Goal: Task Accomplishment & Management: Manage account settings

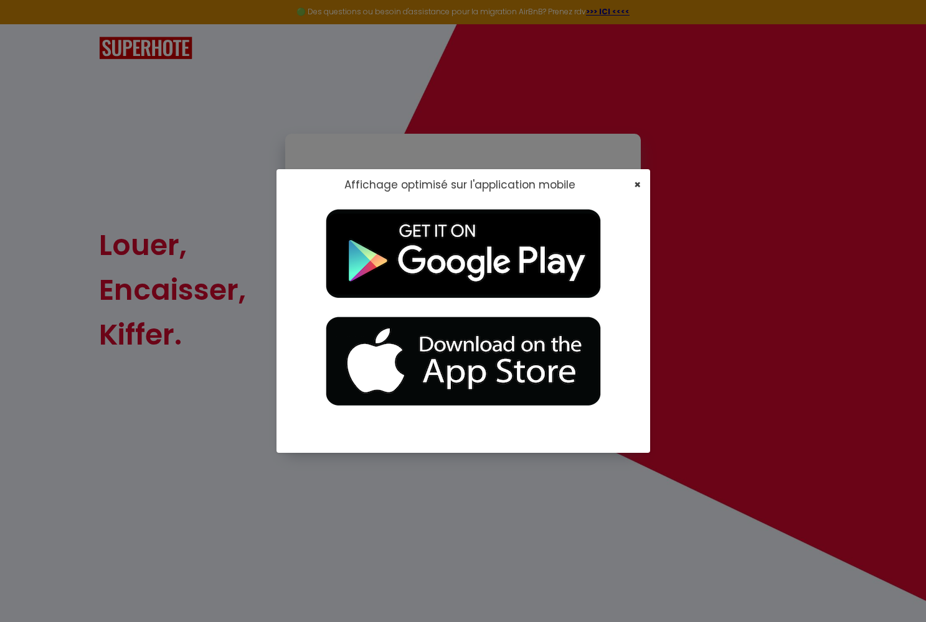
click at [637, 181] on span "×" at bounding box center [637, 185] width 7 height 16
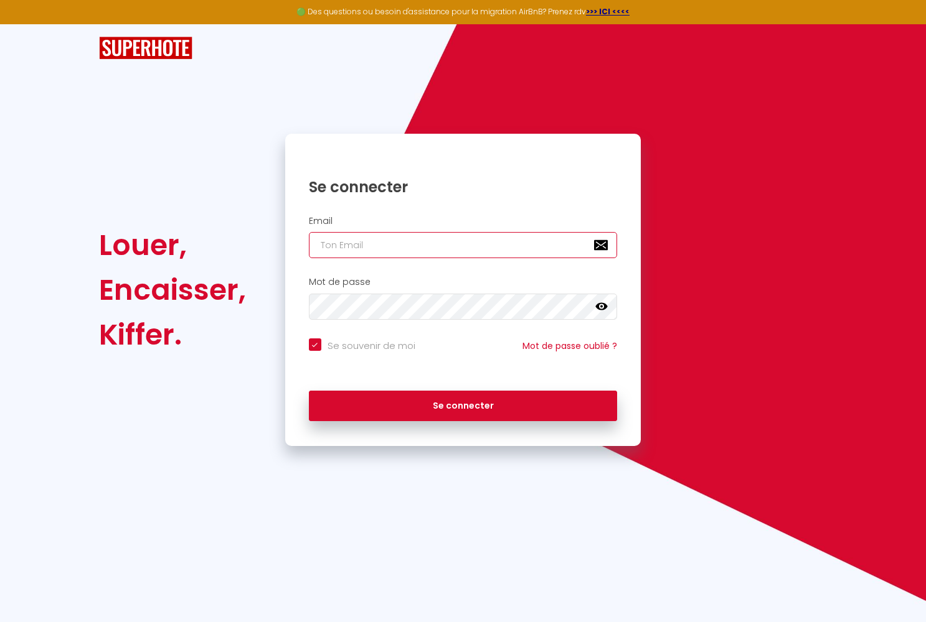
type input "[EMAIL_ADDRESS][DOMAIN_NAME]"
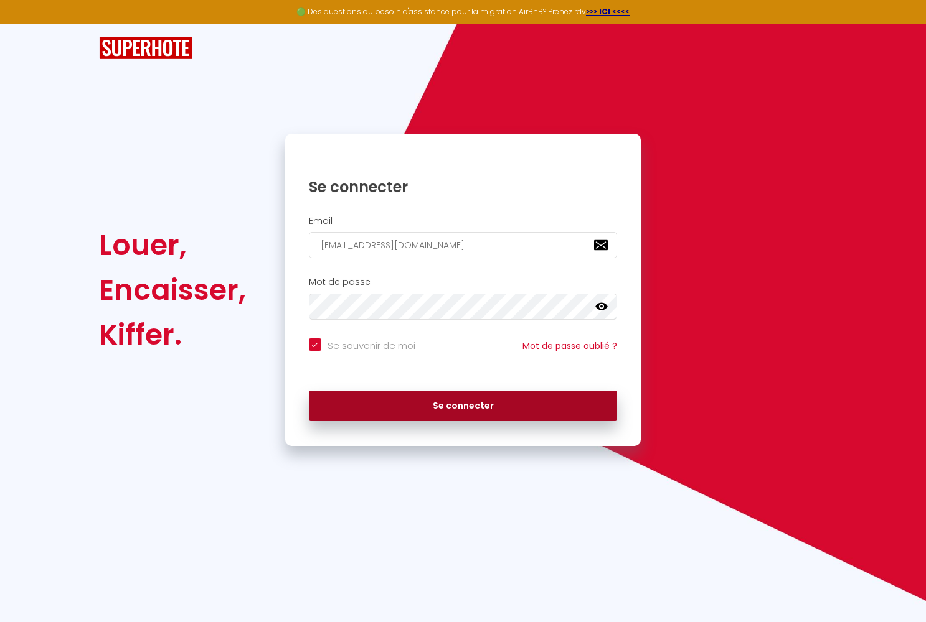
click at [419, 397] on button "Se connecter" at bounding box center [463, 406] width 309 height 31
checkbox input "true"
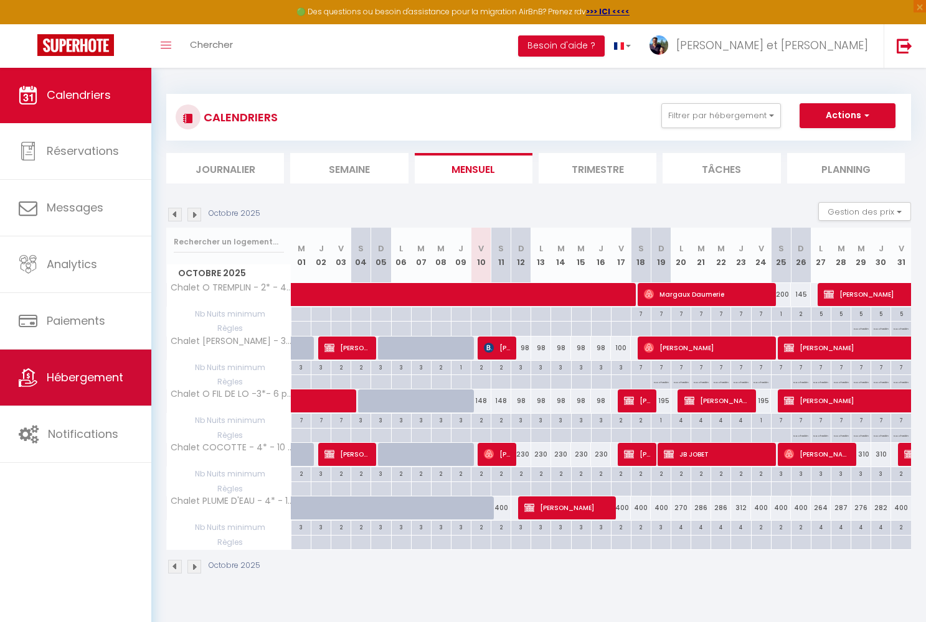
click at [102, 392] on link "Hébergement" at bounding box center [75, 378] width 151 height 56
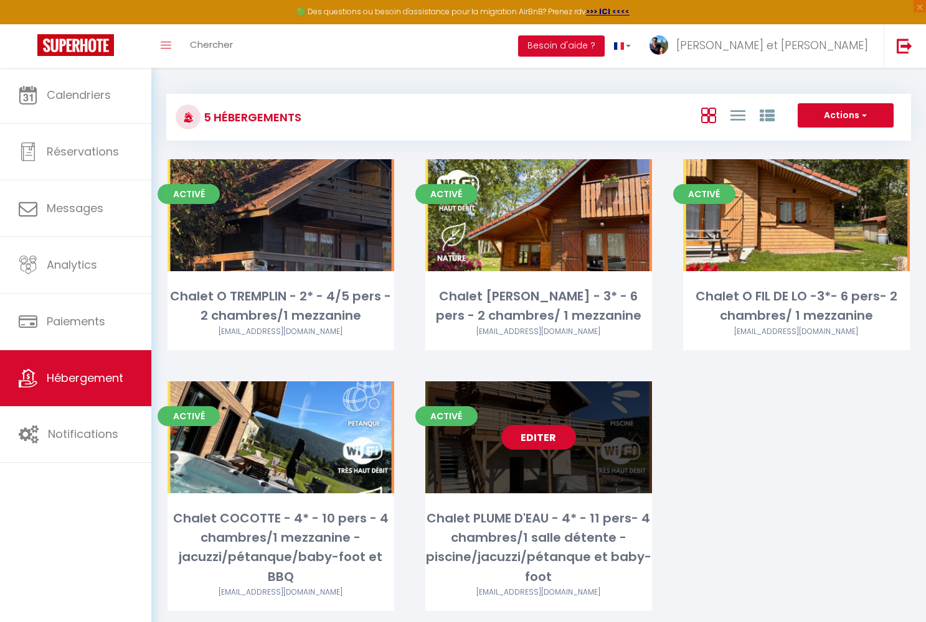
click at [558, 434] on link "Editer" at bounding box center [538, 437] width 75 height 25
click at [553, 434] on link "Editer" at bounding box center [538, 437] width 75 height 25
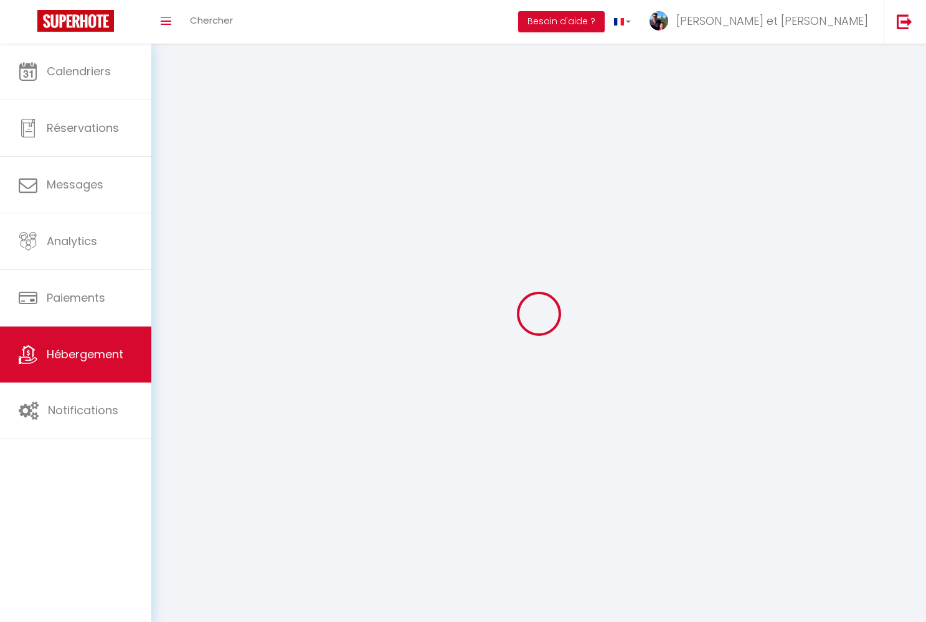
select select
select select "28"
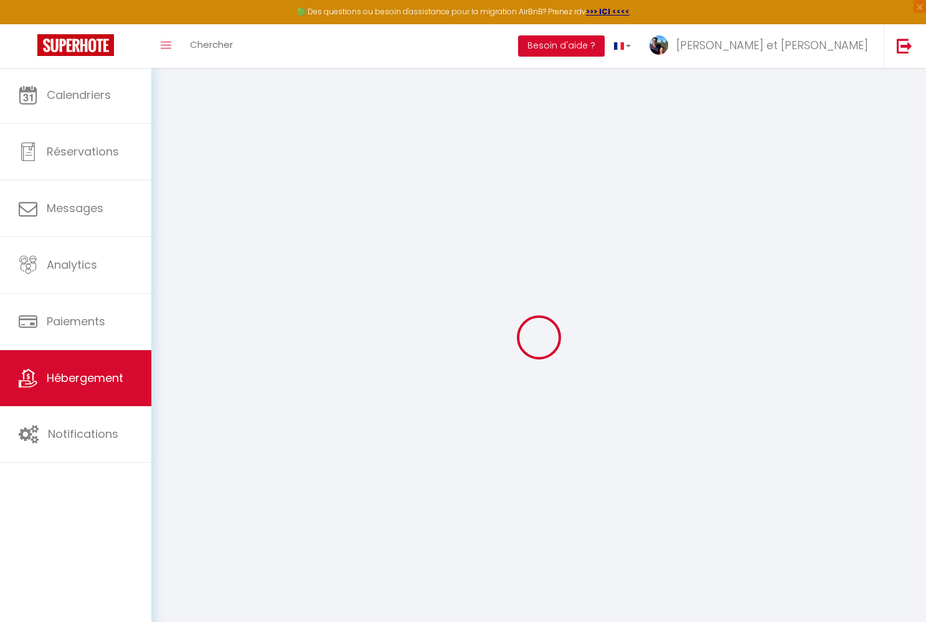
select select
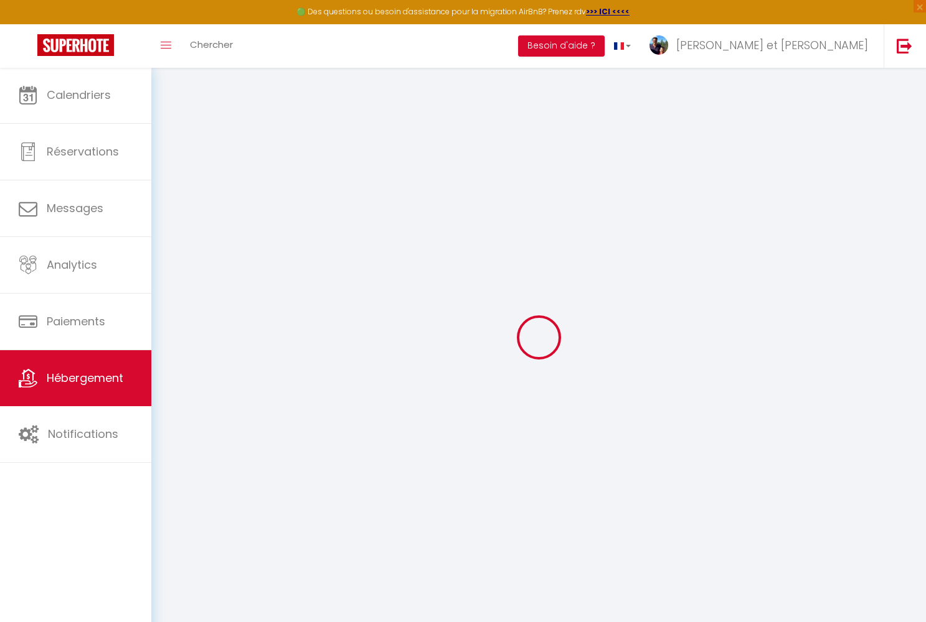
select select
checkbox input "false"
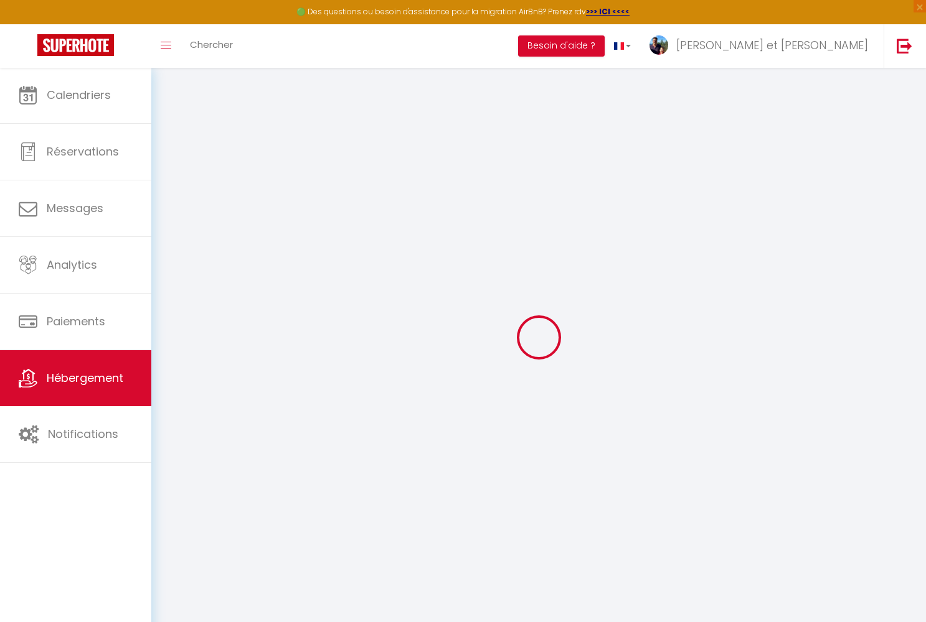
select select
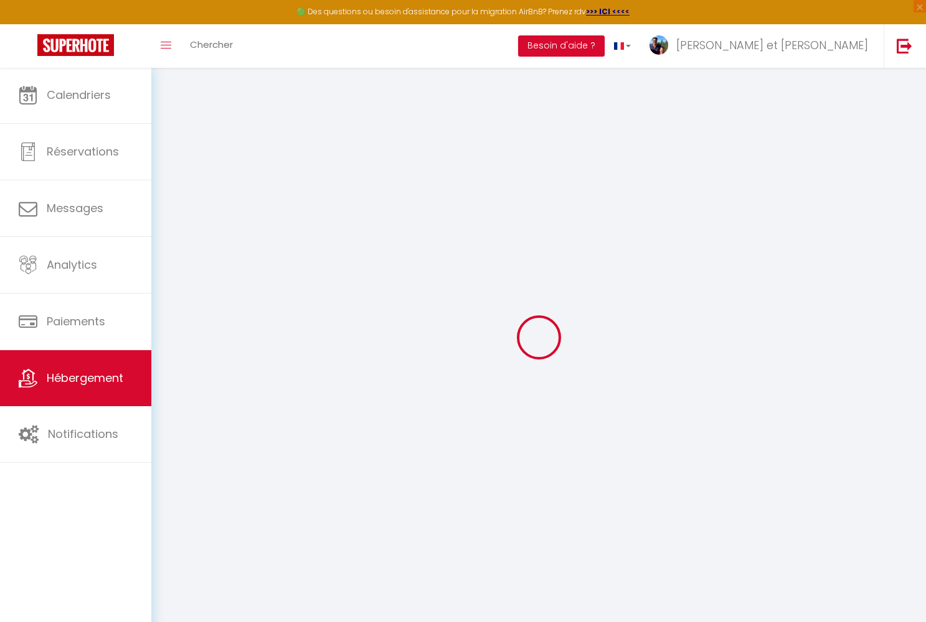
select select
checkbox input "false"
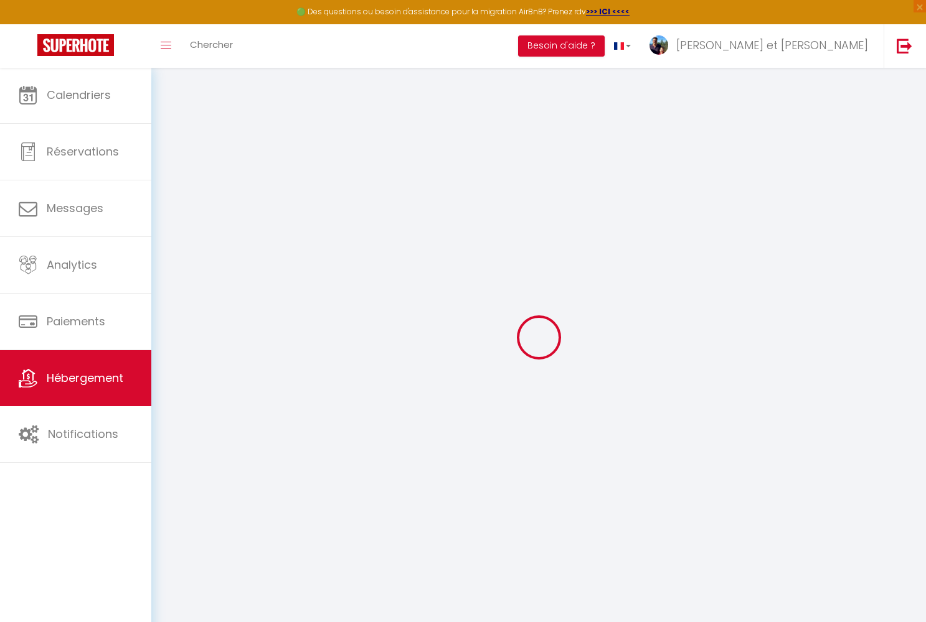
checkbox input "false"
select select
type input "Chalet PLUME D'EAU - 4* - 11 pers- 4 chambres/1 salle détente - piscine/jacuzzi…"
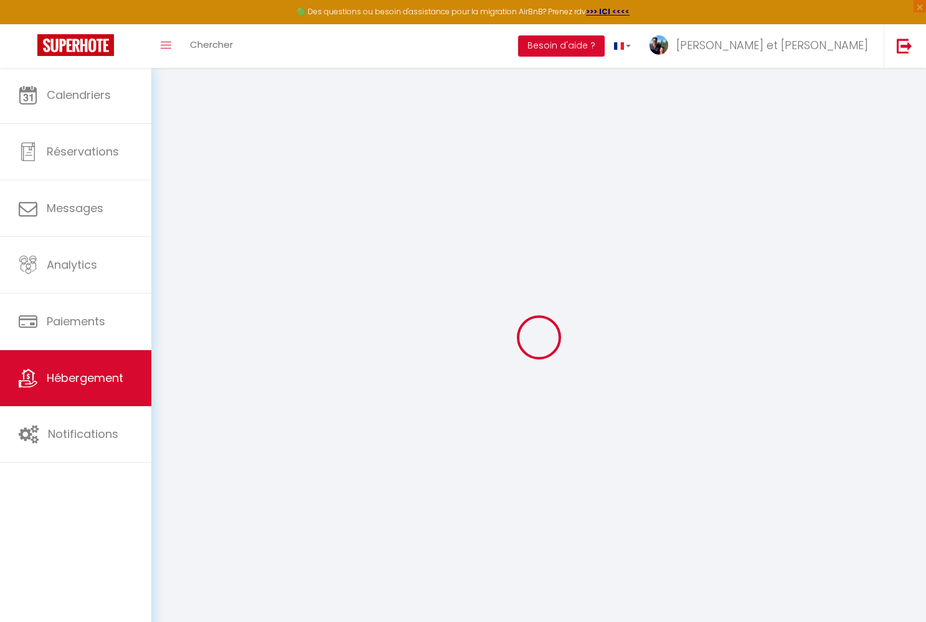
type input "Accueil"
type input "des Lacs"
type input "88400"
type input "GERARDMER"
select select "houses"
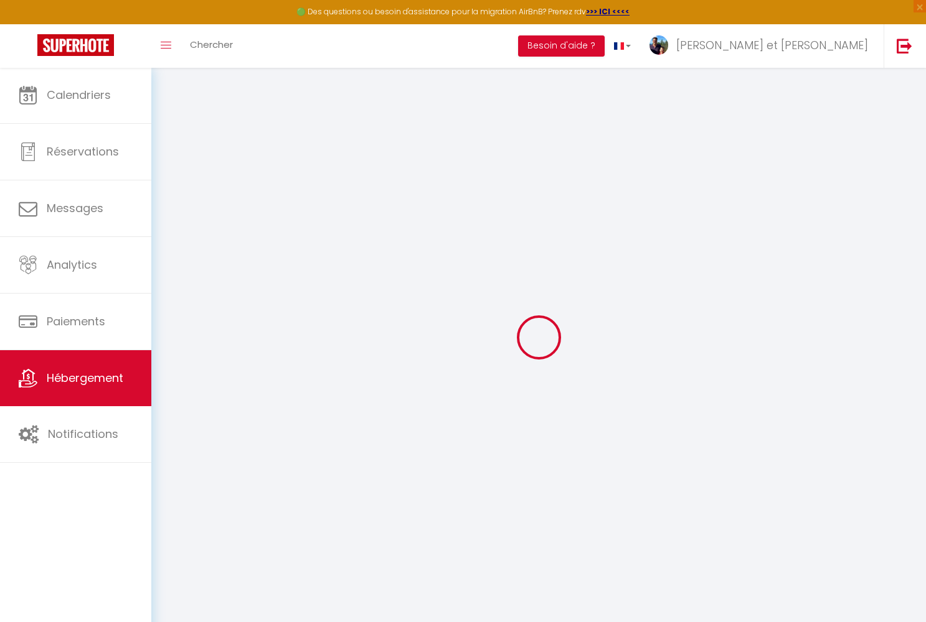
select select "11"
select select "9"
select select "4"
select select "3"
type input "200"
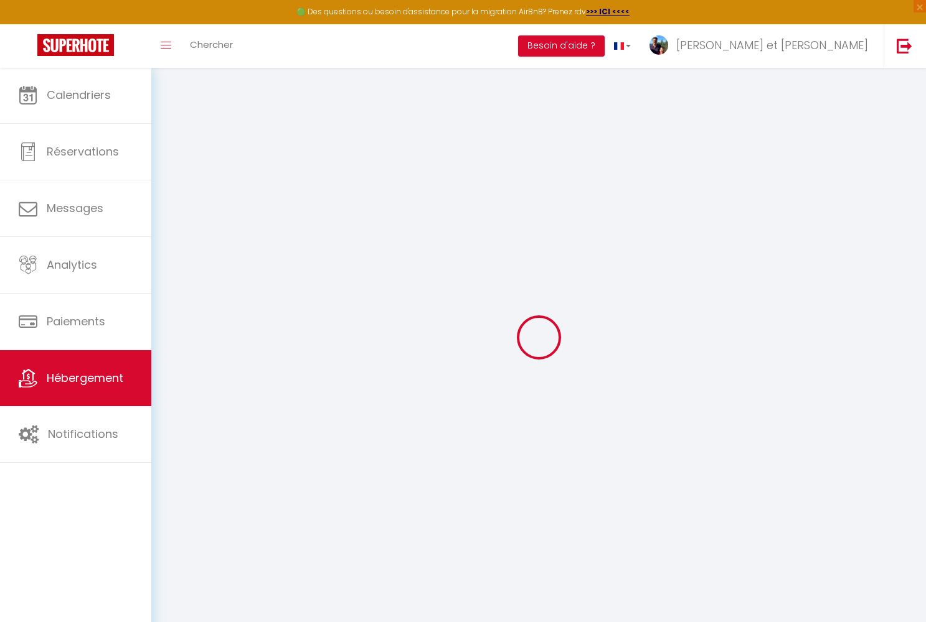
type input "25"
type input "180"
type input "1.80"
type input "1050"
select select
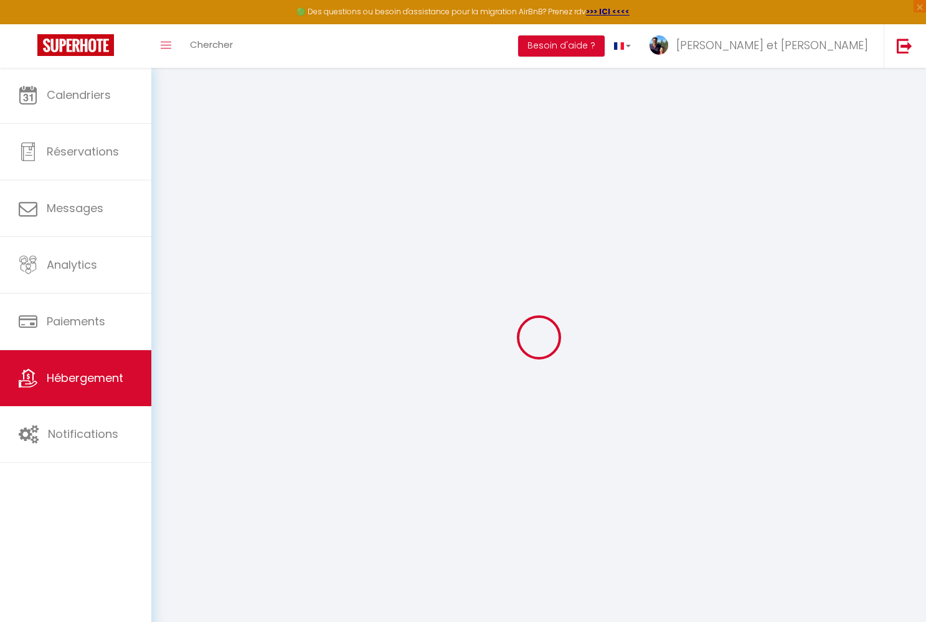
select select
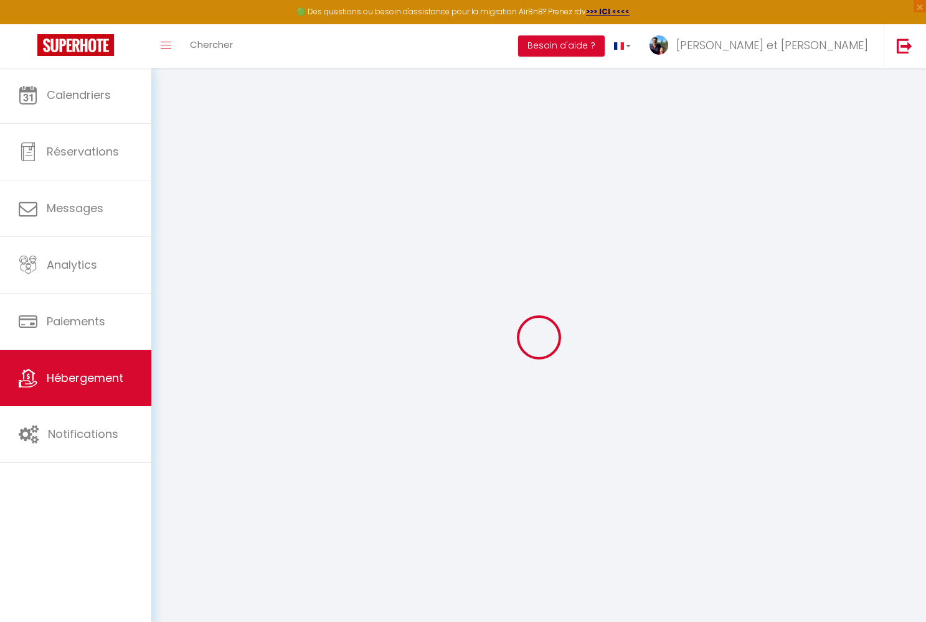
type input "."
type input "88430"
type input "GERBEPAL"
type input "[EMAIL_ADDRESS][DOMAIN_NAME]"
select select "7580"
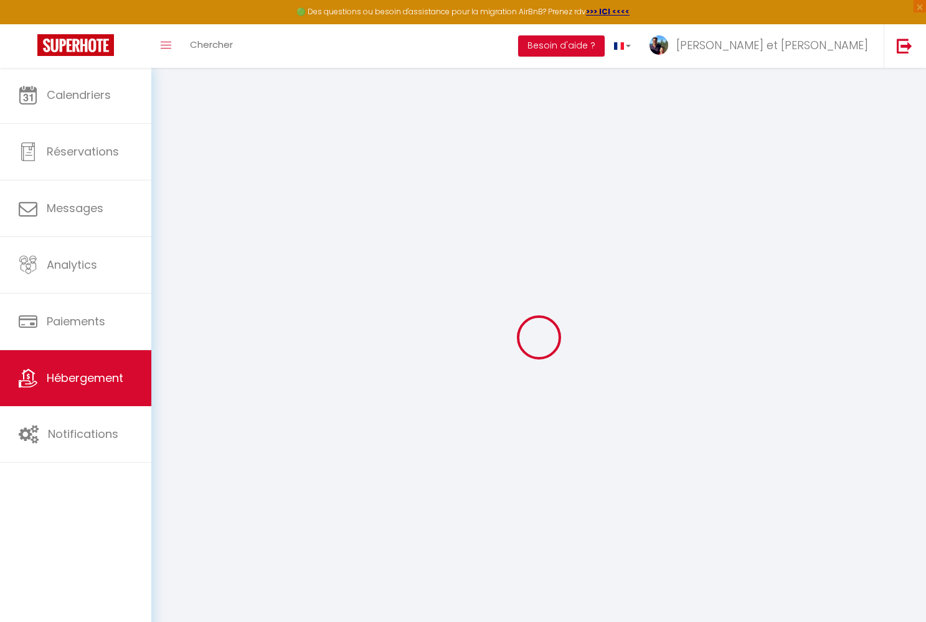
checkbox input "false"
type input "0"
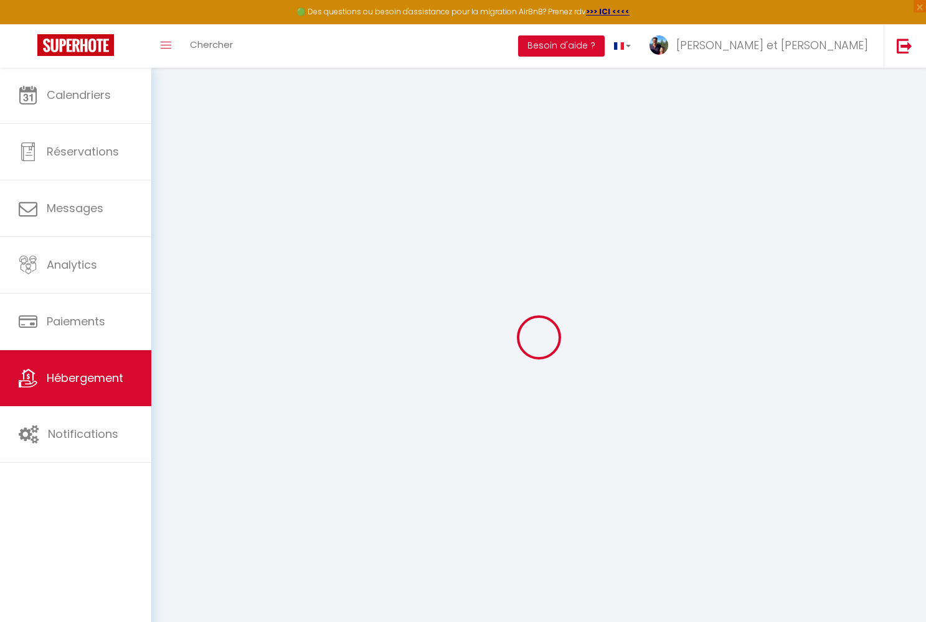
type input "0"
select select
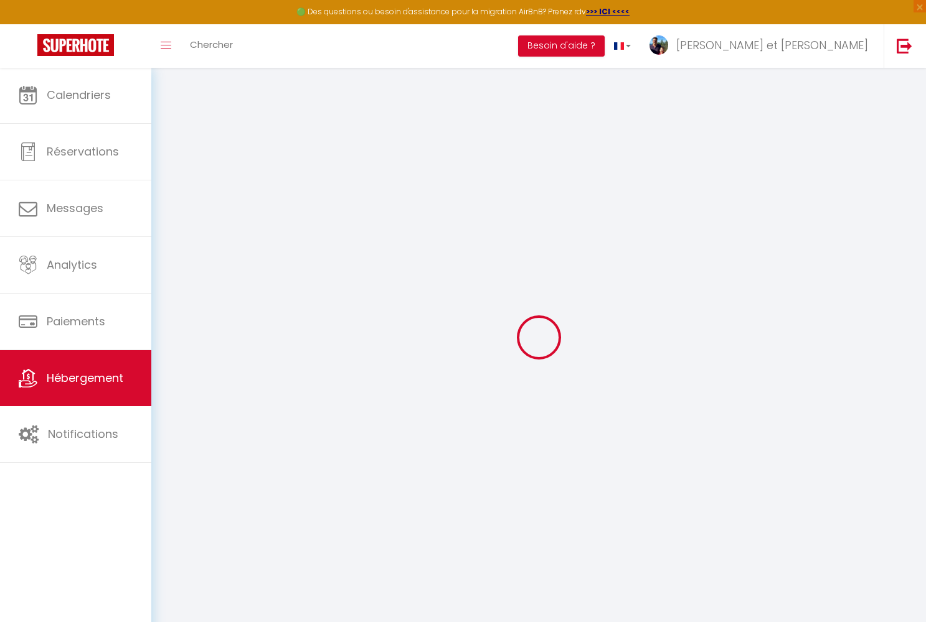
select select
checkbox input "false"
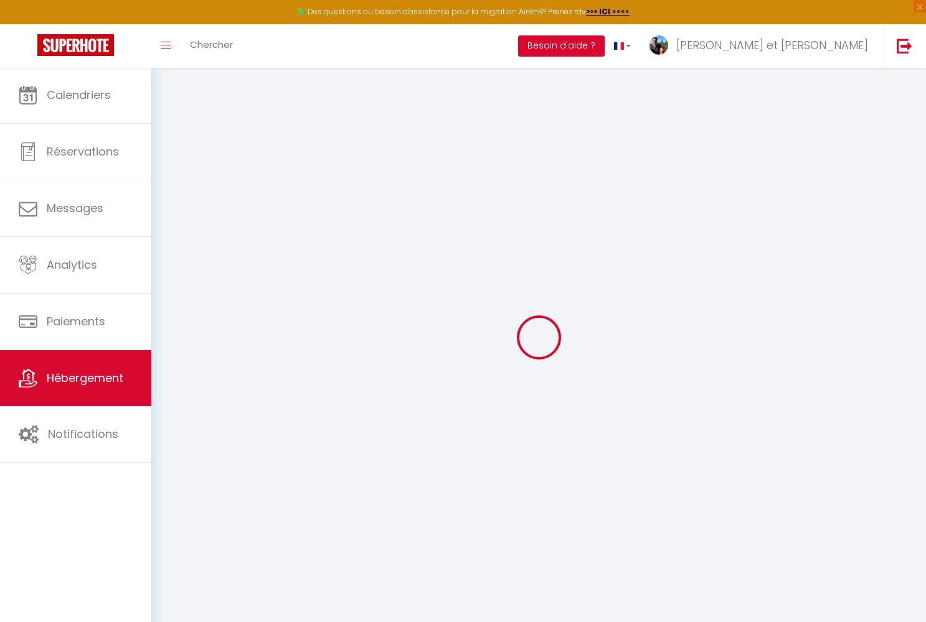
checkbox input "false"
select select
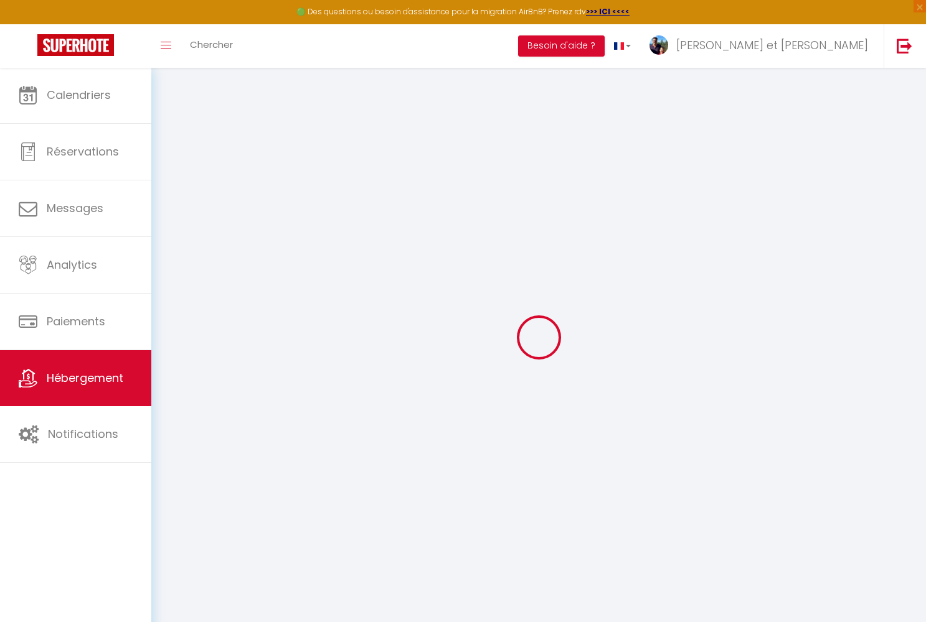
select select
checkbox input "false"
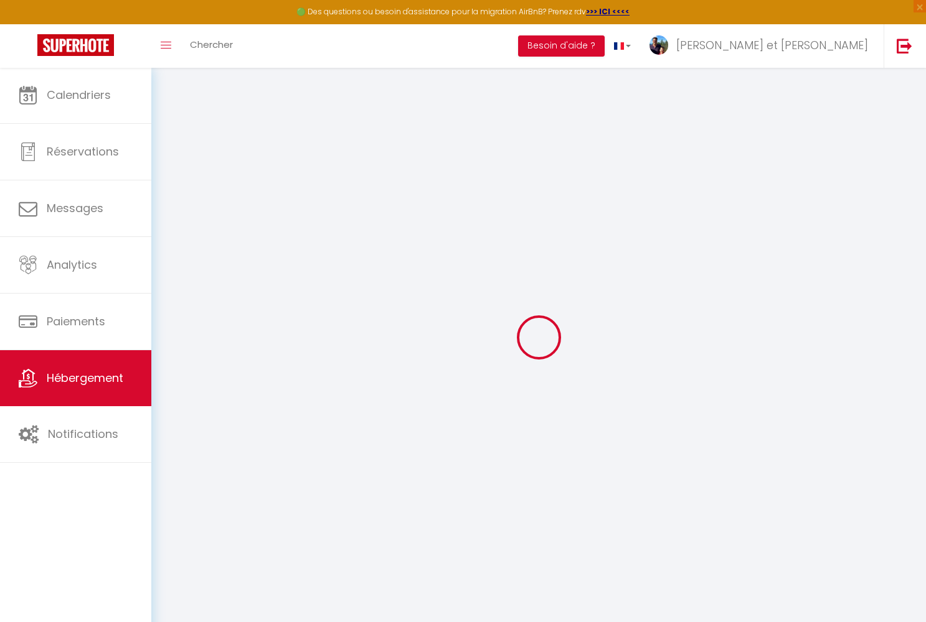
checkbox input "false"
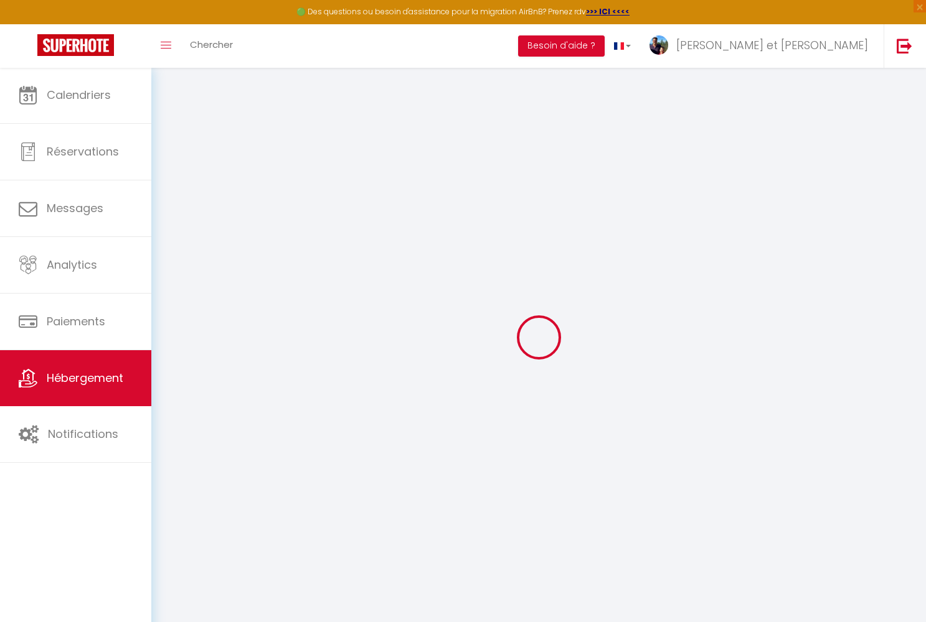
checkbox input "false"
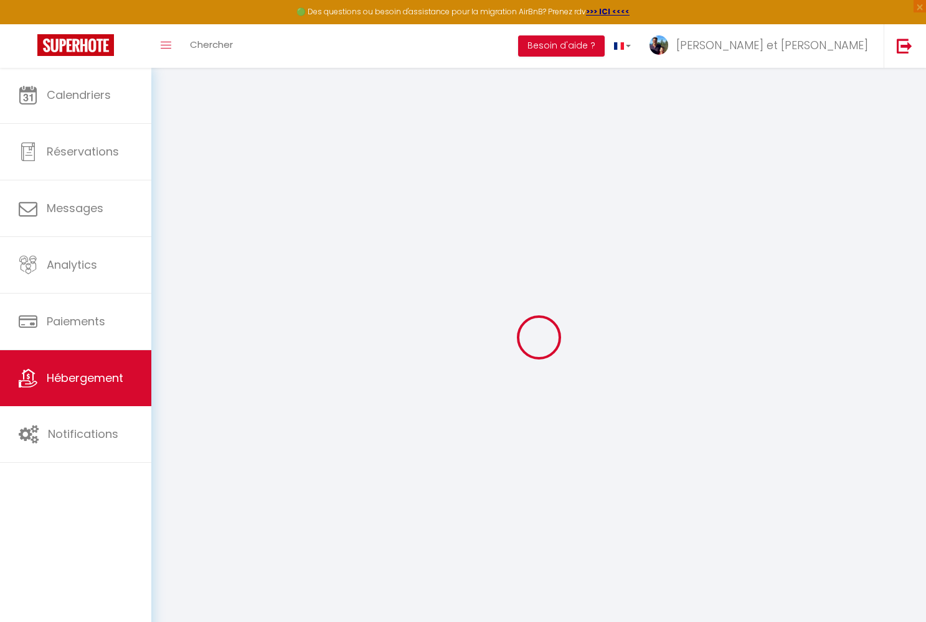
checkbox input "false"
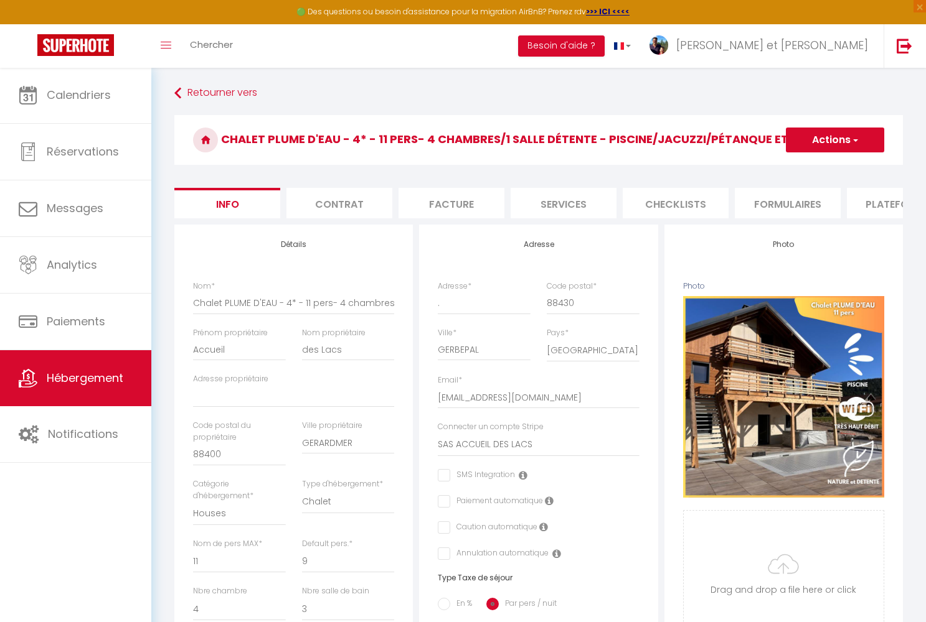
click at [360, 207] on li "Contrat" at bounding box center [339, 203] width 106 height 31
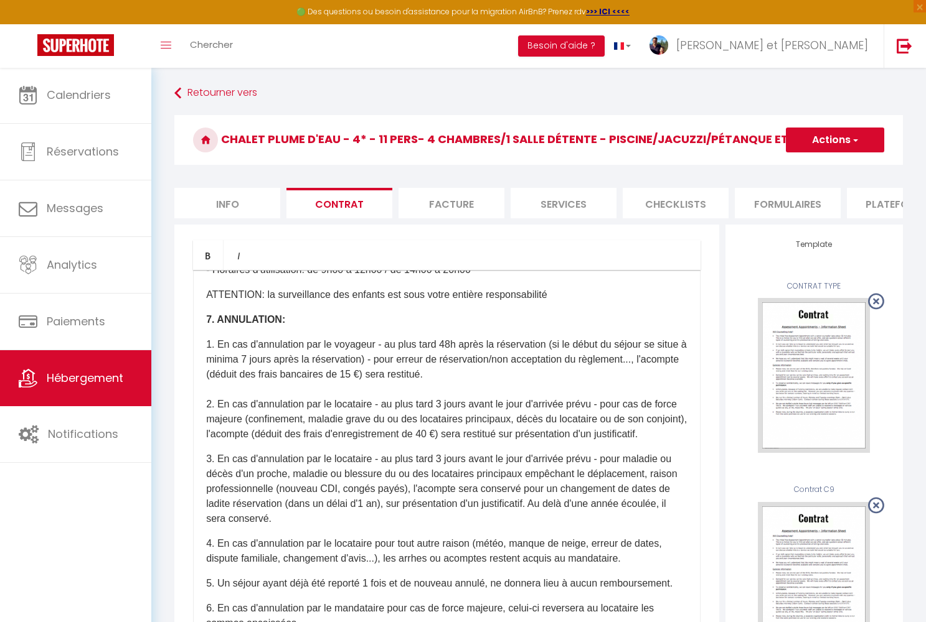
scroll to position [3106, 0]
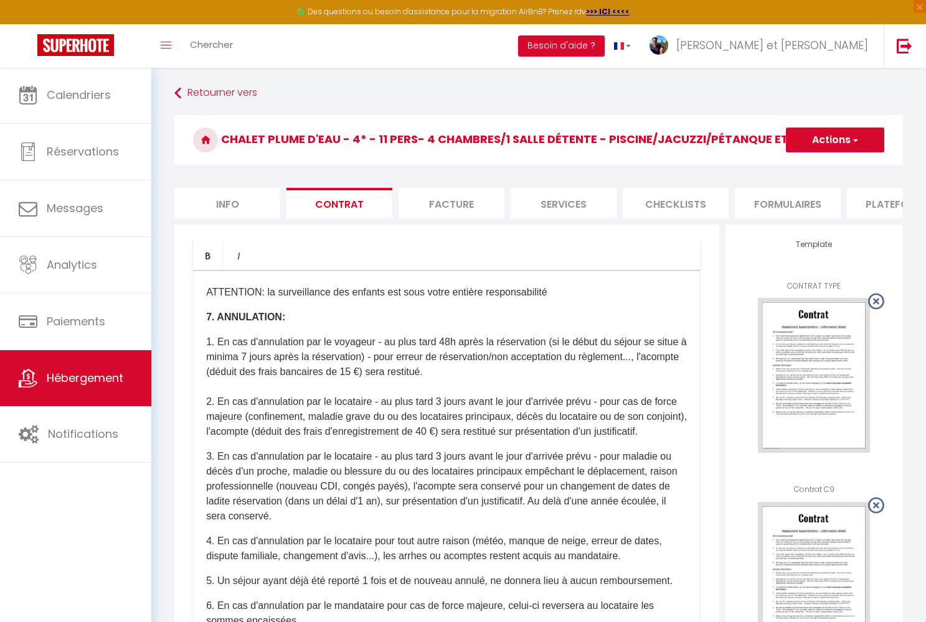
click at [448, 416] on p "1. En cas d'annulation par le voyageur - au plus tard 48h après la réservation …" at bounding box center [446, 387] width 481 height 105
click at [462, 420] on p "1. En cas d'annulation par le voyageur - au plus tard 48h après la réservation …" at bounding box center [446, 387] width 481 height 105
click at [508, 419] on p "1. En cas d'annulation par le voyageur - au plus tard 48h après la réservation …" at bounding box center [446, 387] width 481 height 105
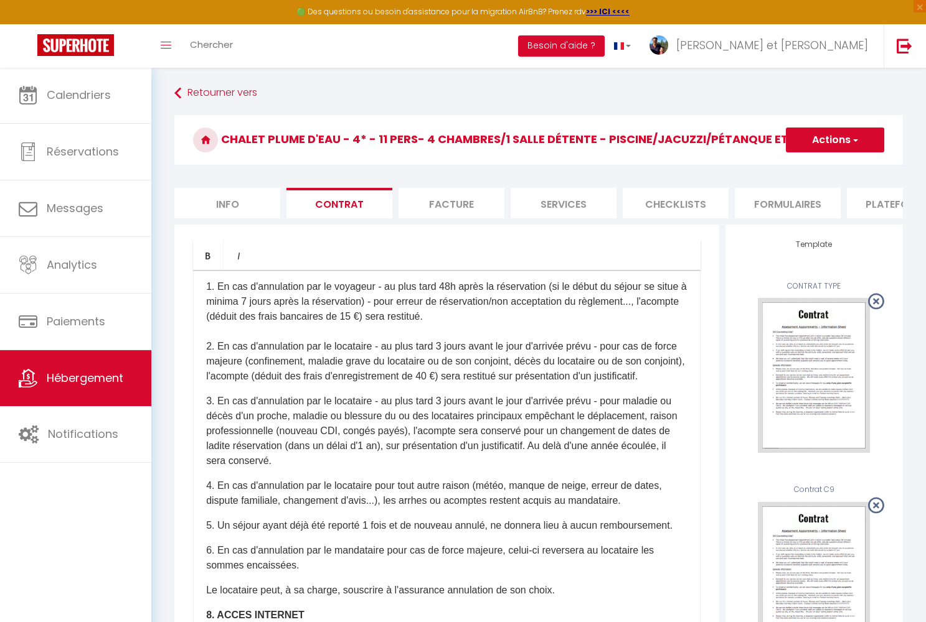
scroll to position [3159, 0]
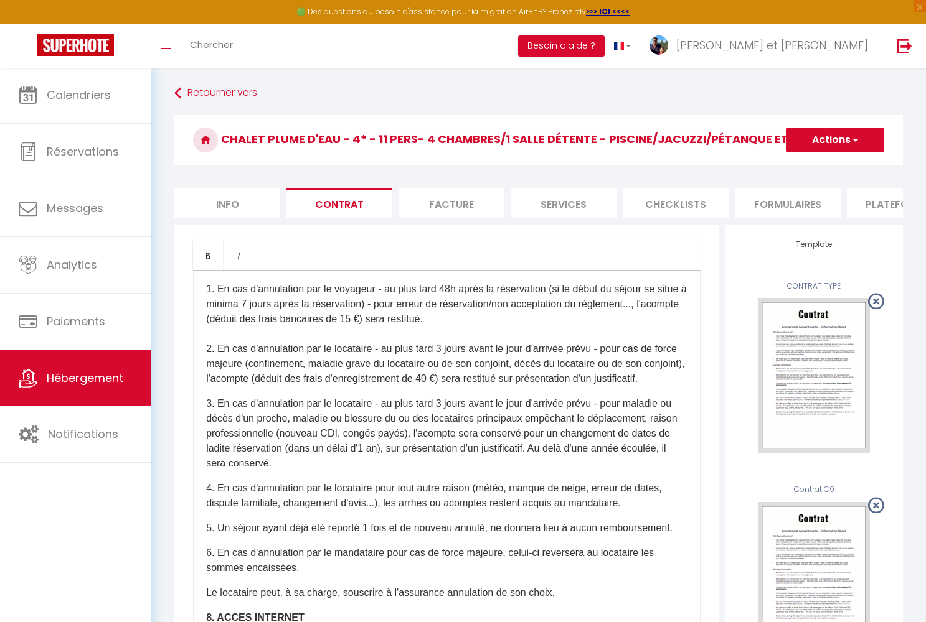
click at [286, 436] on p "3. En cas d'annulation par le locataire - au plus tard 3 jours avant le jour d'…" at bounding box center [446, 434] width 481 height 75
click at [402, 367] on p "1. En cas d'annulation par le voyageur - au plus tard 48h après la réservation …" at bounding box center [446, 334] width 481 height 105
click at [674, 420] on p "3. En cas d'annulation par le locataire - au plus tard 3 jours avant le jour d'…" at bounding box center [446, 434] width 481 height 75
click at [832, 138] on button "Actions" at bounding box center [835, 140] width 98 height 25
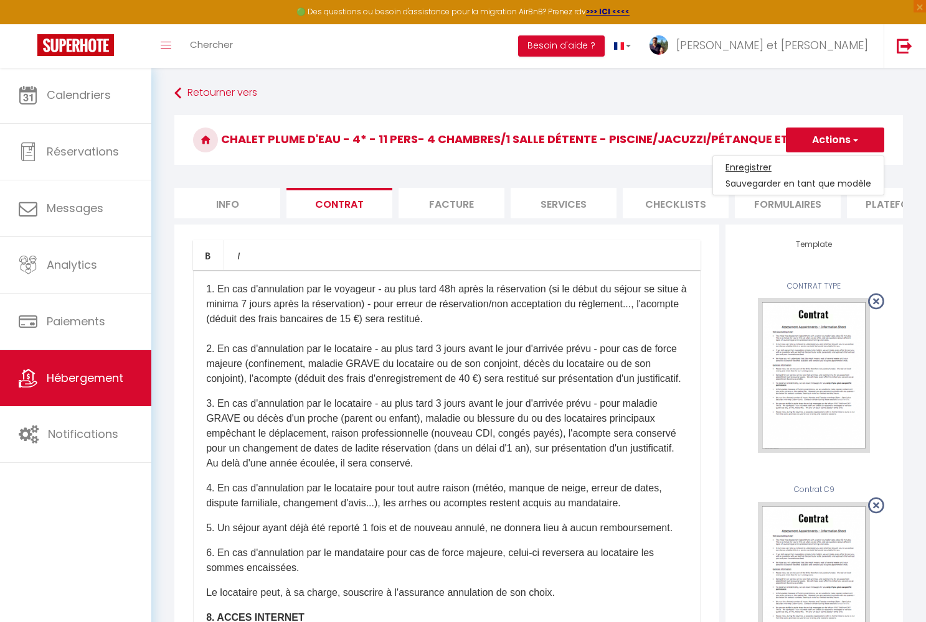
click at [771, 169] on link "Enregistrer" at bounding box center [798, 167] width 171 height 16
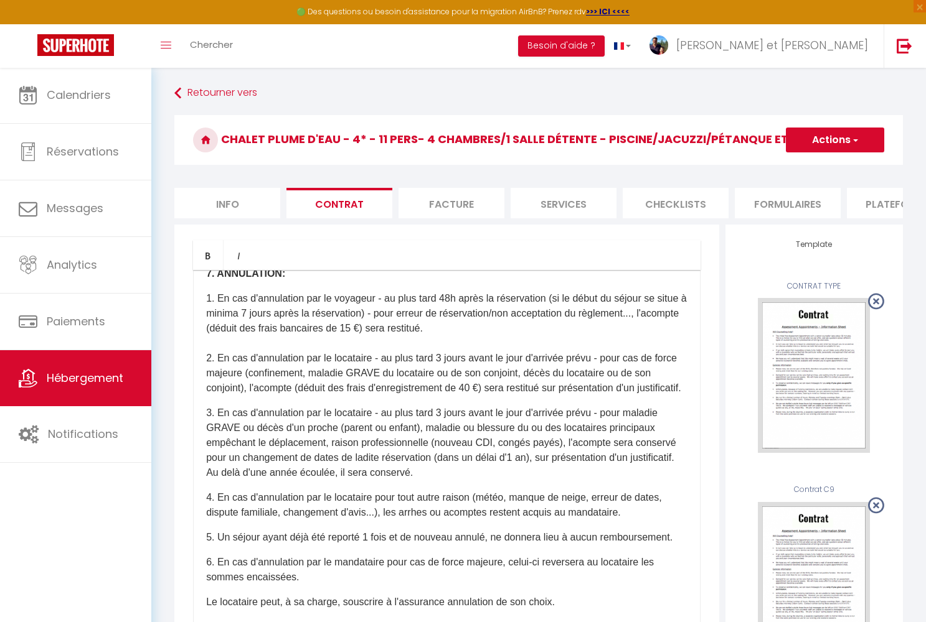
scroll to position [3154, 0]
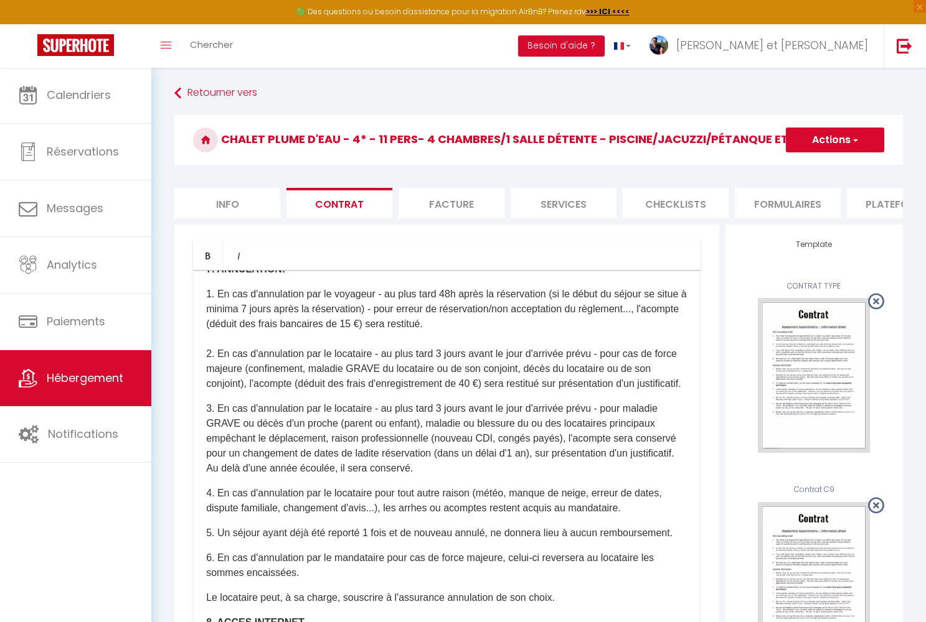
click at [826, 143] on button "Actions" at bounding box center [835, 140] width 98 height 25
click at [773, 167] on link "Enregistrer" at bounding box center [798, 167] width 171 height 16
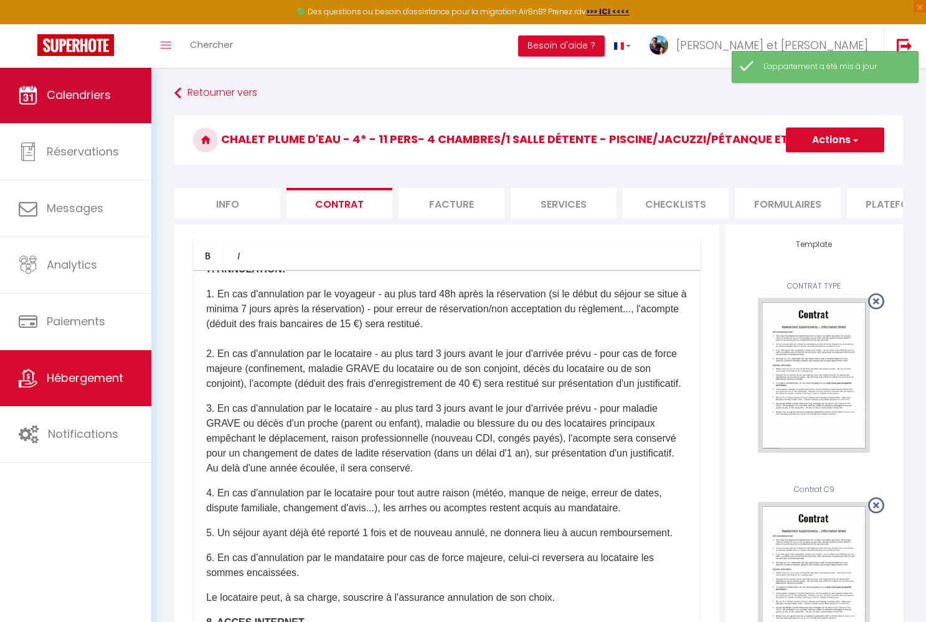
click at [74, 94] on span "Calendriers" at bounding box center [79, 95] width 64 height 16
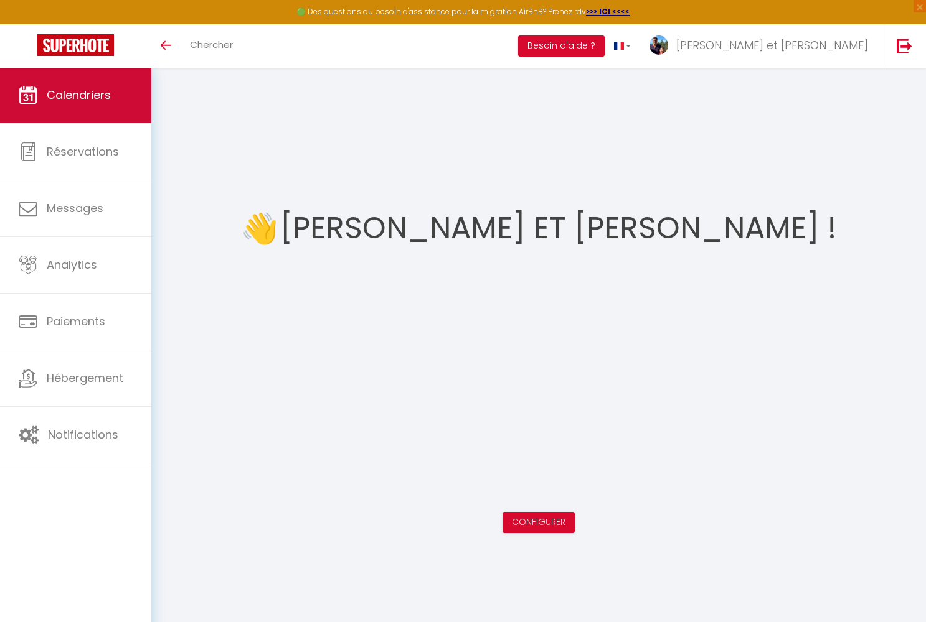
click at [68, 105] on link "Calendriers" at bounding box center [75, 95] width 151 height 56
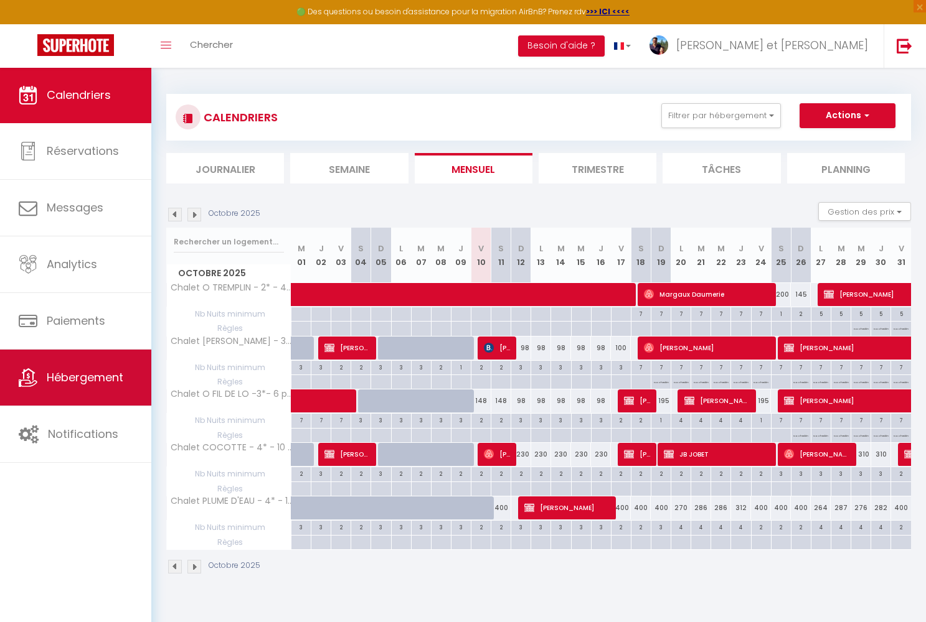
click at [109, 391] on link "Hébergement" at bounding box center [75, 378] width 151 height 56
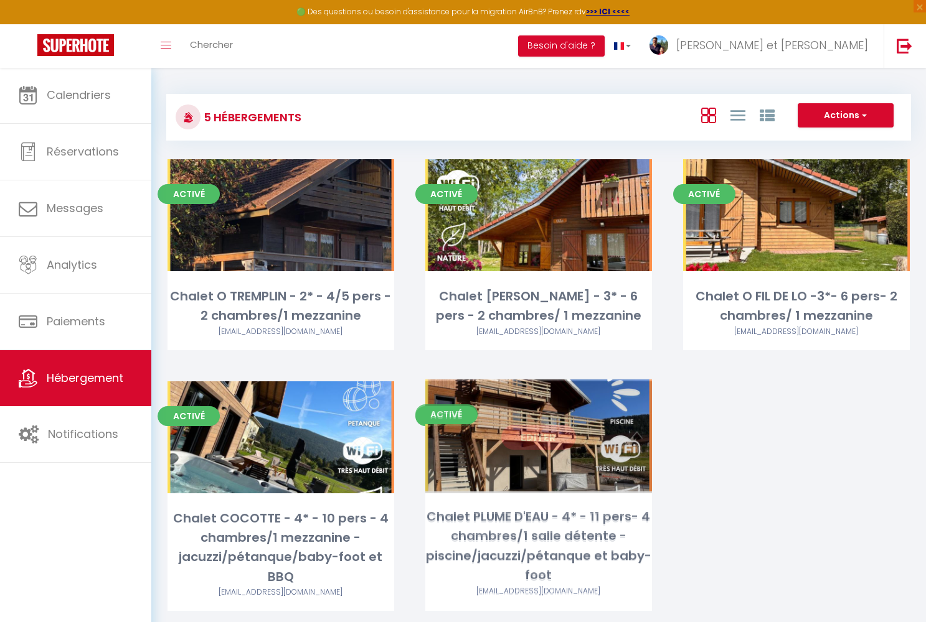
click at [538, 438] on link "Editer" at bounding box center [538, 437] width 75 height 25
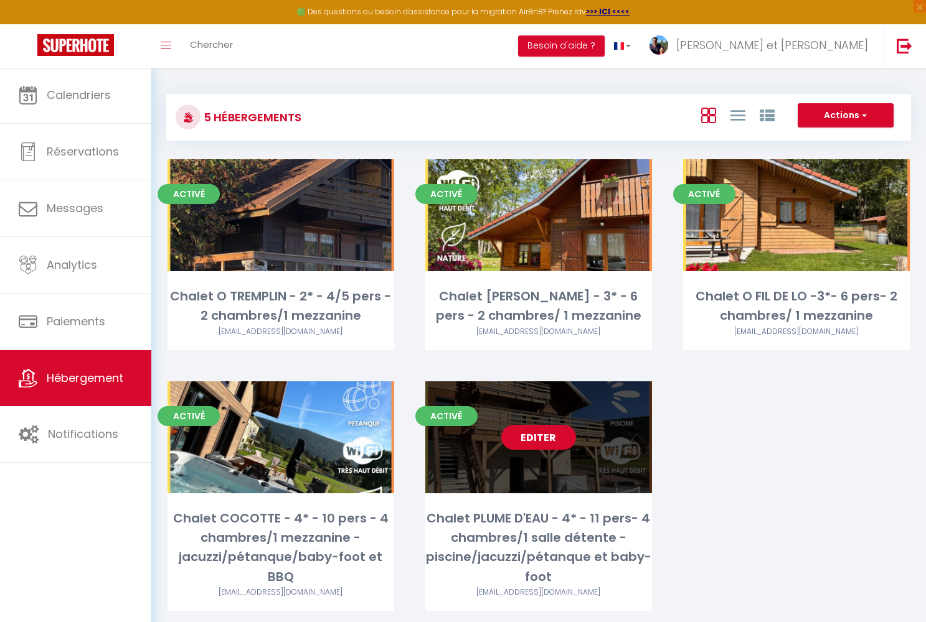
click at [538, 439] on link "Editer" at bounding box center [538, 437] width 75 height 25
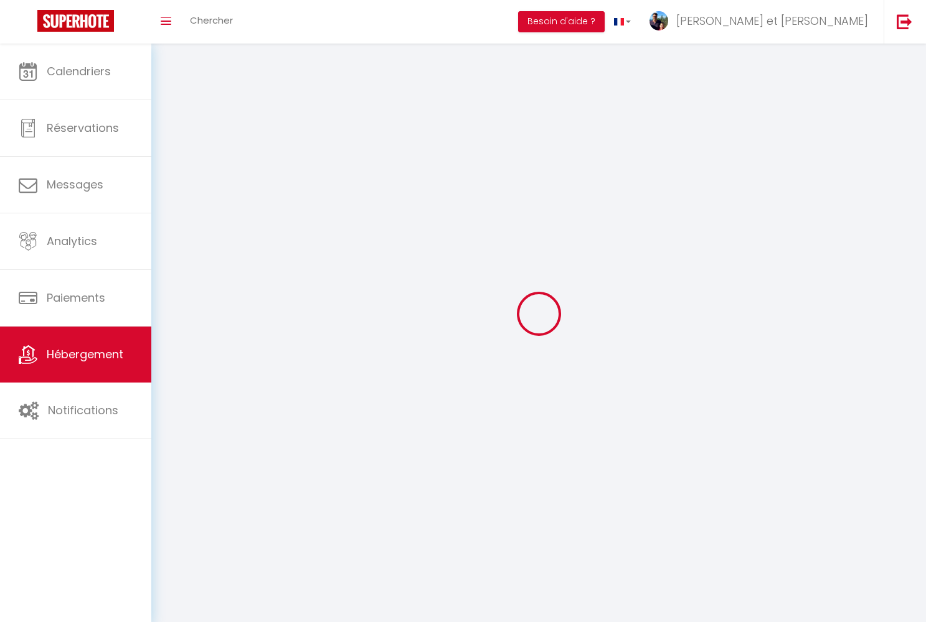
click at [538, 439] on div at bounding box center [538, 314] width 744 height 510
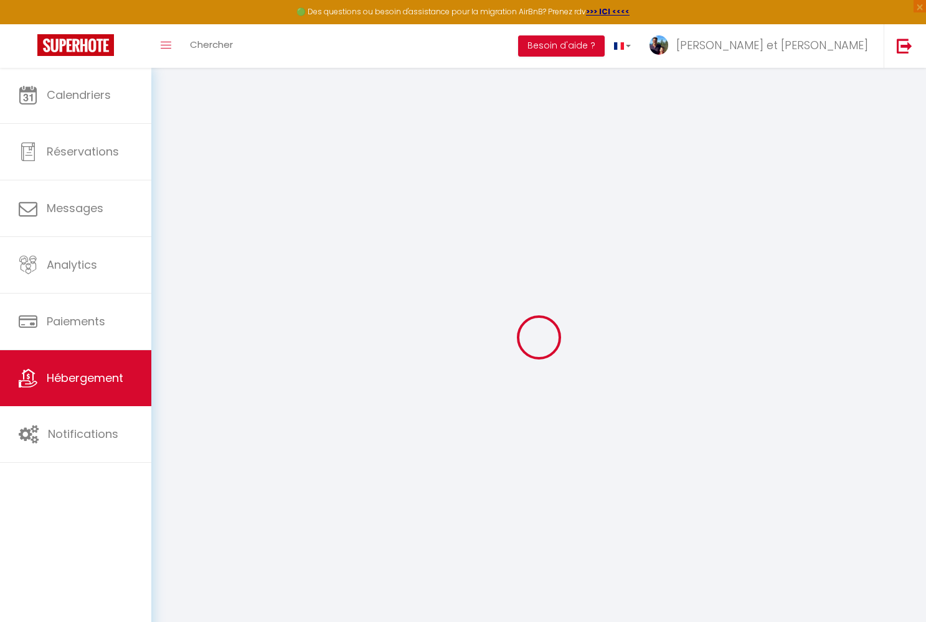
click at [538, 439] on div at bounding box center [538, 337] width 744 height 510
checkbox input "false"
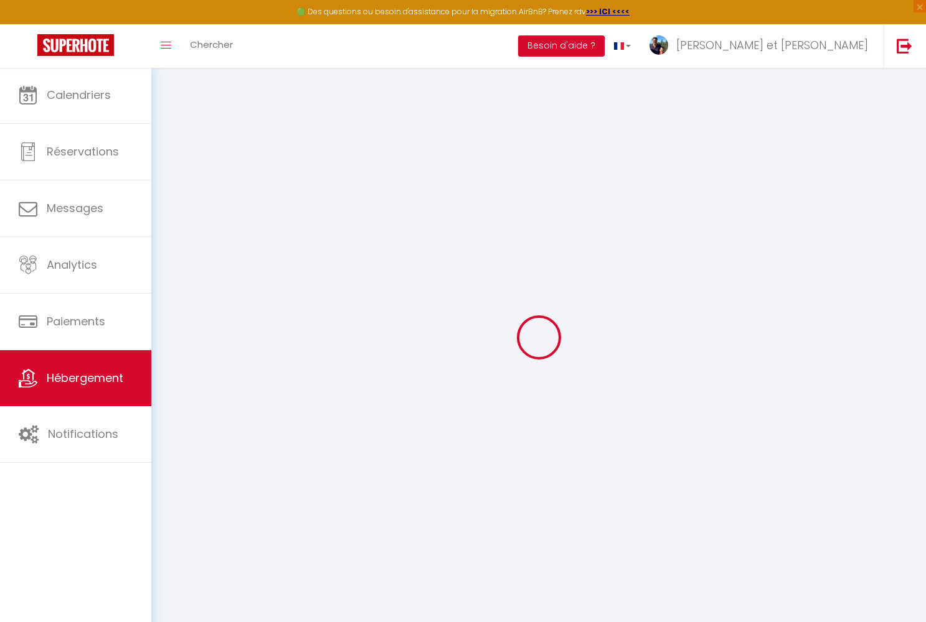
select select "17:00"
select select "20:30"
select select "11:00"
select select "30"
select select "120"
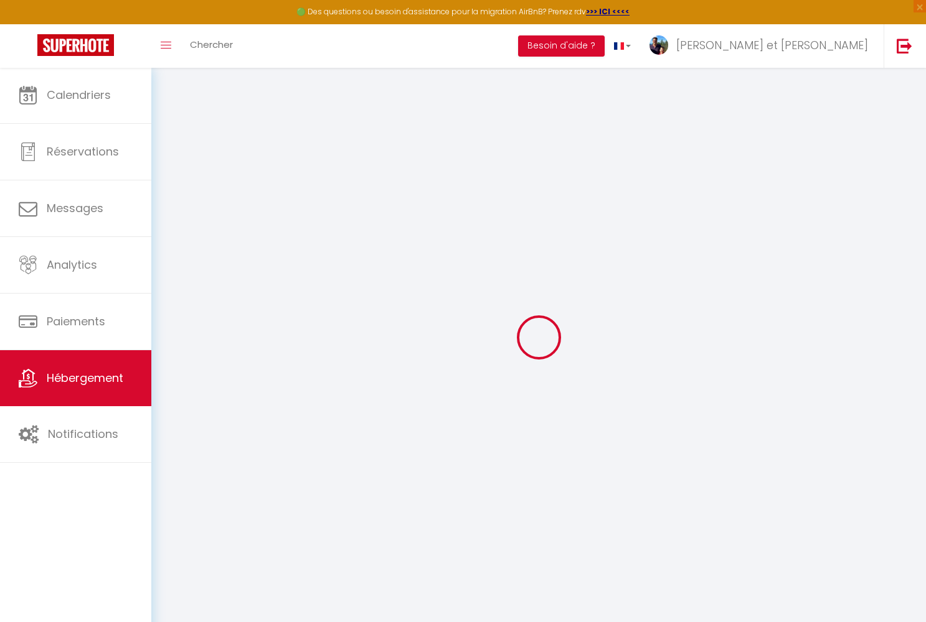
select select "16:00"
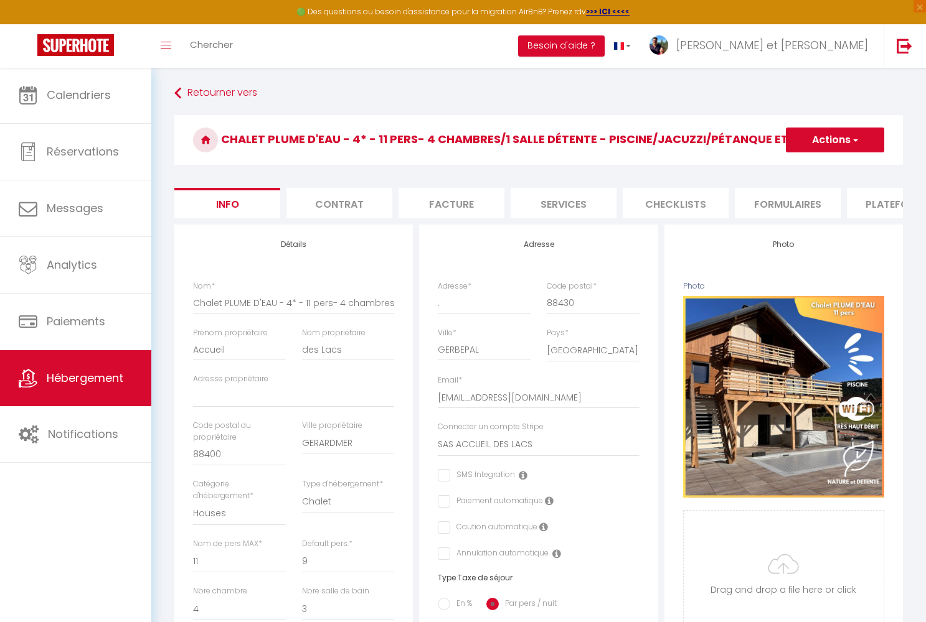
click at [352, 210] on li "Contrat" at bounding box center [339, 203] width 106 height 31
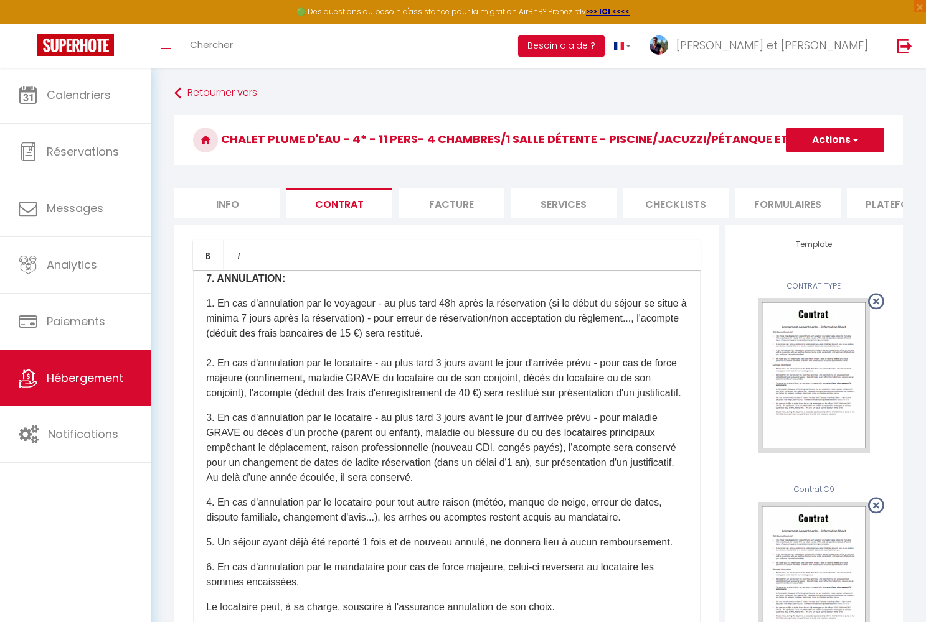
scroll to position [3139, 0]
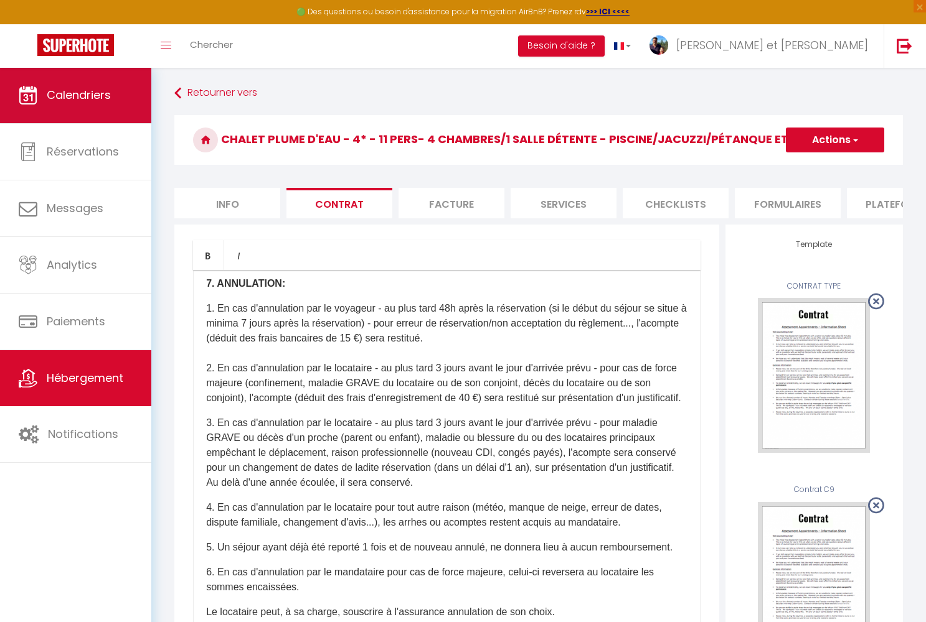
click at [86, 98] on span "Calendriers" at bounding box center [79, 95] width 64 height 16
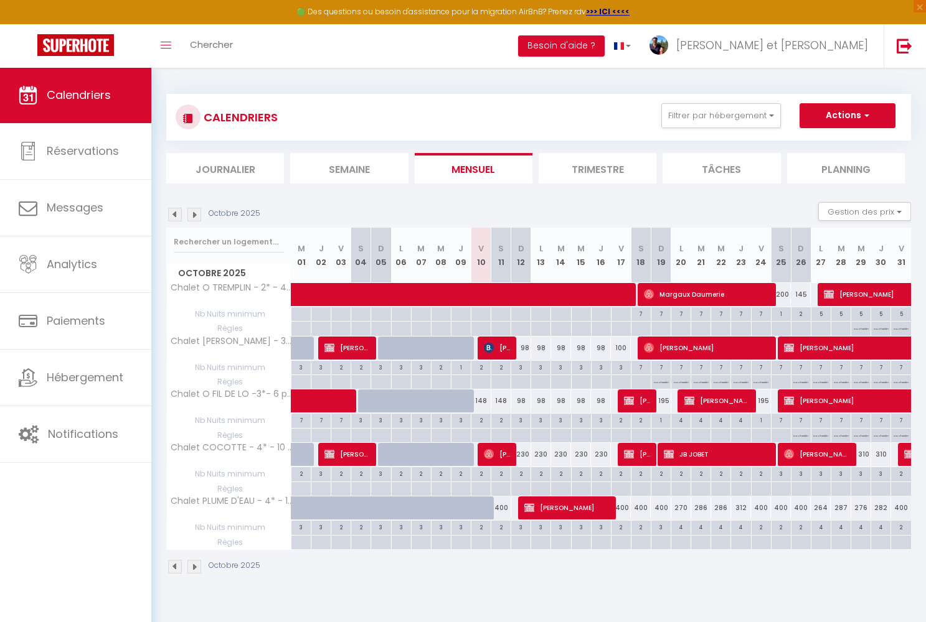
click at [558, 505] on span "[PERSON_NAME]" at bounding box center [567, 508] width 87 height 24
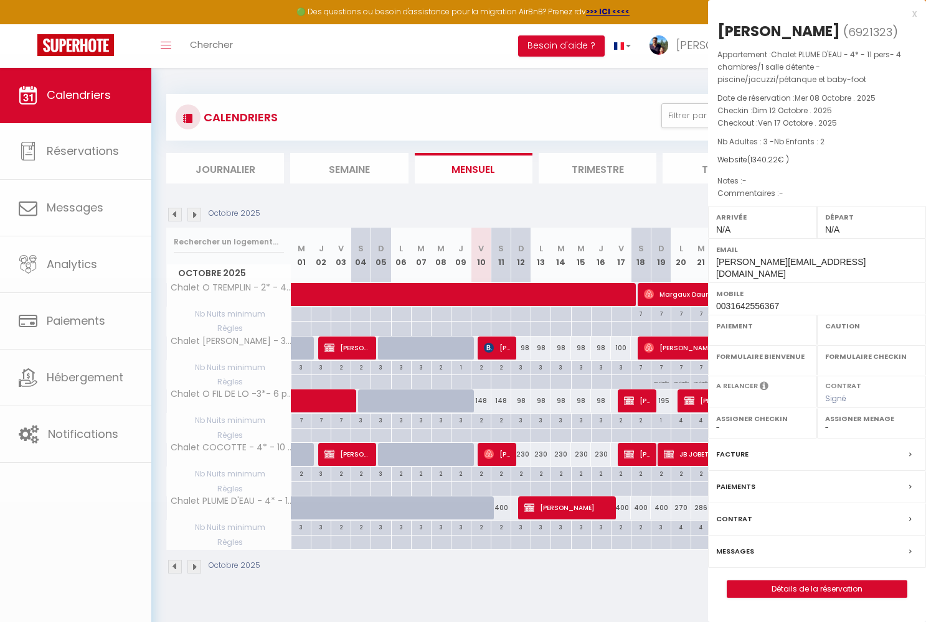
select select "OK"
select select "KO"
select select "0"
select select "1"
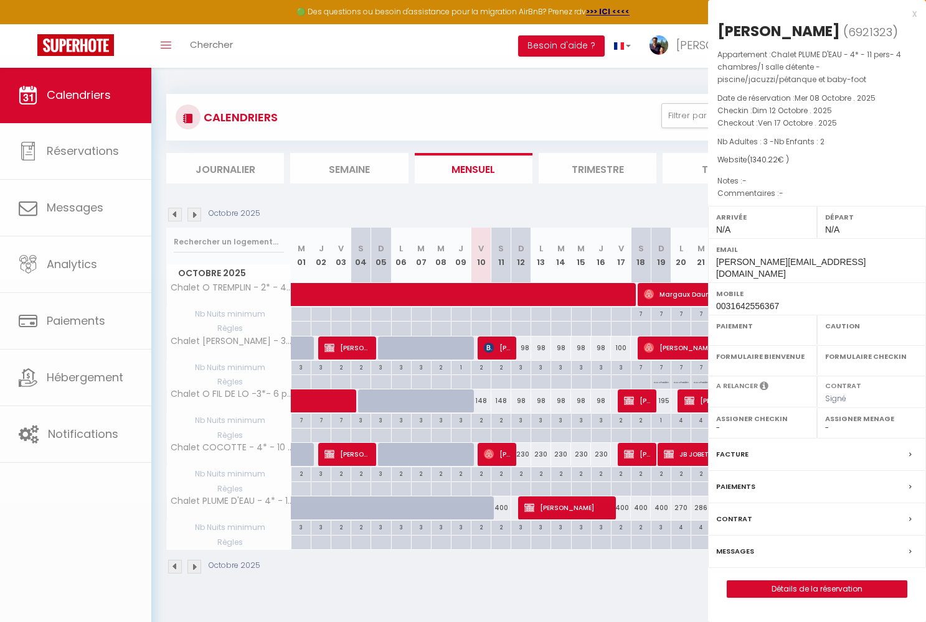
select select
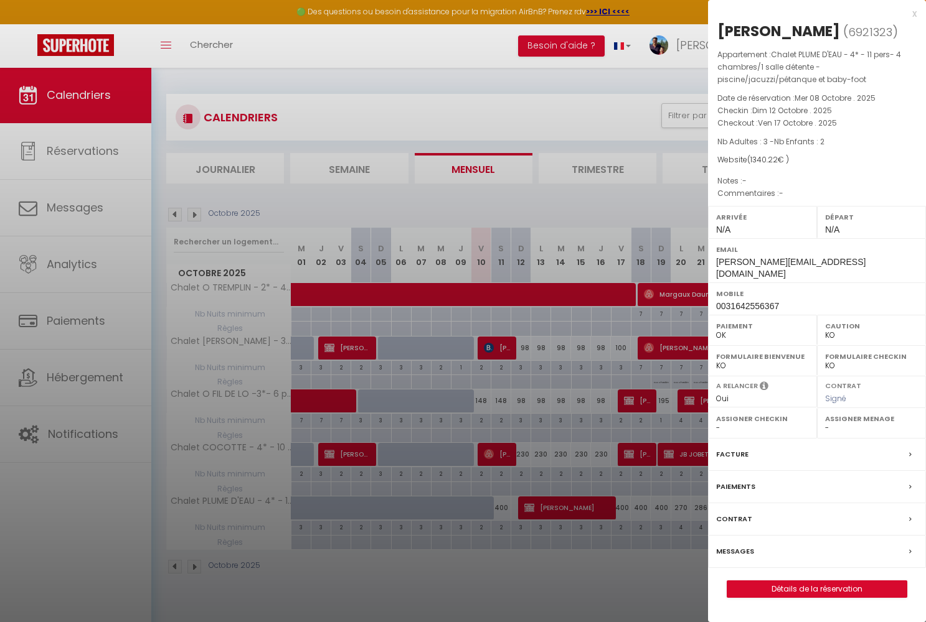
click at [781, 581] on link "Détails de la réservation" at bounding box center [816, 589] width 179 height 16
select select
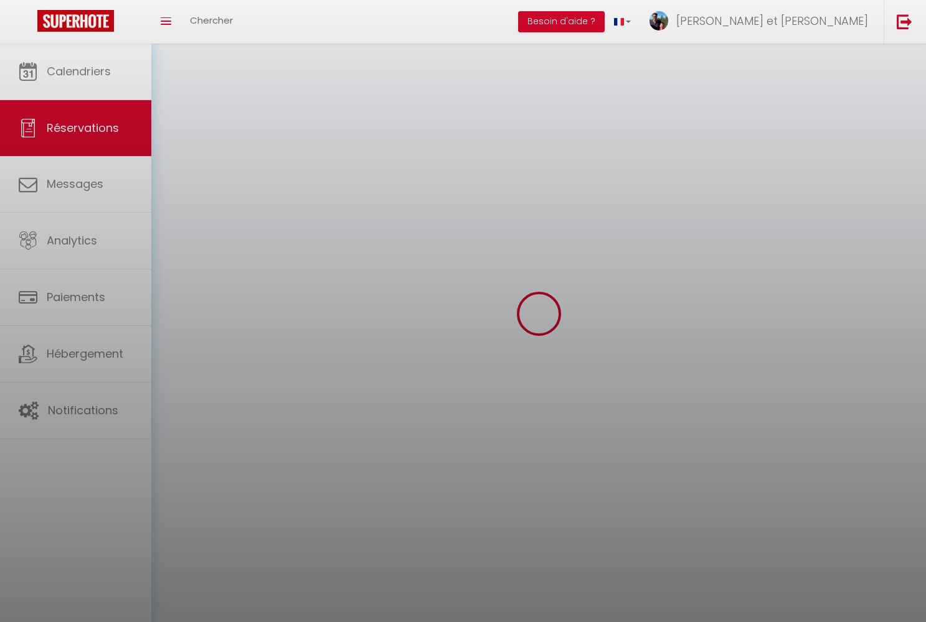
select select
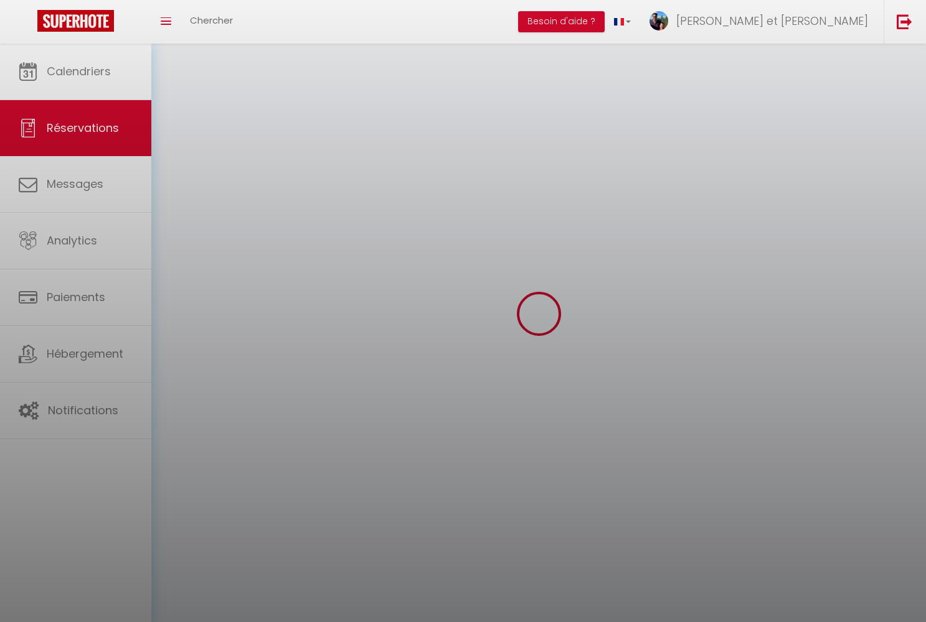
select select
checkbox input "false"
select select
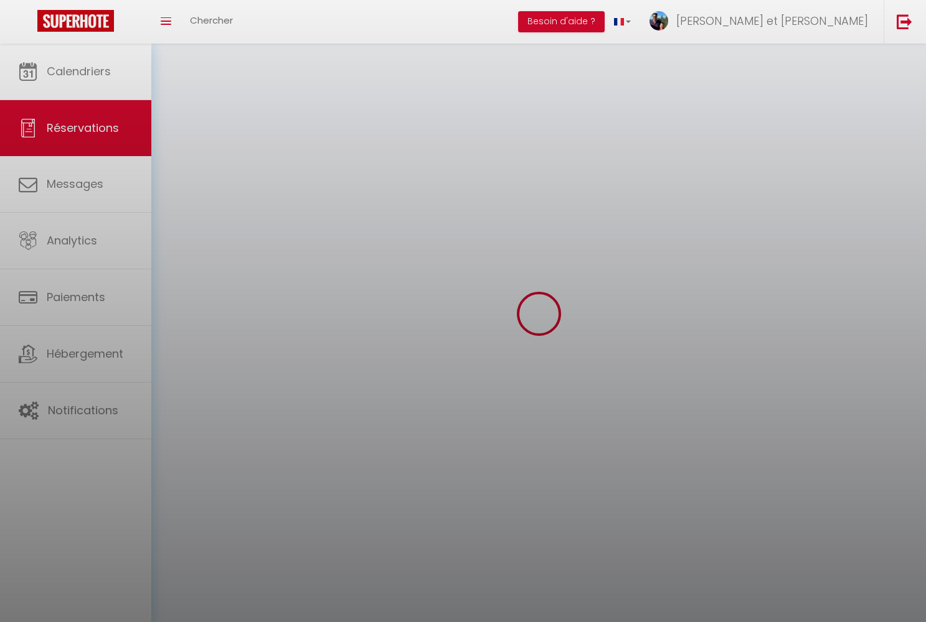
select select
checkbox input "false"
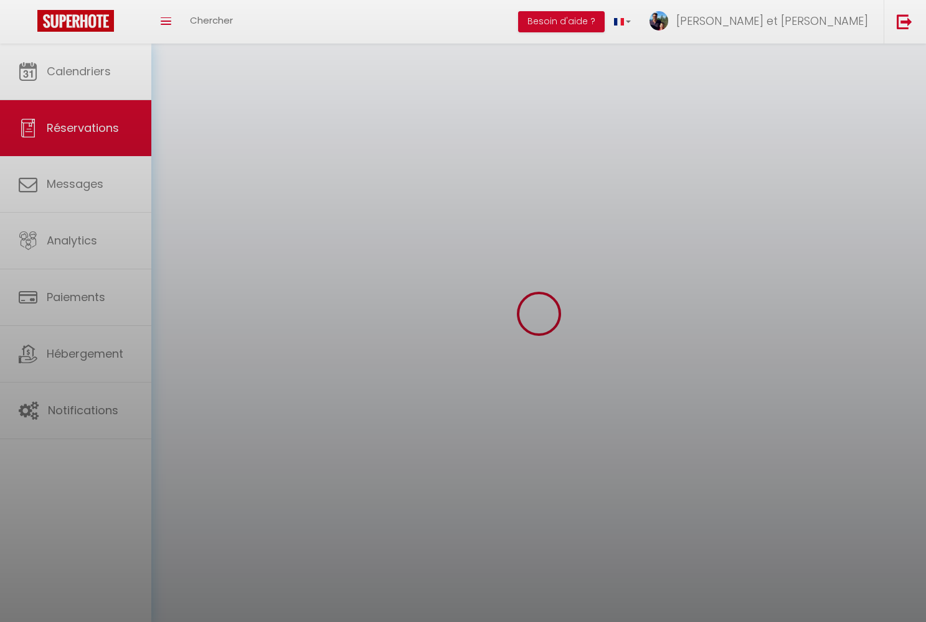
select select
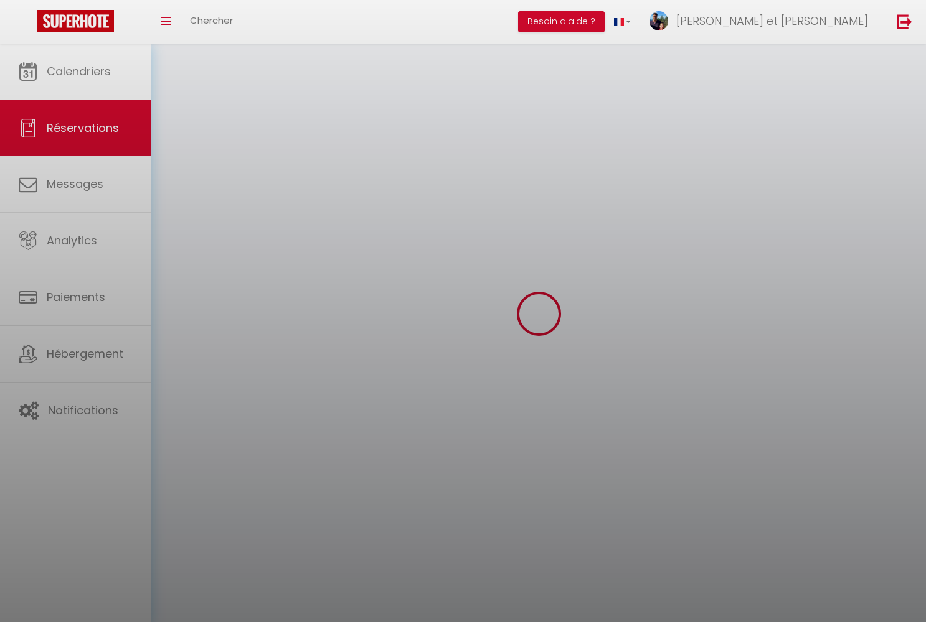
select select
checkbox input "false"
select select
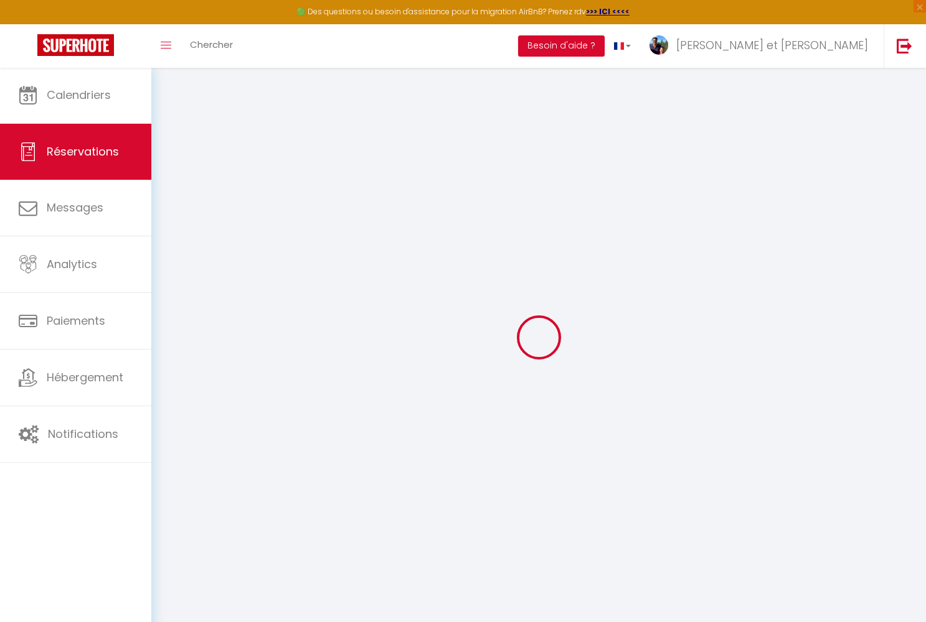
type input "[PERSON_NAME]"
type input "Schouw"
type input "[PERSON_NAME][EMAIL_ADDRESS][DOMAIN_NAME]"
type input "0031642556367"
type input "4385 JL"
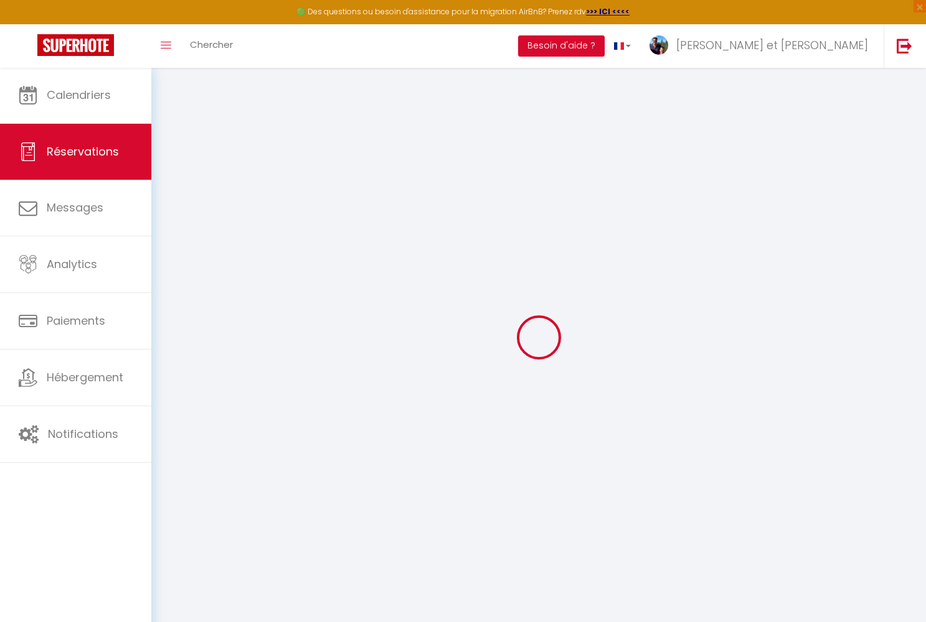
type input "[GEOGRAPHIC_DATA][STREET_ADDRESS]"
type input "[GEOGRAPHIC_DATA]"
select select "NL"
select select "47006"
select select "1"
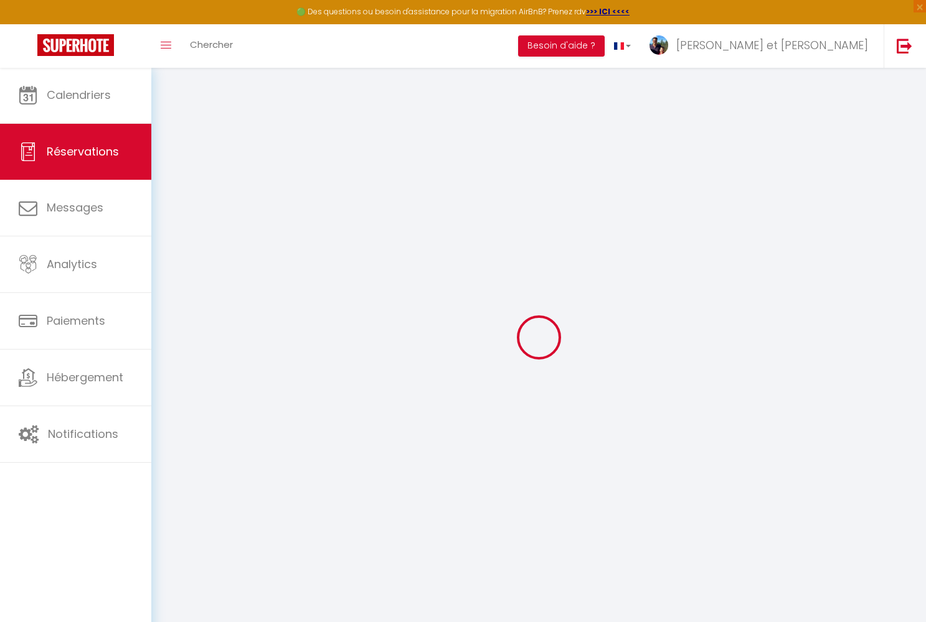
type input "Dim 12 Octobre 2025"
select select
type input "Ven 17 Octobre 2025"
select select
type input "3"
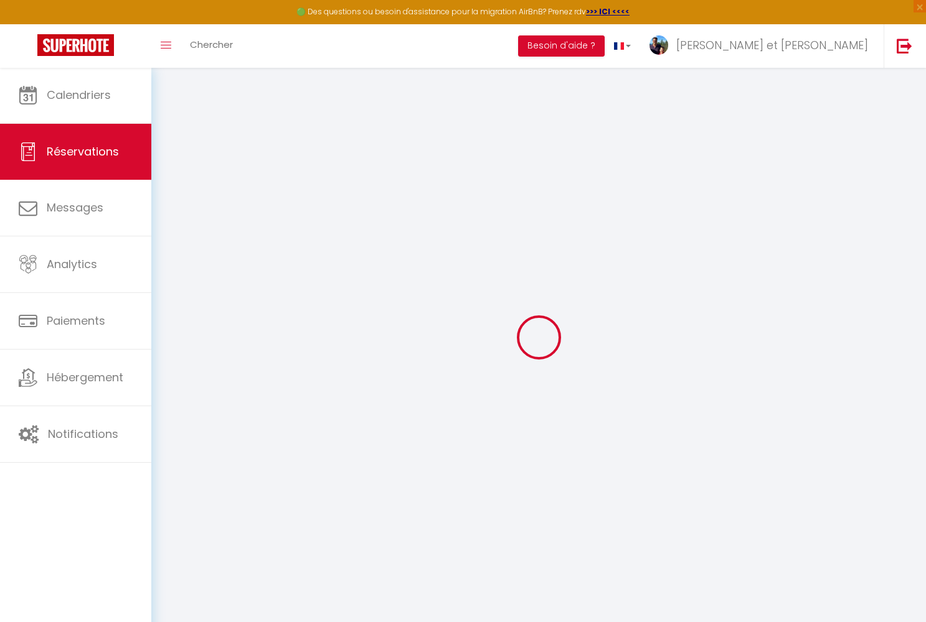
type input "2"
select select "10"
select select
type input "1133.22"
checkbox input "false"
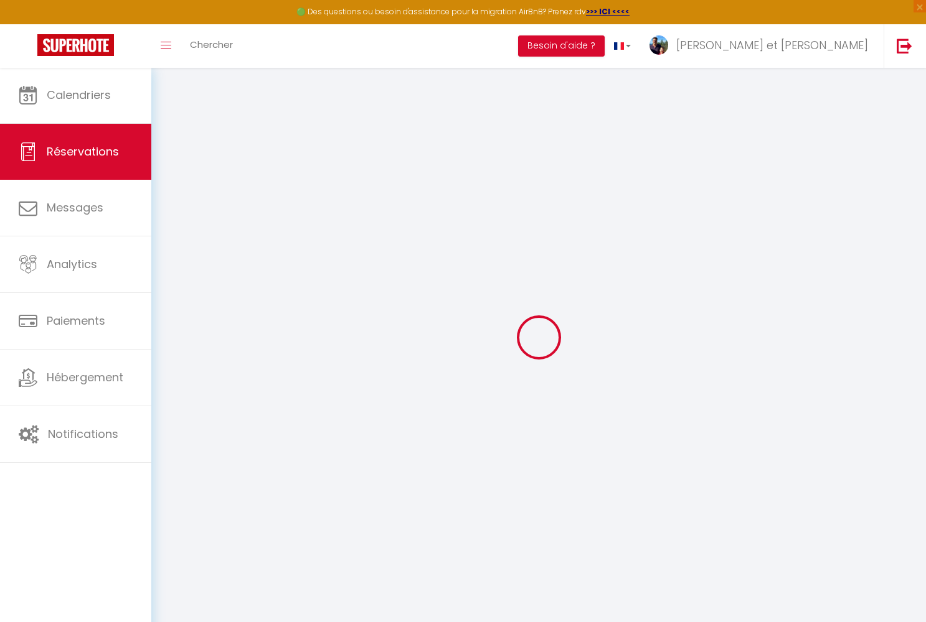
type input "938.15"
select select "69"
type input "0"
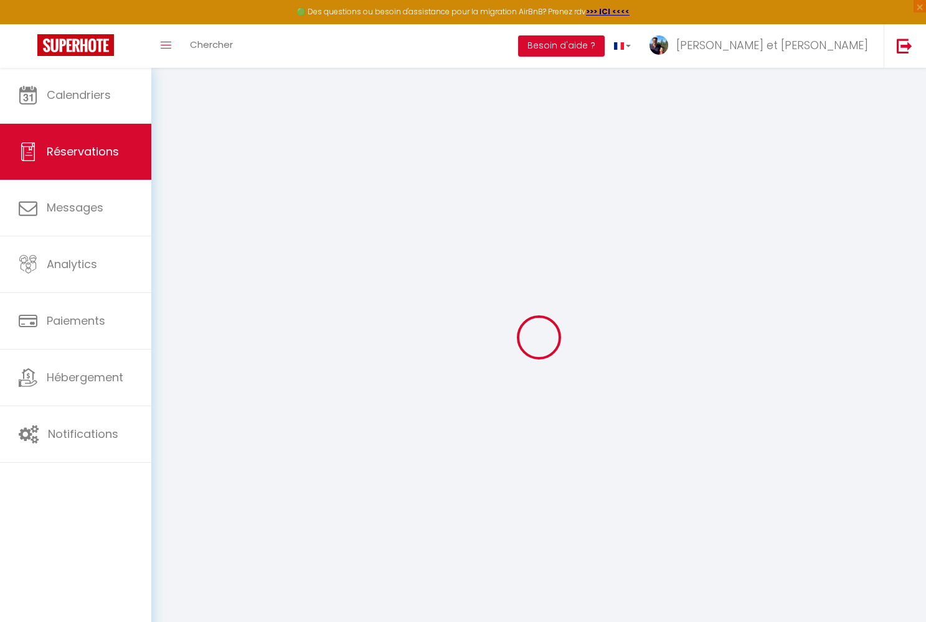
select select
select select "12"
select select "14"
checkbox input "false"
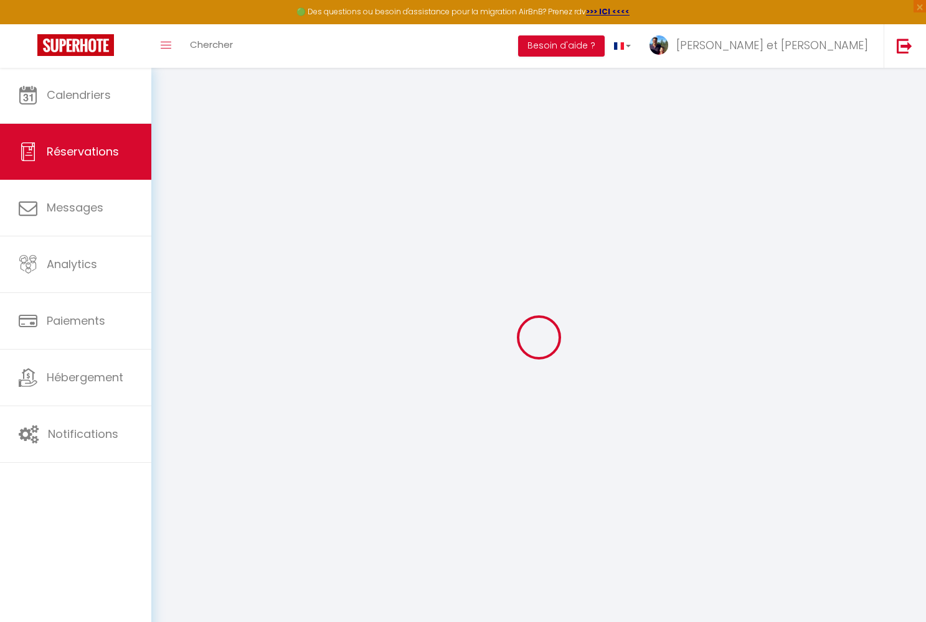
select select
checkbox input "false"
select select
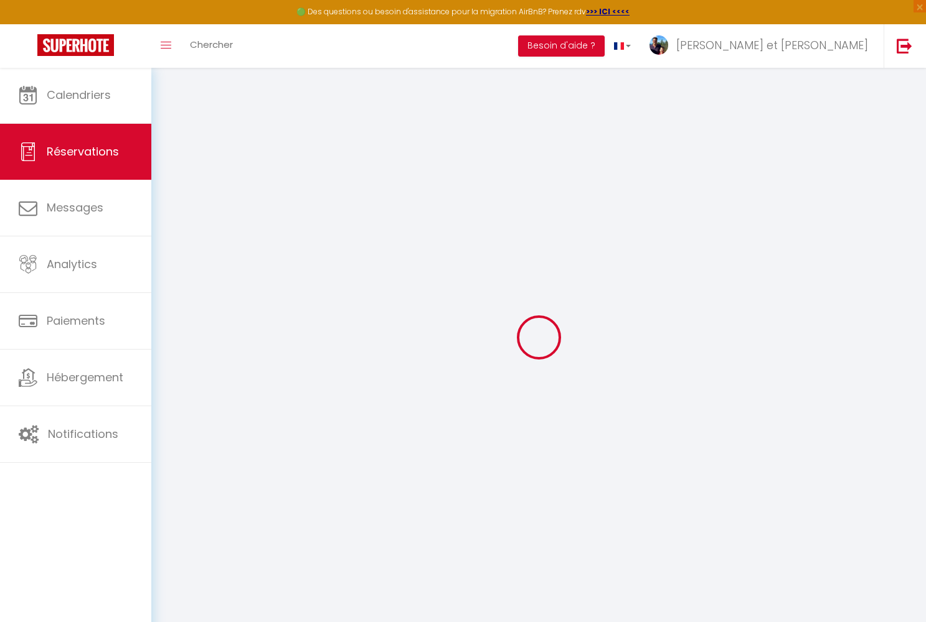
checkbox input "false"
select select
checkbox input "false"
type input "180"
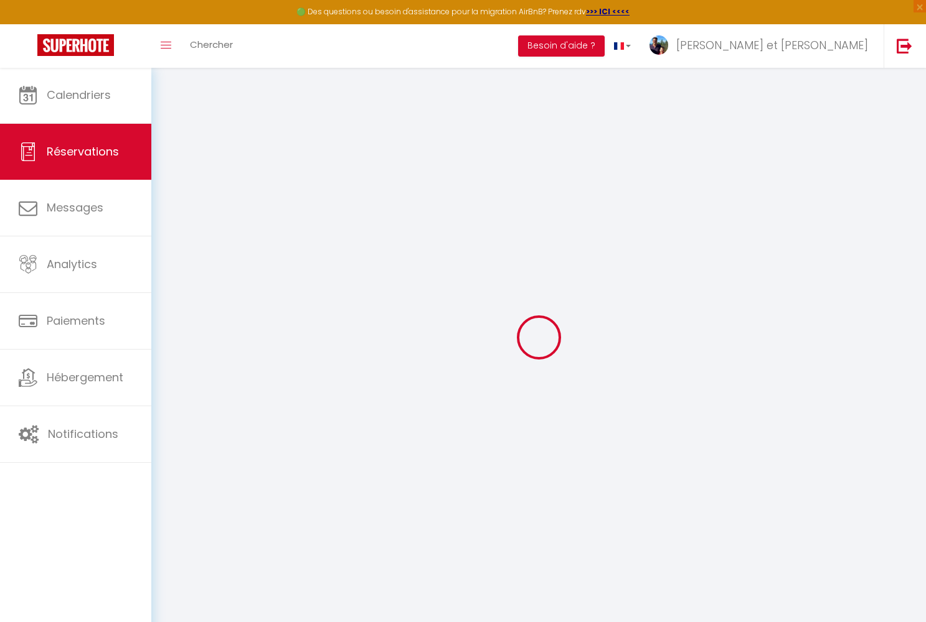
type input "27"
select select
checkbox input "false"
select select
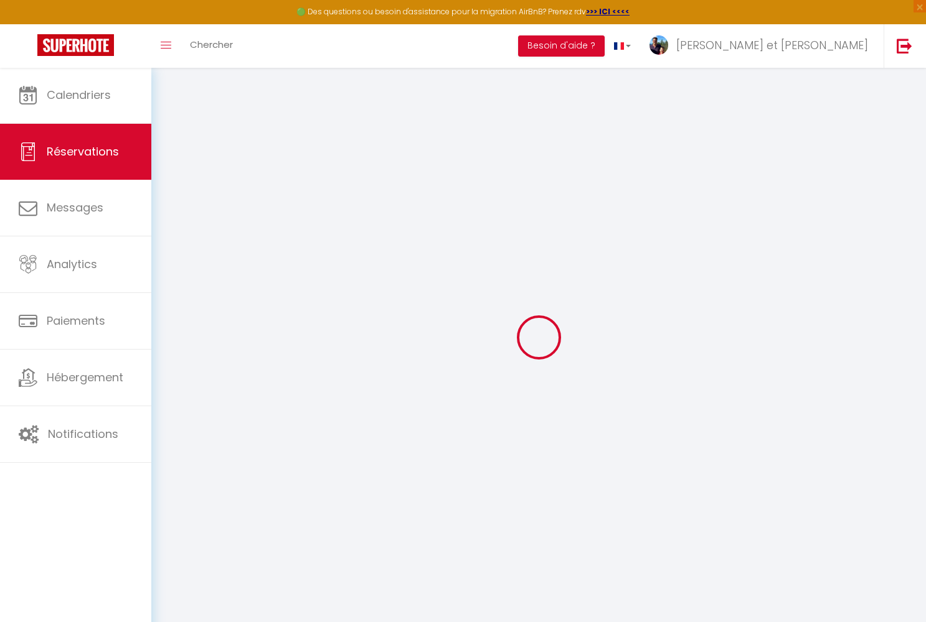
select select
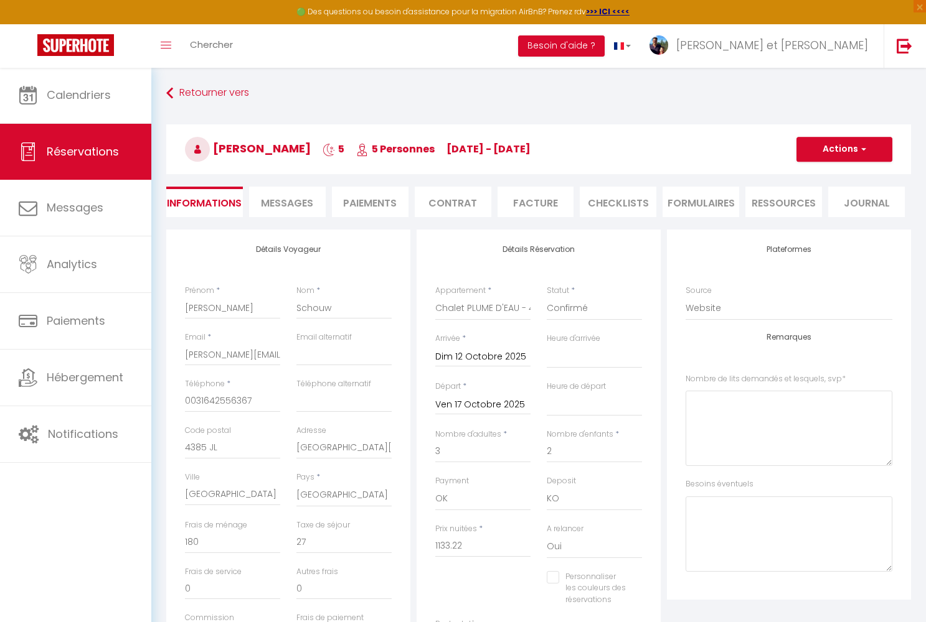
click at [288, 207] on span "Messages" at bounding box center [287, 203] width 52 height 14
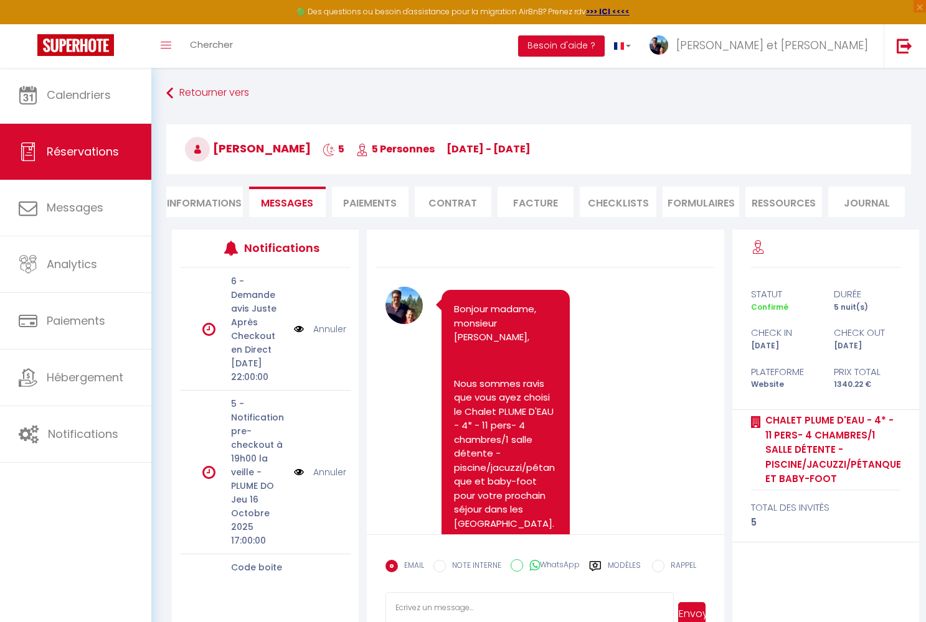
click at [446, 207] on li "Contrat" at bounding box center [453, 202] width 77 height 31
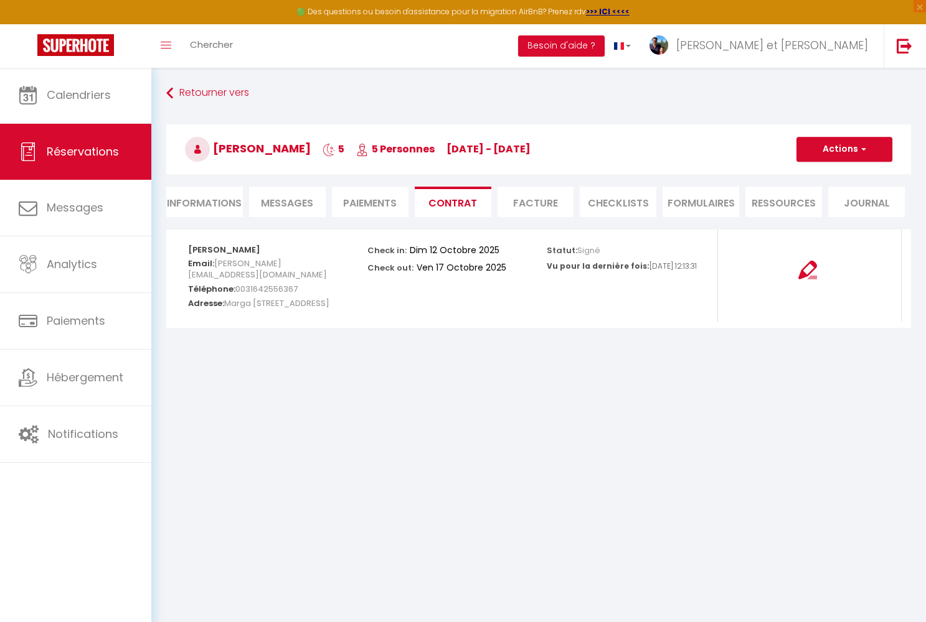
click at [834, 151] on button "Actions" at bounding box center [844, 149] width 96 height 25
click at [817, 176] on link "Voir le contrat" at bounding box center [834, 177] width 105 height 16
click at [291, 204] on span "Messages" at bounding box center [287, 203] width 52 height 14
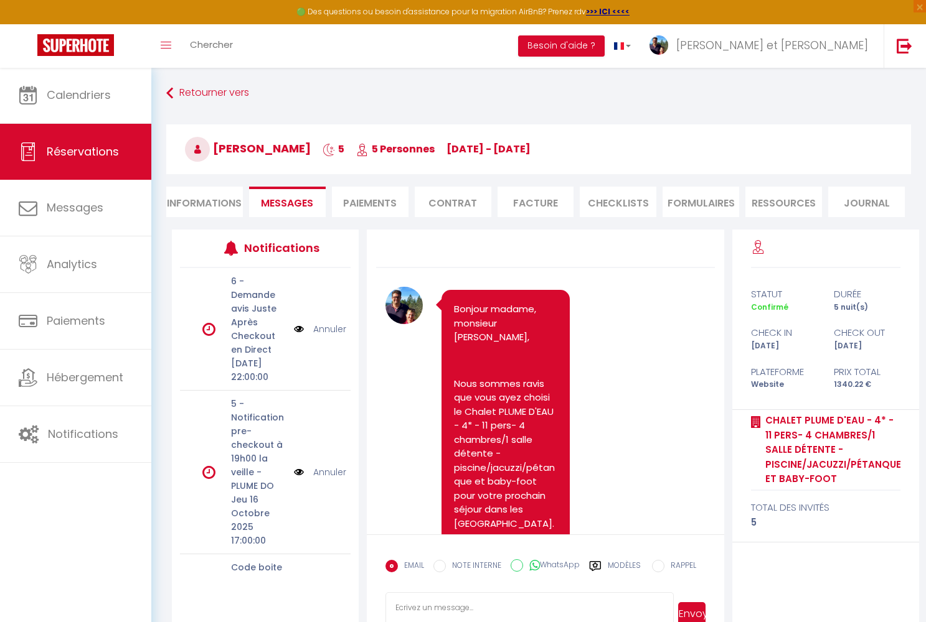
click at [520, 564] on input "WhatsApp" at bounding box center [516, 566] width 12 height 12
radio input "true"
radio input "false"
click at [494, 608] on textarea at bounding box center [529, 615] width 288 height 44
type textarea ":"
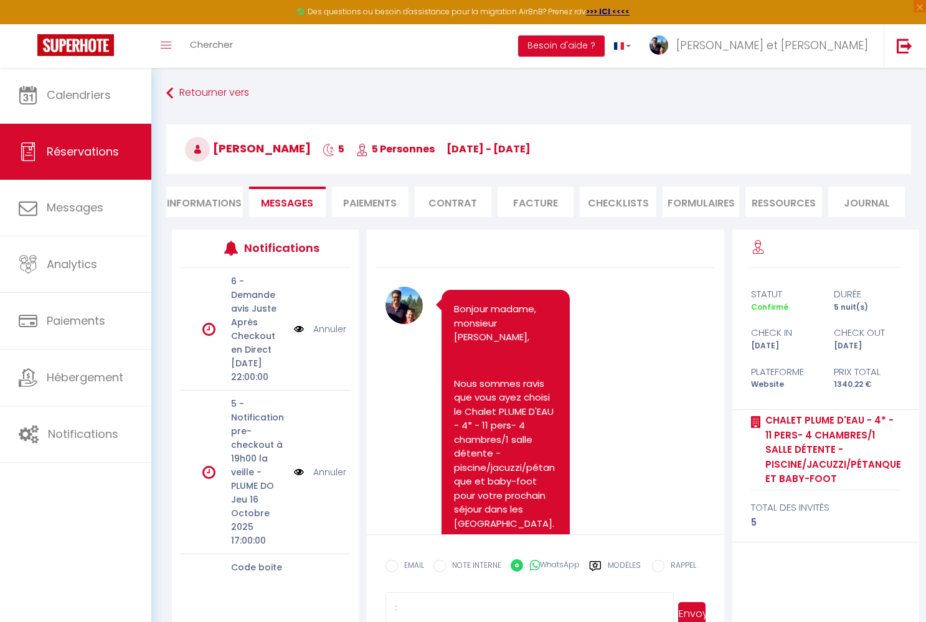
click at [692, 611] on button "Envoyer" at bounding box center [691, 615] width 27 height 24
click at [204, 204] on li "Informations" at bounding box center [204, 202] width 77 height 31
select select
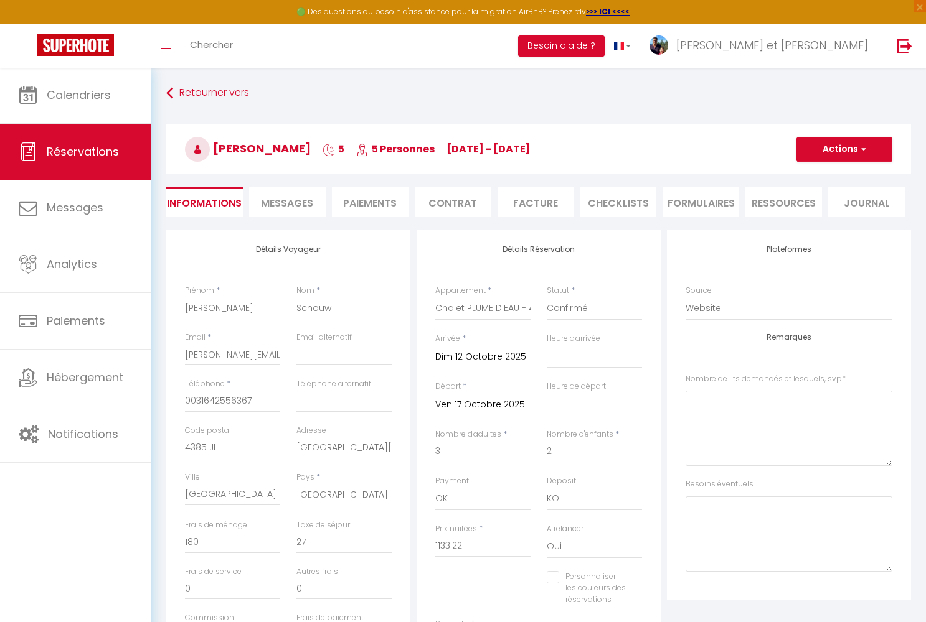
select select
checkbox input "false"
select select
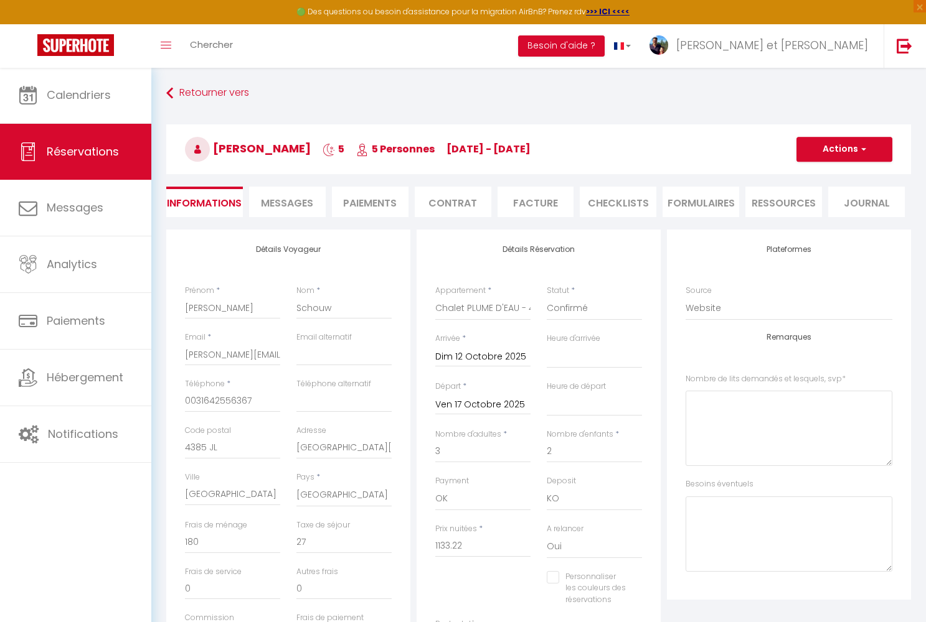
checkbox input "false"
type input "031642556367"
select select
checkbox input "false"
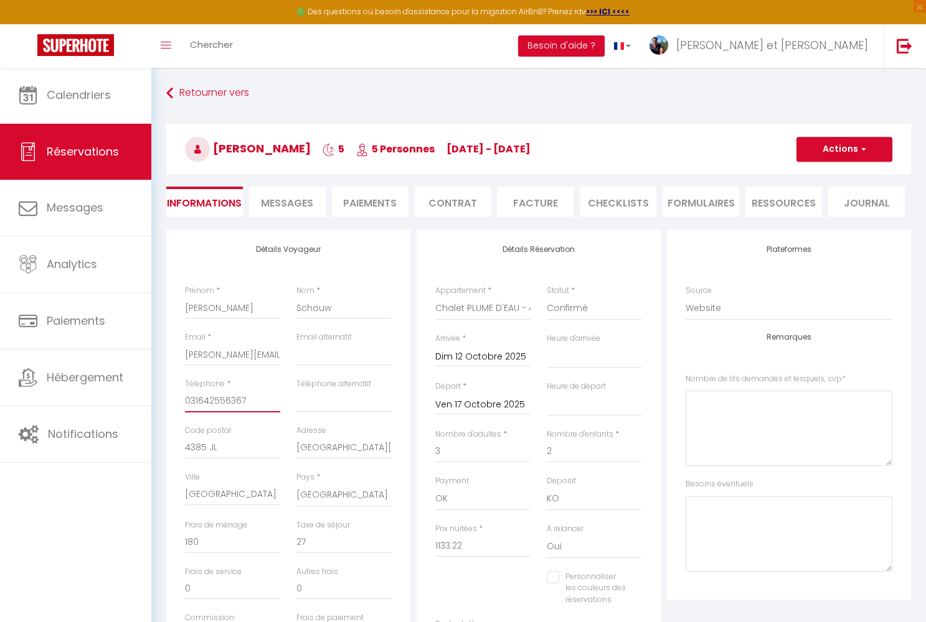
type input "31642556367"
select select
checkbox input "false"
type input "[PHONE_NUMBER]"
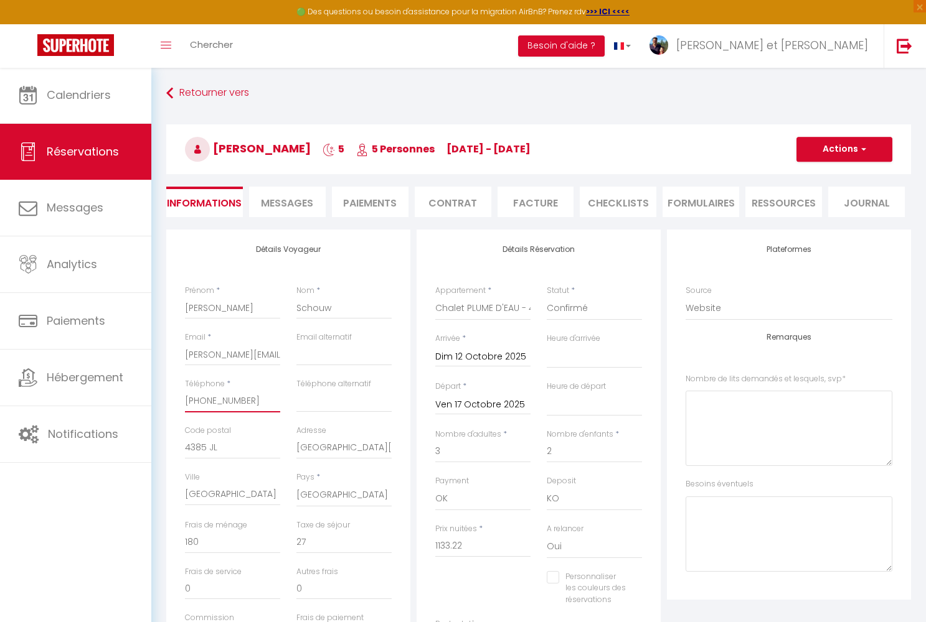
select select
checkbox input "false"
type input "[PHONE_NUMBER]"
click at [829, 149] on button "Actions" at bounding box center [844, 149] width 96 height 25
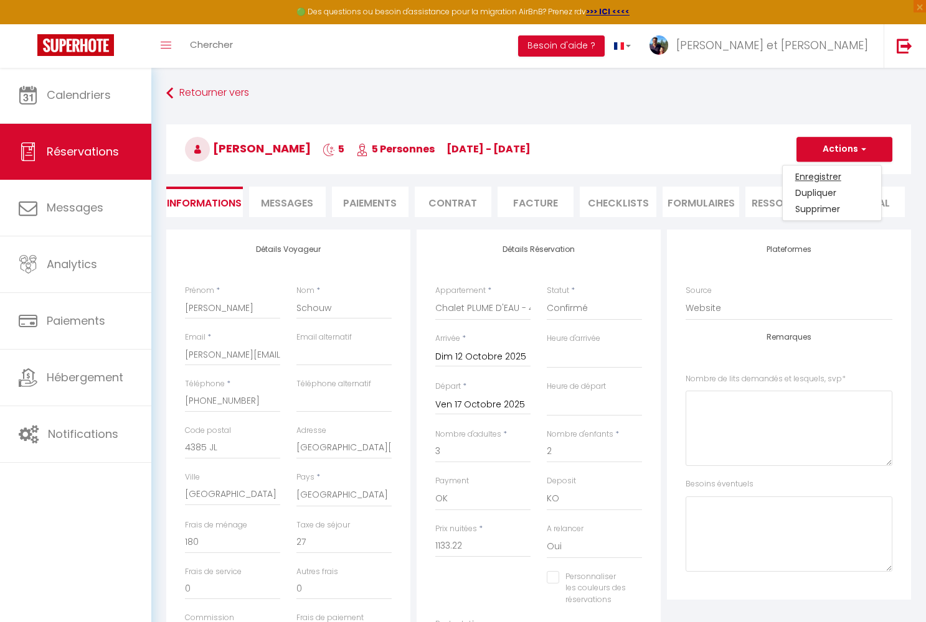
click at [807, 174] on link "Enregistrer" at bounding box center [831, 177] width 98 height 16
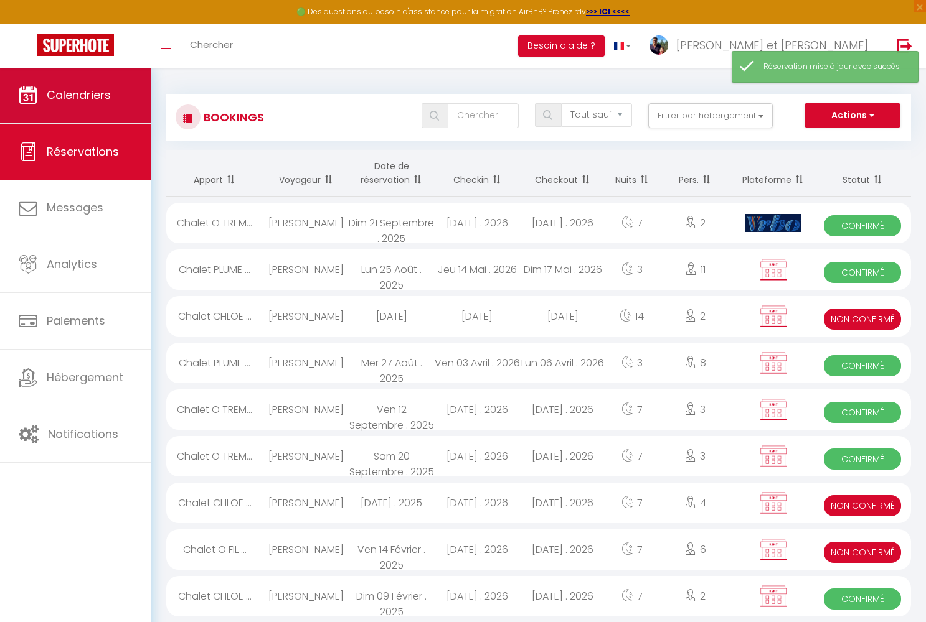
click at [107, 93] on span "Calendriers" at bounding box center [79, 95] width 64 height 16
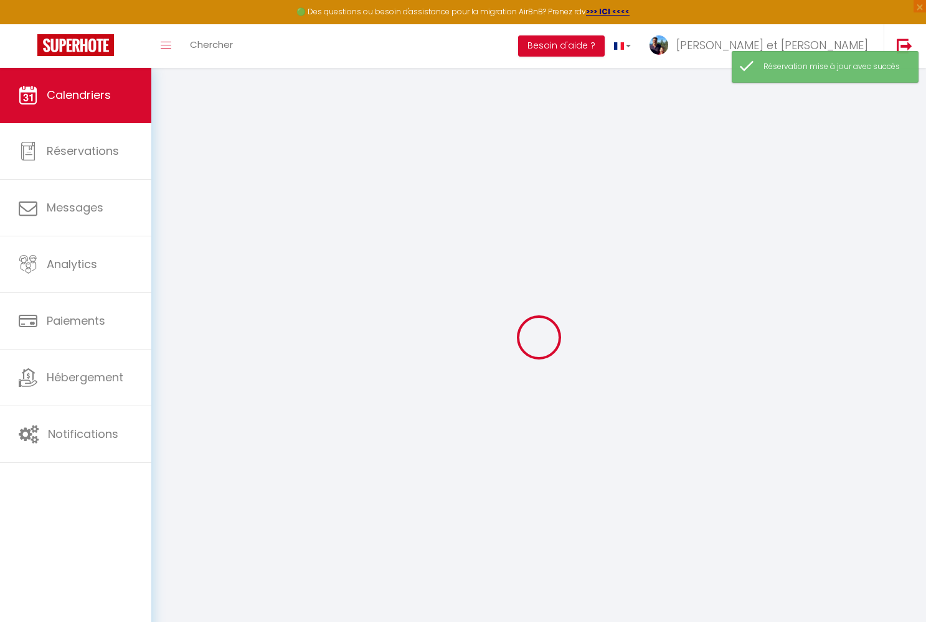
select select
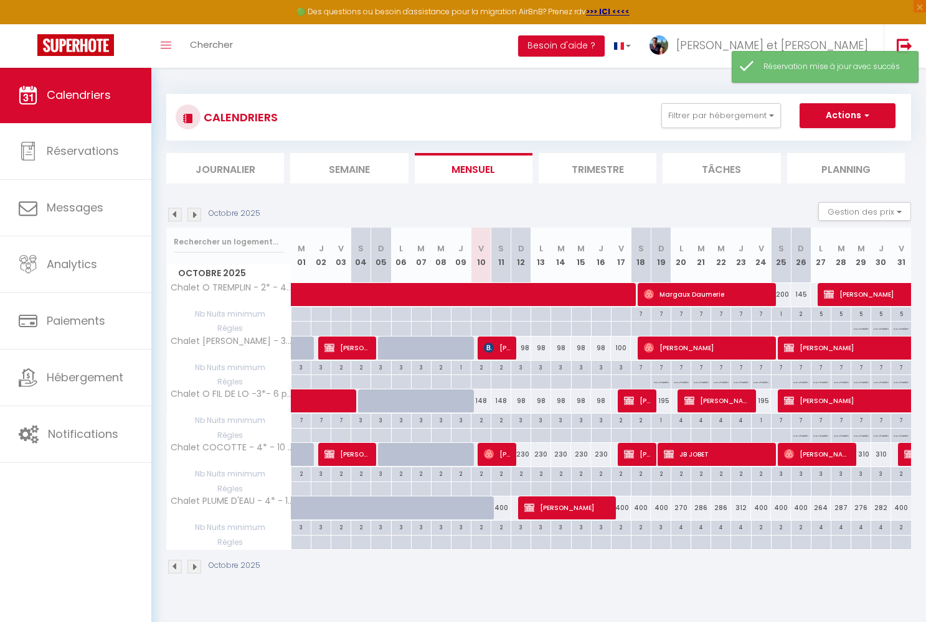
click at [558, 503] on span "[PERSON_NAME]" at bounding box center [567, 508] width 87 height 24
select select "OK"
select select "KO"
select select "0"
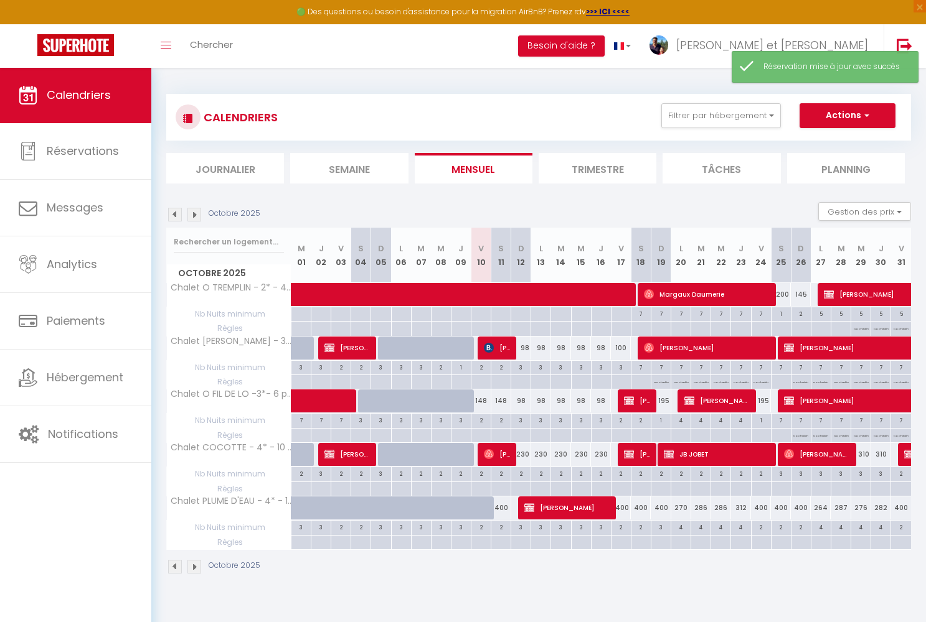
select select "1"
select select
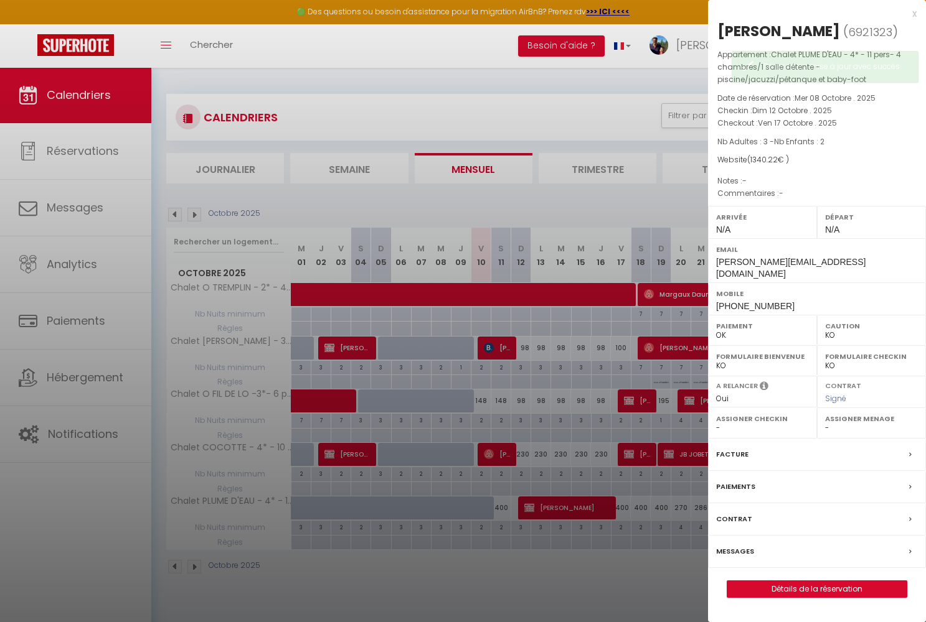
click at [807, 581] on link "Détails de la réservation" at bounding box center [816, 589] width 179 height 16
select select
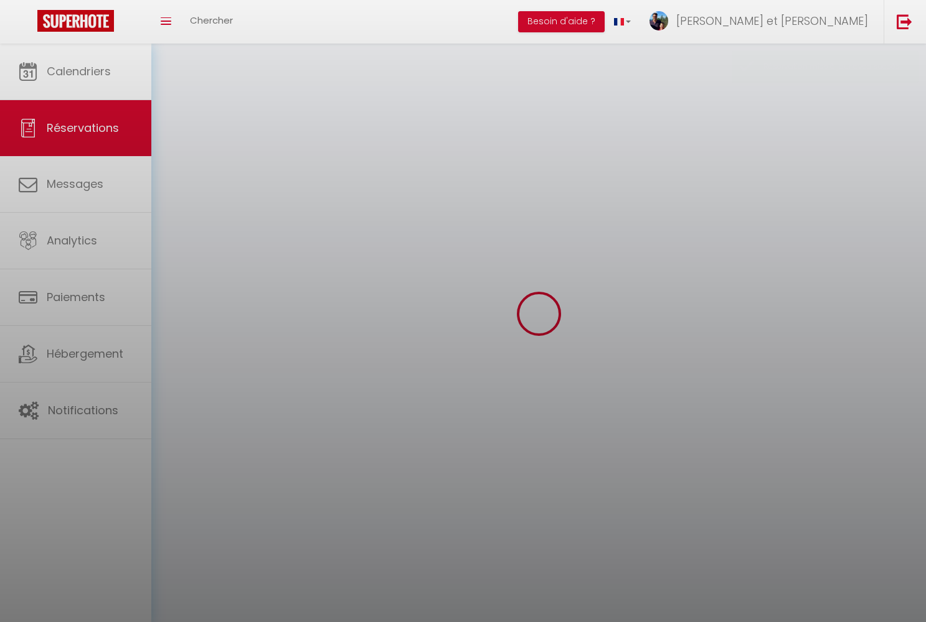
select select
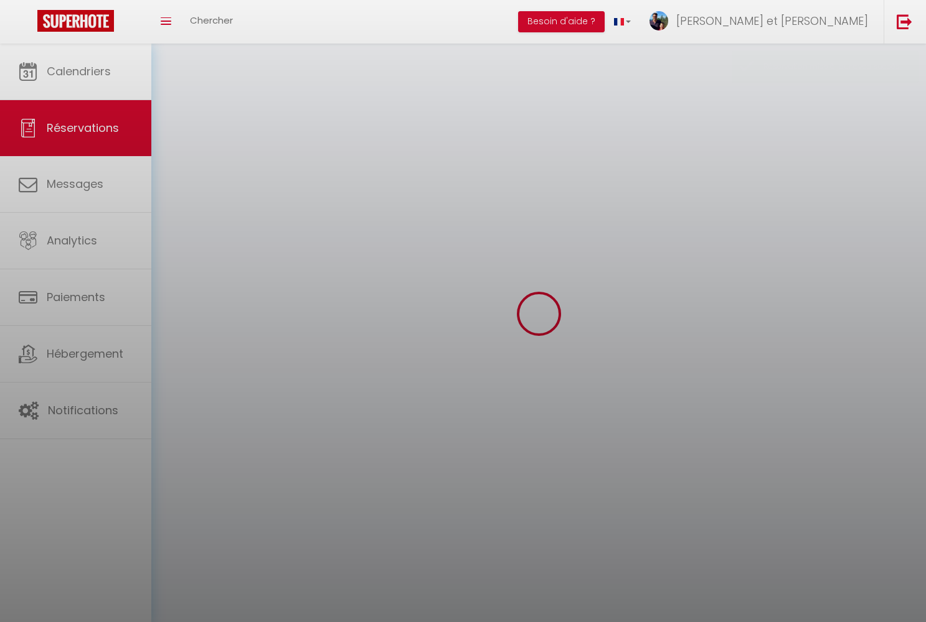
select select
checkbox input "false"
select select
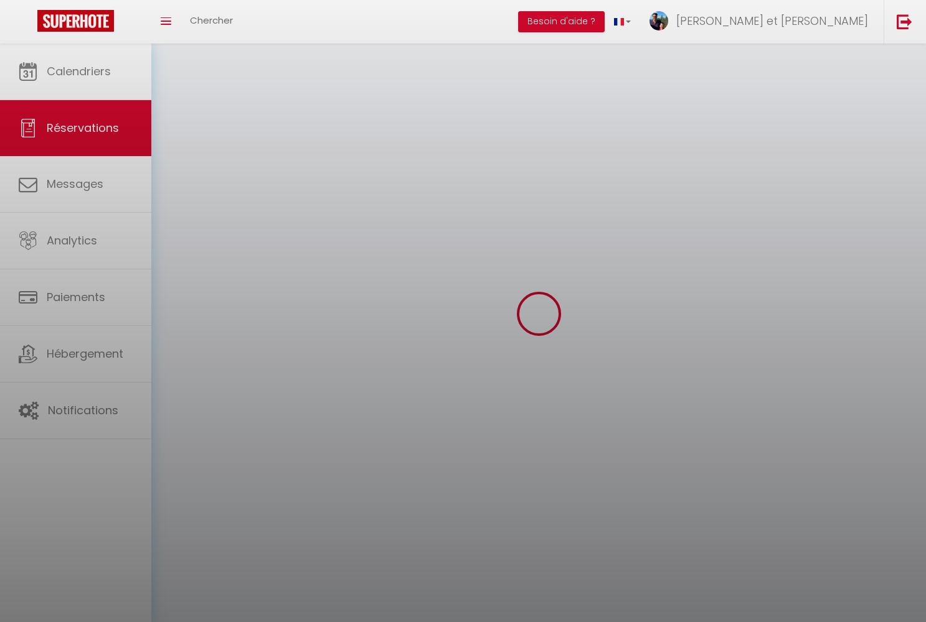
select select
checkbox input "false"
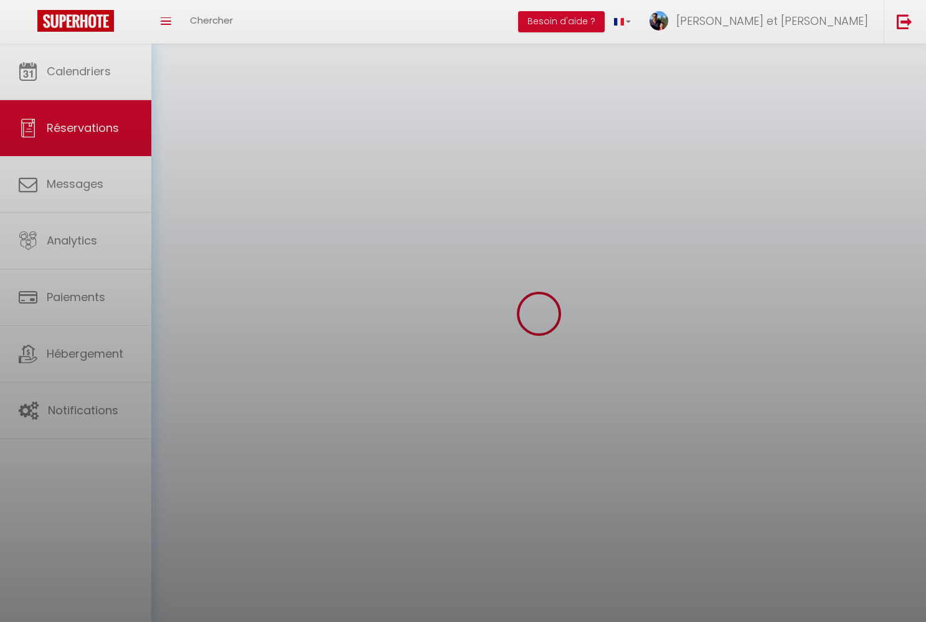
select select
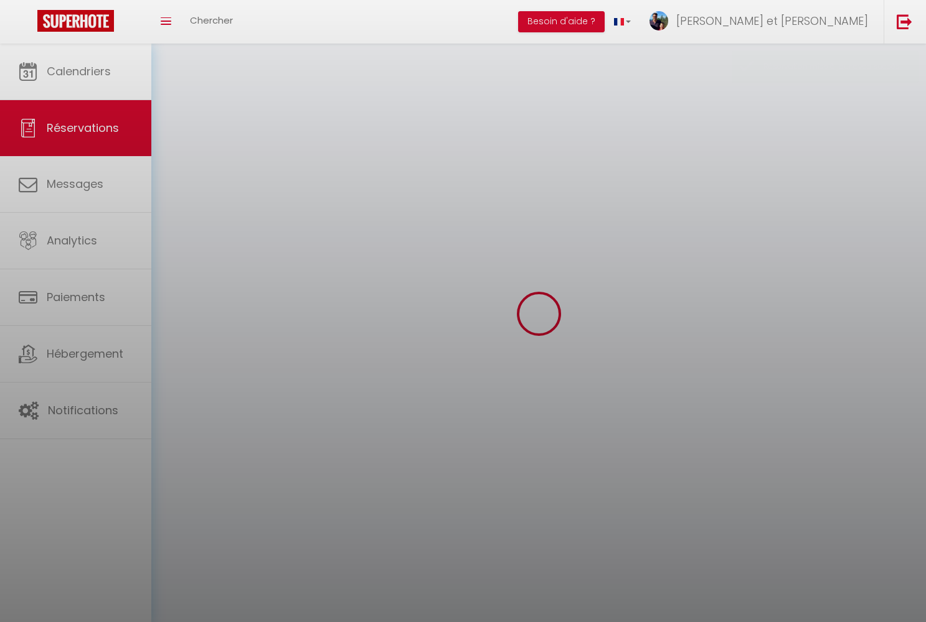
select select
checkbox input "false"
select select
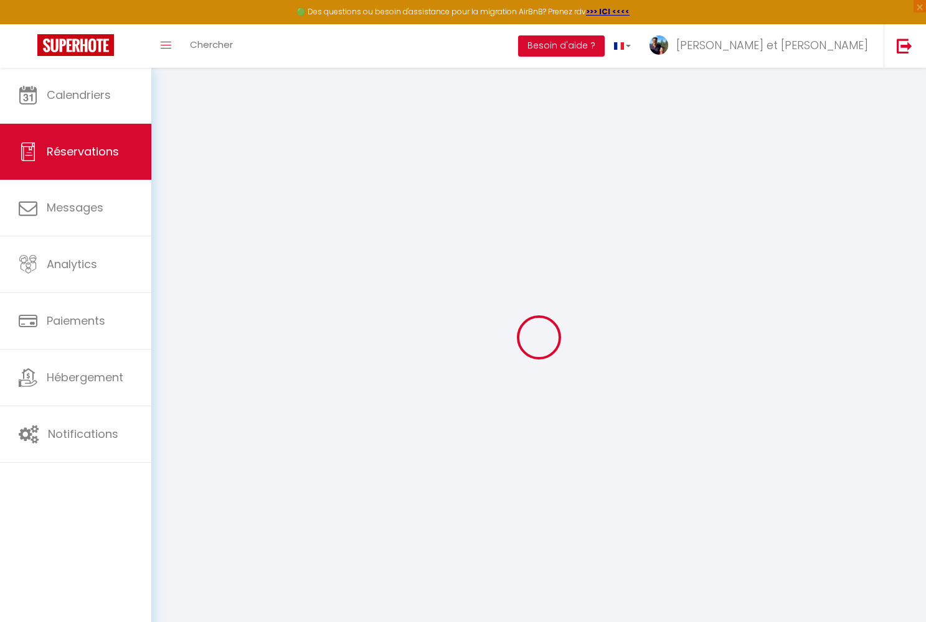
type input "[PERSON_NAME]"
type input "Schouw"
type input "[PERSON_NAME][EMAIL_ADDRESS][DOMAIN_NAME]"
type input "[PHONE_NUMBER]"
type input "4385 JL"
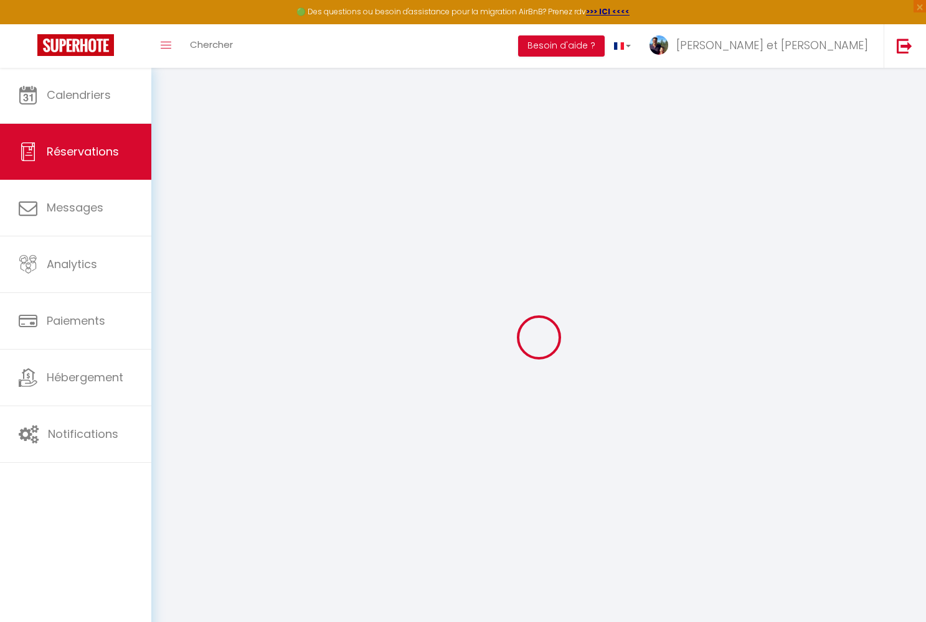
type input "[GEOGRAPHIC_DATA][STREET_ADDRESS]"
type input "[GEOGRAPHIC_DATA]"
select select "NL"
select select "47006"
select select "1"
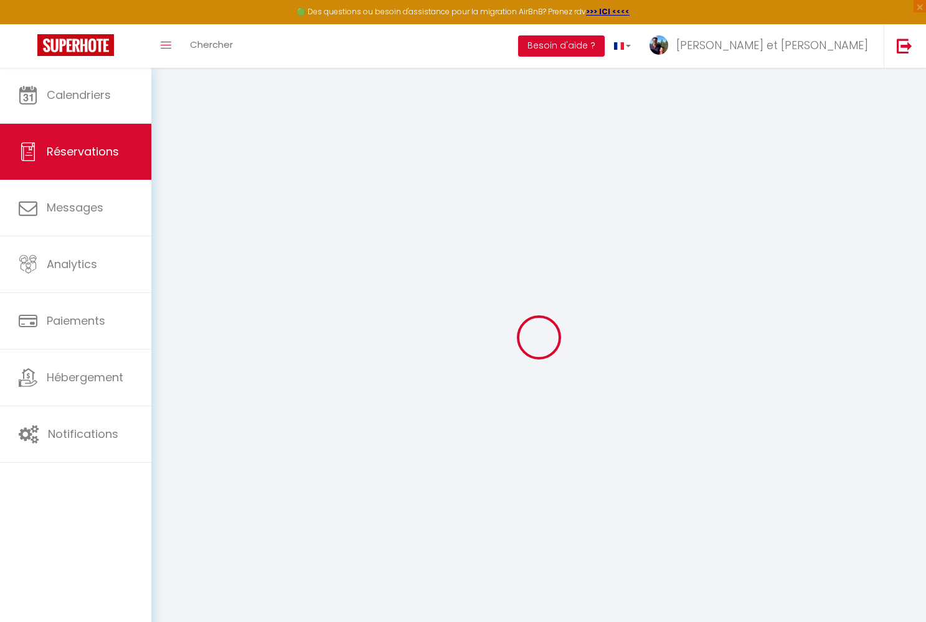
type input "Dim 12 Octobre 2025"
select select
type input "Ven 17 Octobre 2025"
select select
type input "3"
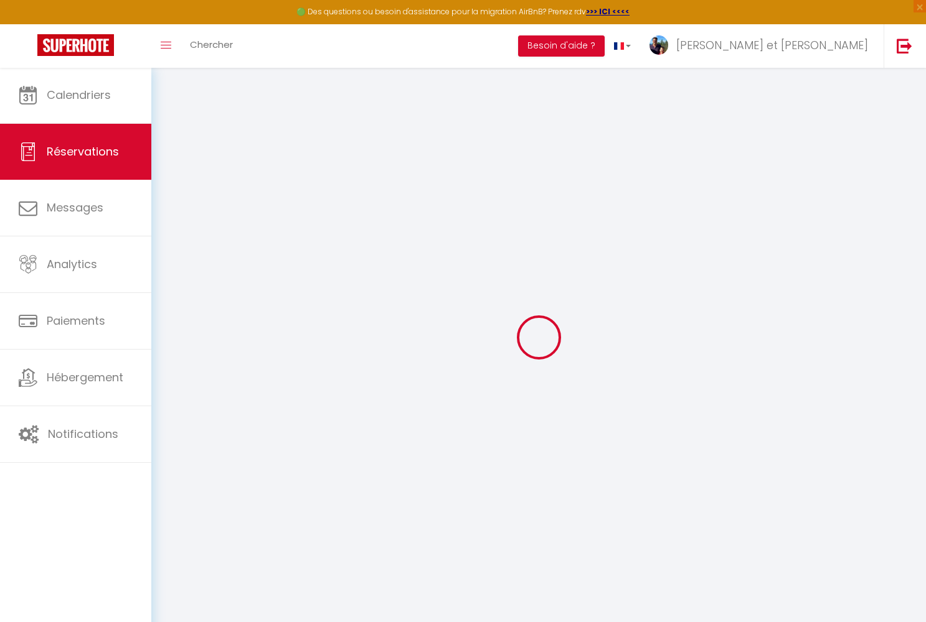
type input "2"
select select "12"
select select
type input "1133.22"
checkbox input "false"
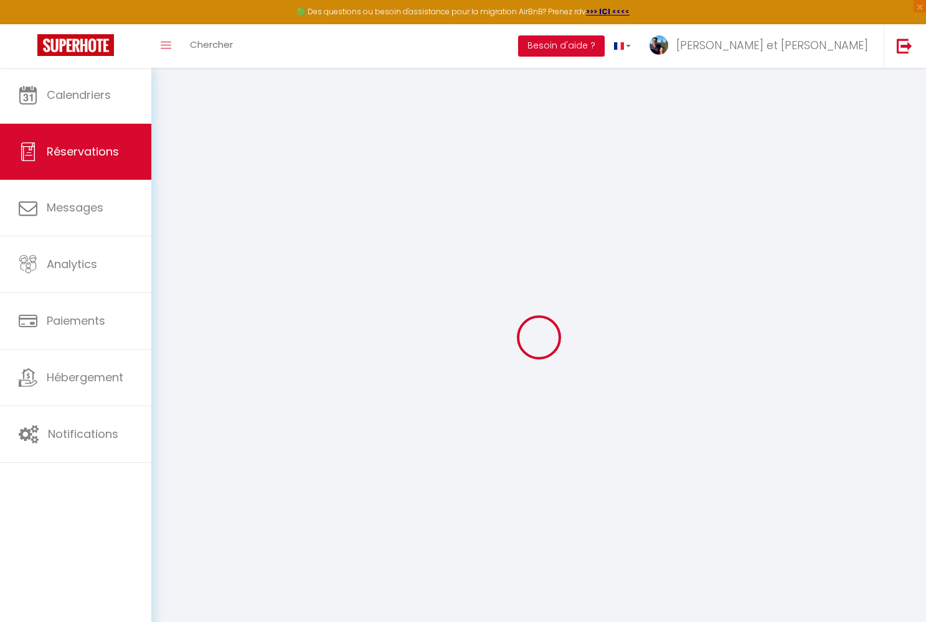
type input "938.15"
select select "69"
type input "0"
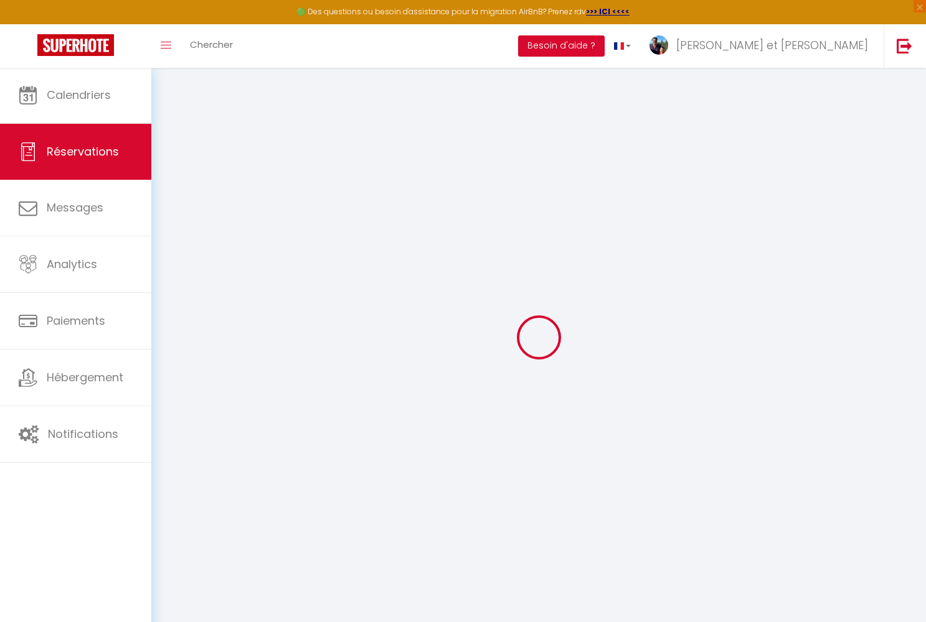
select select
select select "14"
checkbox input "false"
select select
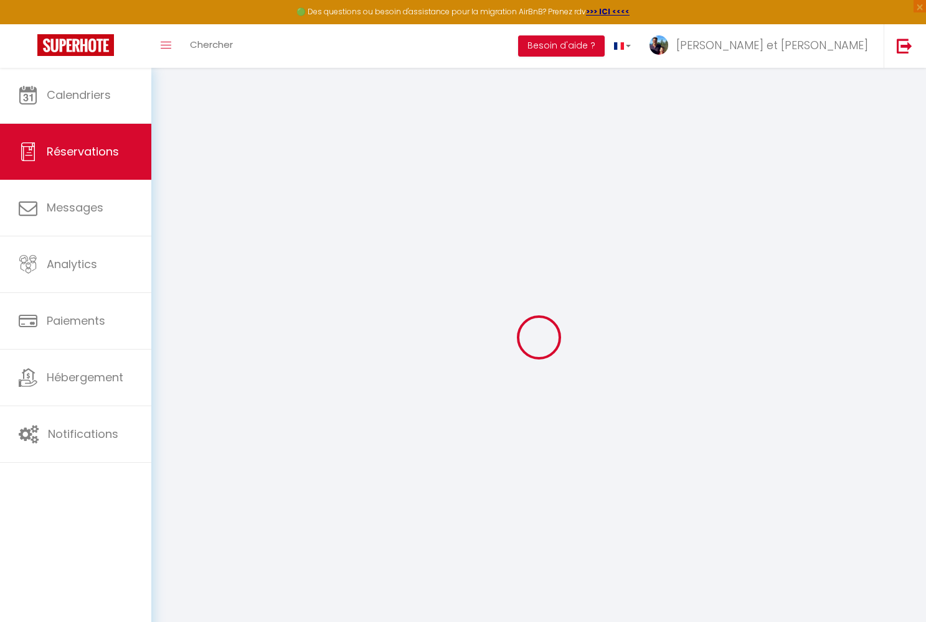
select select
checkbox input "false"
select select
checkbox input "false"
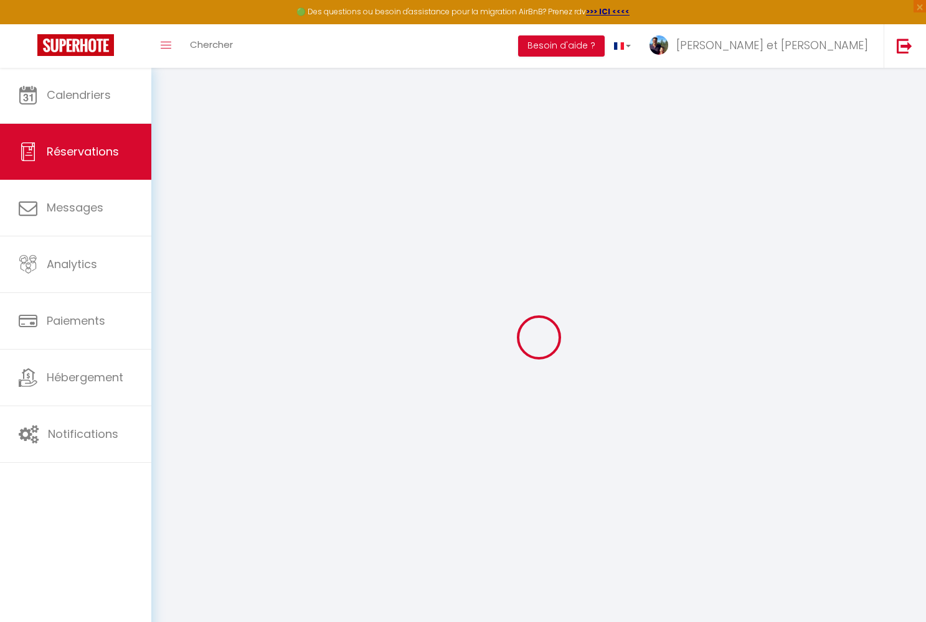
select select
checkbox input "false"
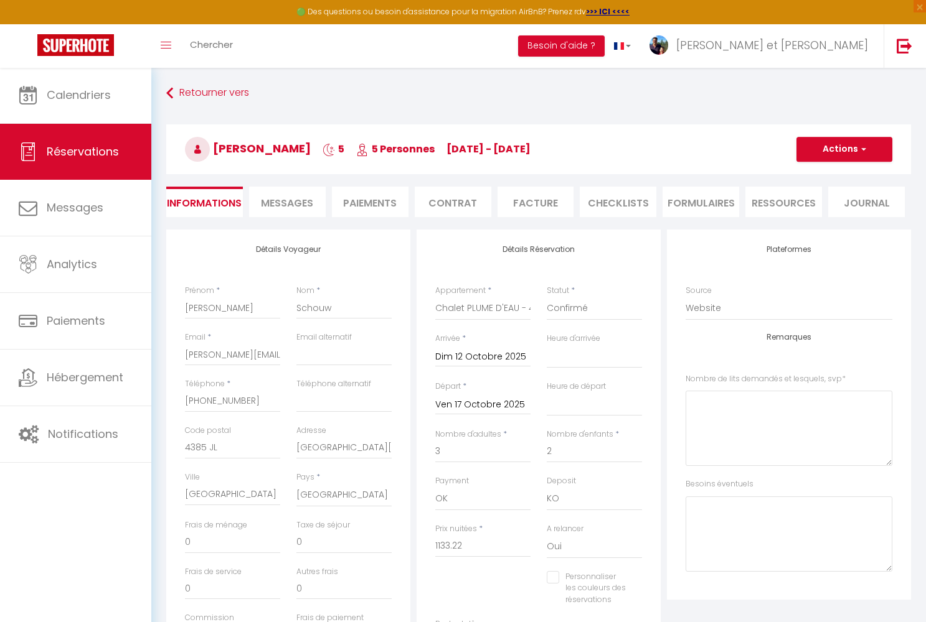
type input "180"
type input "27"
select select
checkbox input "false"
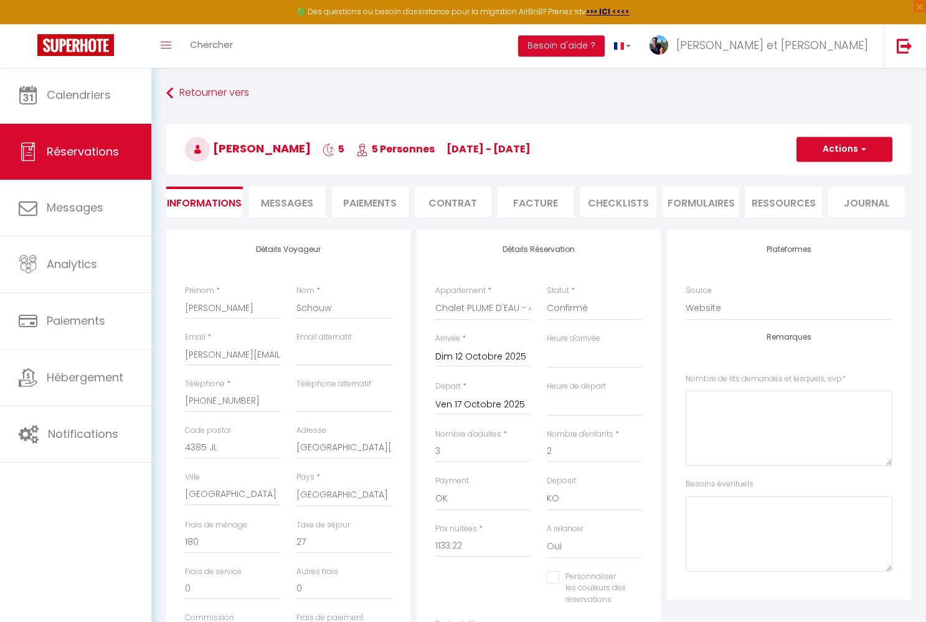
select select
click at [302, 199] on span "Messages" at bounding box center [287, 203] width 52 height 14
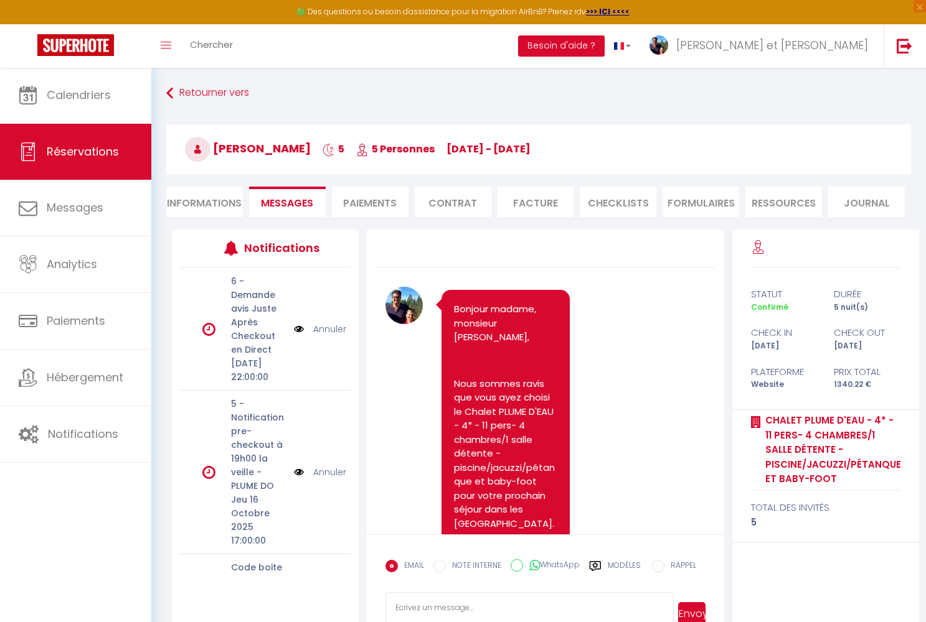
click at [515, 565] on input "WhatsApp" at bounding box center [516, 566] width 12 height 12
radio input "true"
radio input "false"
click at [441, 608] on textarea at bounding box center [529, 615] width 288 height 44
click at [698, 612] on button "Envoyer" at bounding box center [691, 615] width 27 height 24
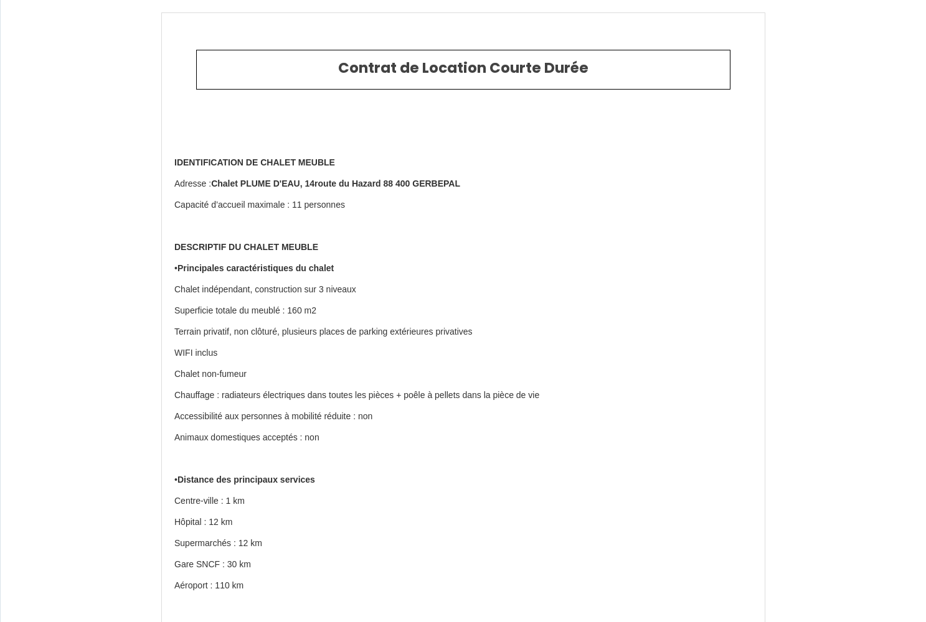
select select "NL"
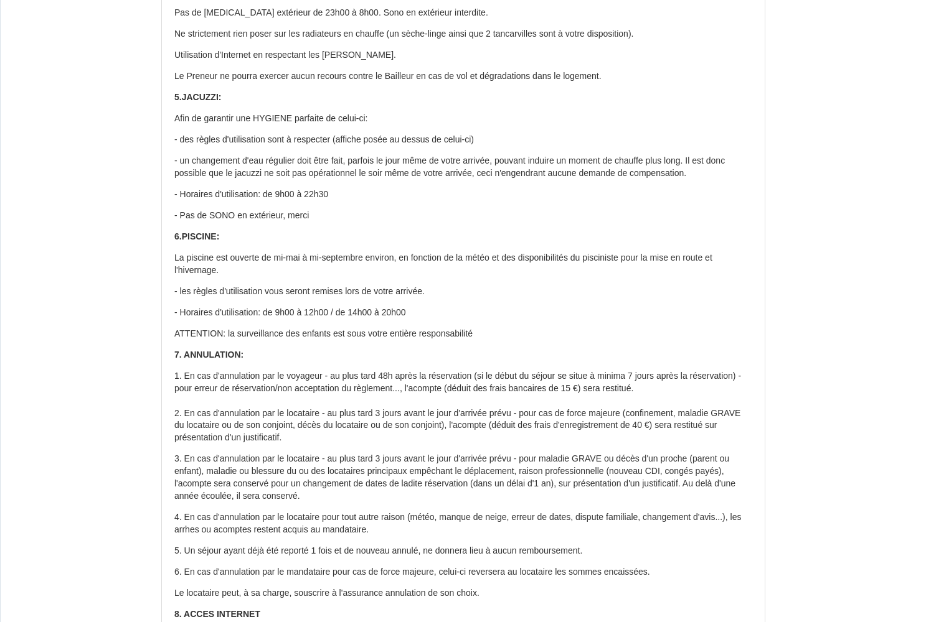
scroll to position [3880, 0]
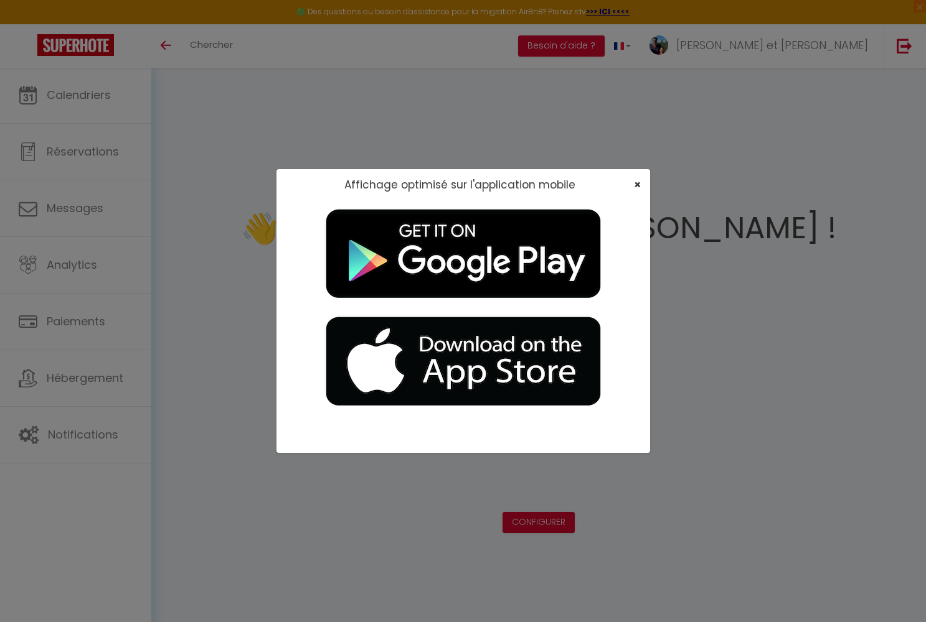
click at [483, 184] on span "×" at bounding box center [637, 185] width 7 height 16
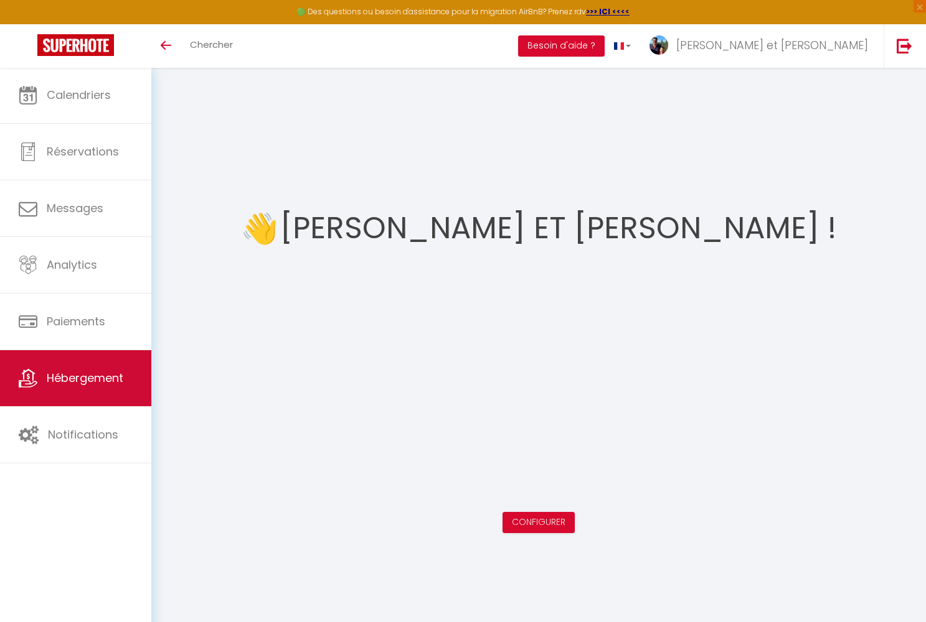
click at [98, 374] on span "Hébergement" at bounding box center [85, 378] width 77 height 16
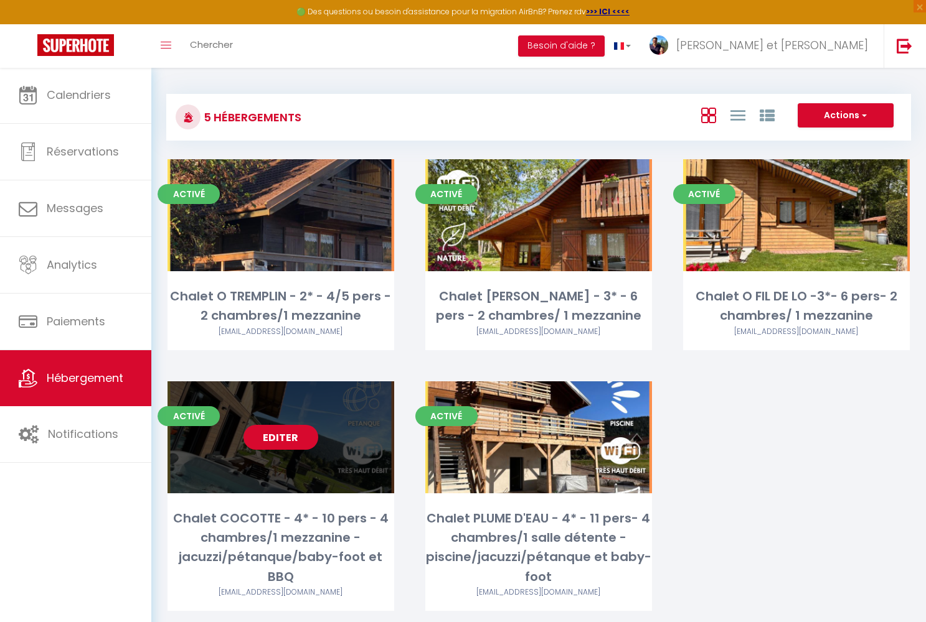
click at [281, 420] on link "Editer" at bounding box center [280, 437] width 75 height 25
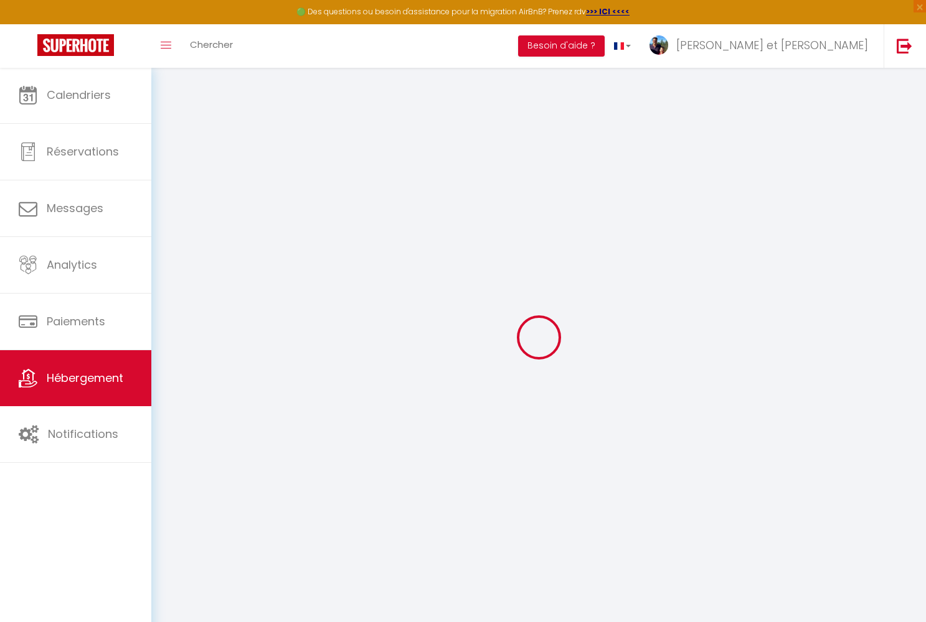
checkbox input "false"
select select "16:00"
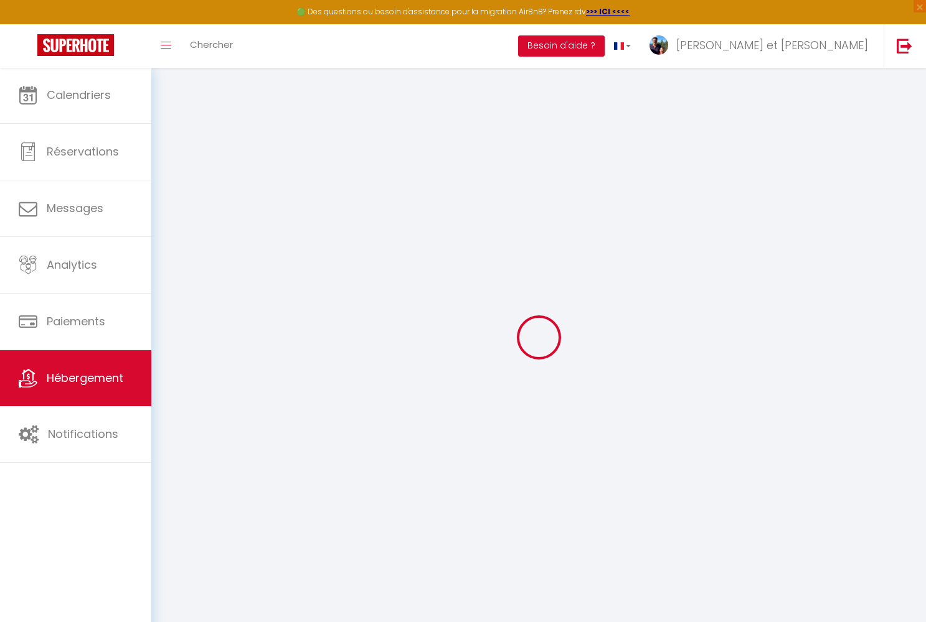
select select "21:00"
select select "11:00"
select select "30"
select select "120"
select select "12:00"
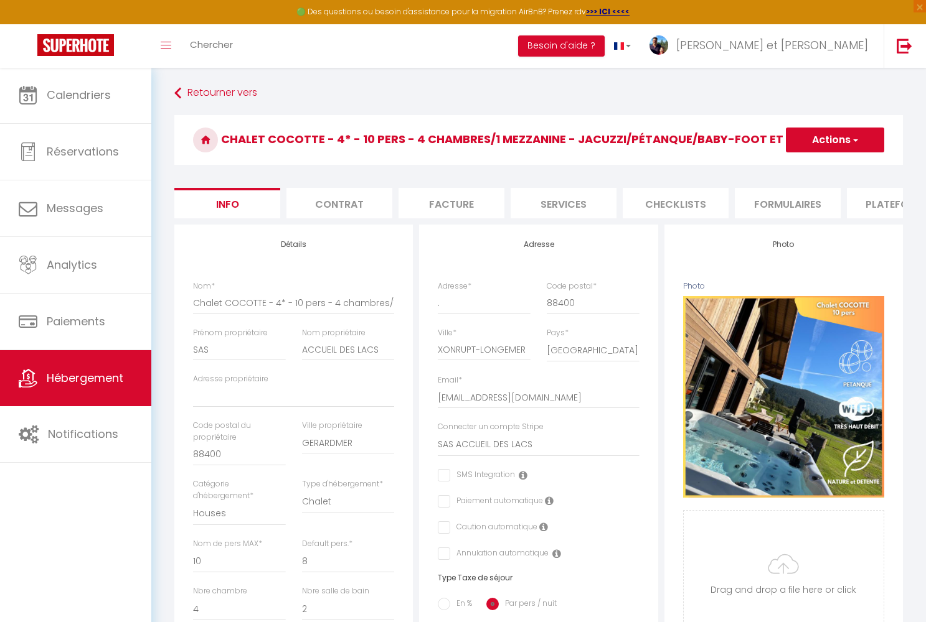
click at [345, 202] on li "Contrat" at bounding box center [339, 203] width 106 height 31
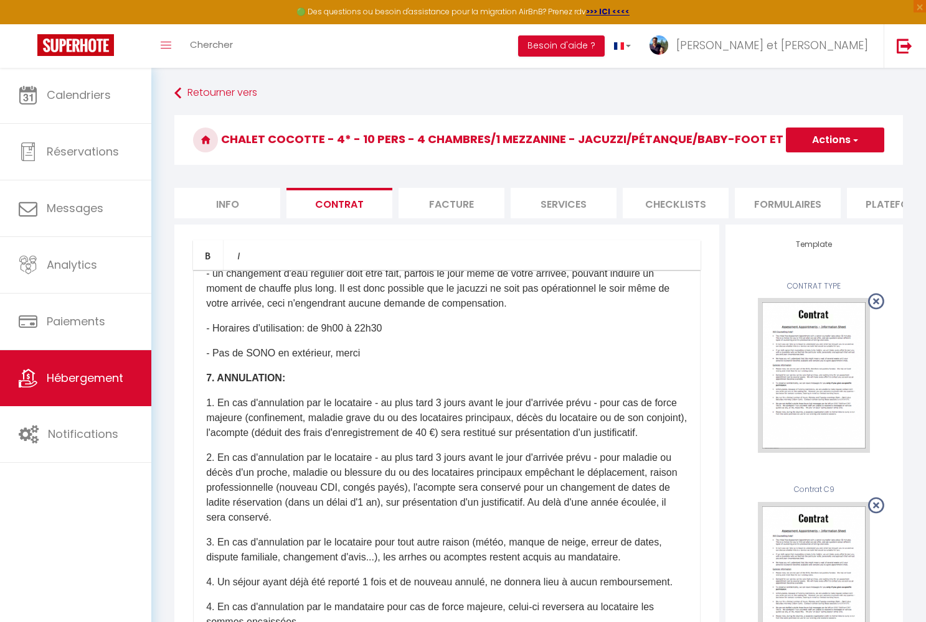
scroll to position [3127, 0]
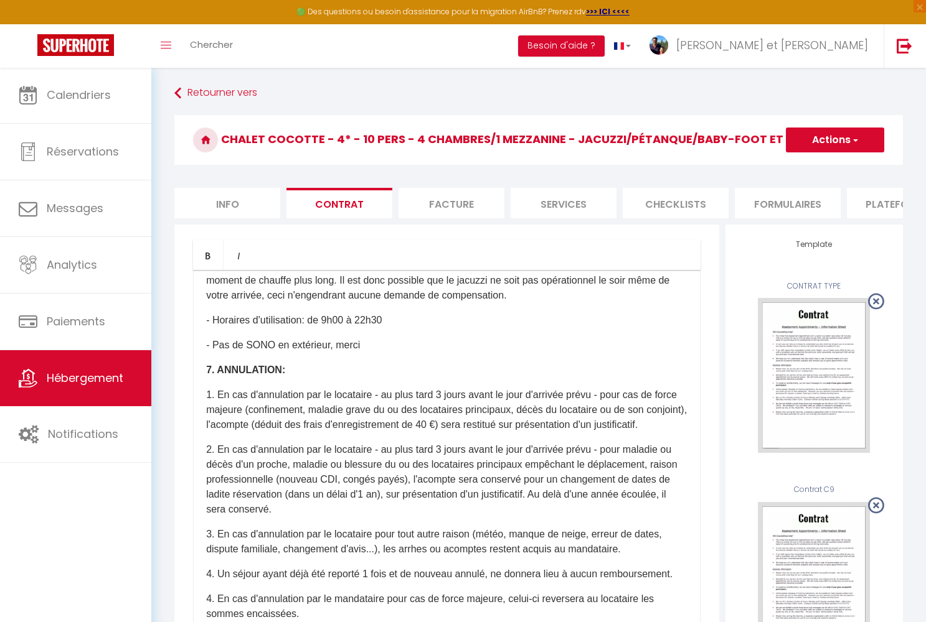
click at [402, 412] on p "​​1. En cas d'annulation par le locataire - au plus tard 3 jours avant le jour …" at bounding box center [446, 410] width 481 height 45
click at [449, 412] on p "​​1. En cas d'annulation par le locataire - au plus tard 3 jours avant le jour …" at bounding box center [446, 410] width 481 height 45
click at [452, 413] on p "​​1. En cas d'annulation par le locataire - au plus tard 3 jours avant le jour …" at bounding box center [446, 410] width 481 height 45
click at [483, 412] on p "​​1. En cas d'annulation par le locataire - au plus tard 3 jours avant le jour …" at bounding box center [446, 410] width 481 height 45
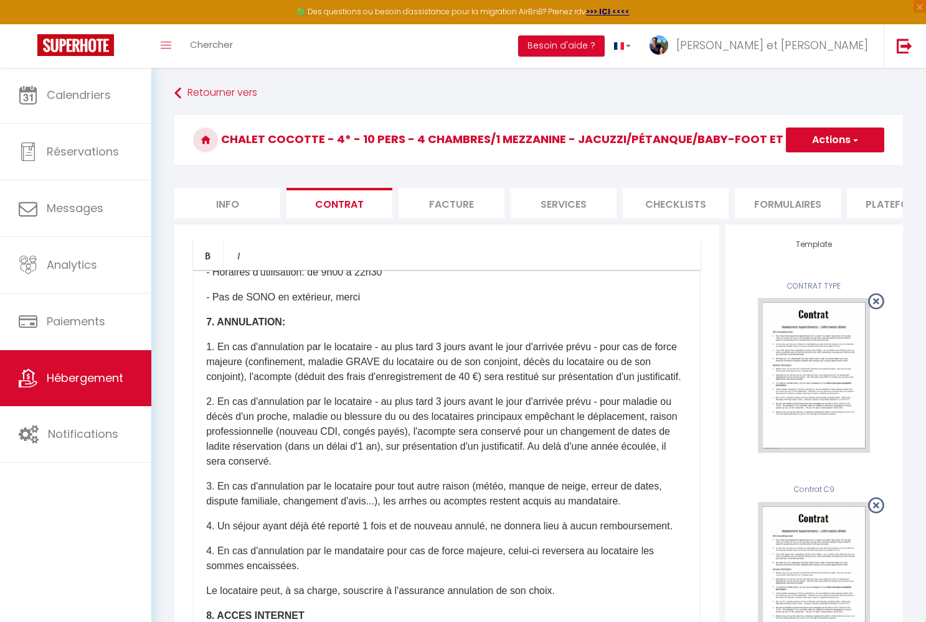
scroll to position [3181, 0]
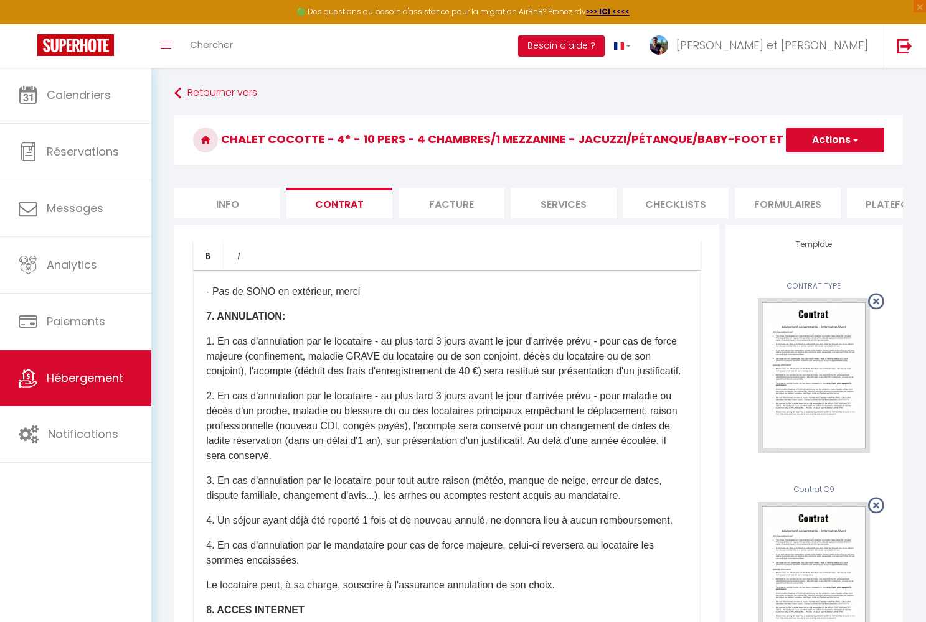
click at [483, 415] on p "2. En cas d'annulation par le locataire - au plus tard 3 jours avant le jour d'…" at bounding box center [446, 426] width 481 height 75
click at [332, 420] on p "2. En cas d'annulation par le locataire - au plus tard 3 jours avant le jour d'…" at bounding box center [446, 426] width 481 height 75
click at [483, 140] on button "Actions" at bounding box center [835, 140] width 98 height 25
click at [483, 166] on link "Enregistrer" at bounding box center [798, 167] width 171 height 16
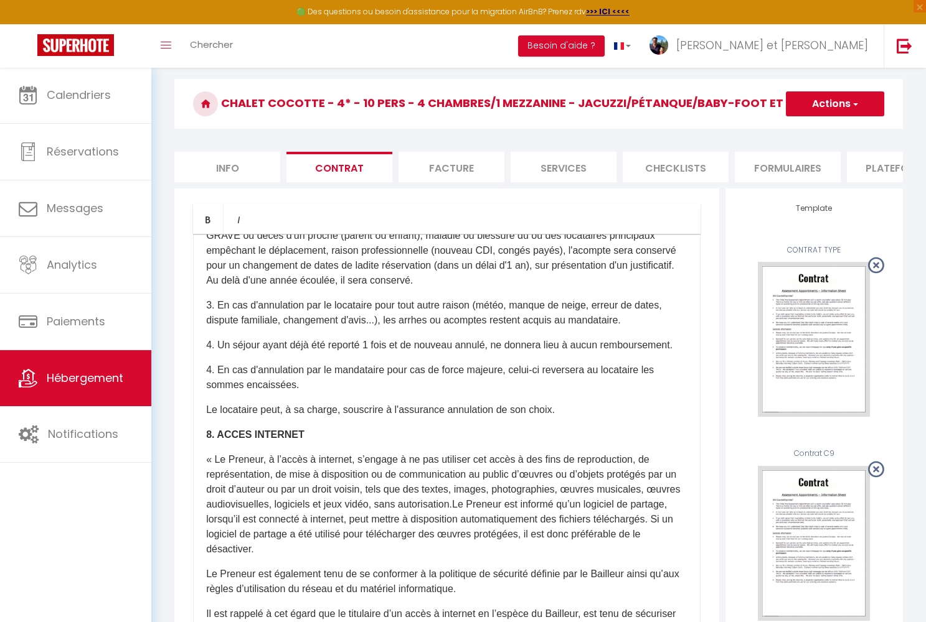
scroll to position [36, 0]
click at [222, 164] on li "Info" at bounding box center [227, 167] width 106 height 31
checkbox input "false"
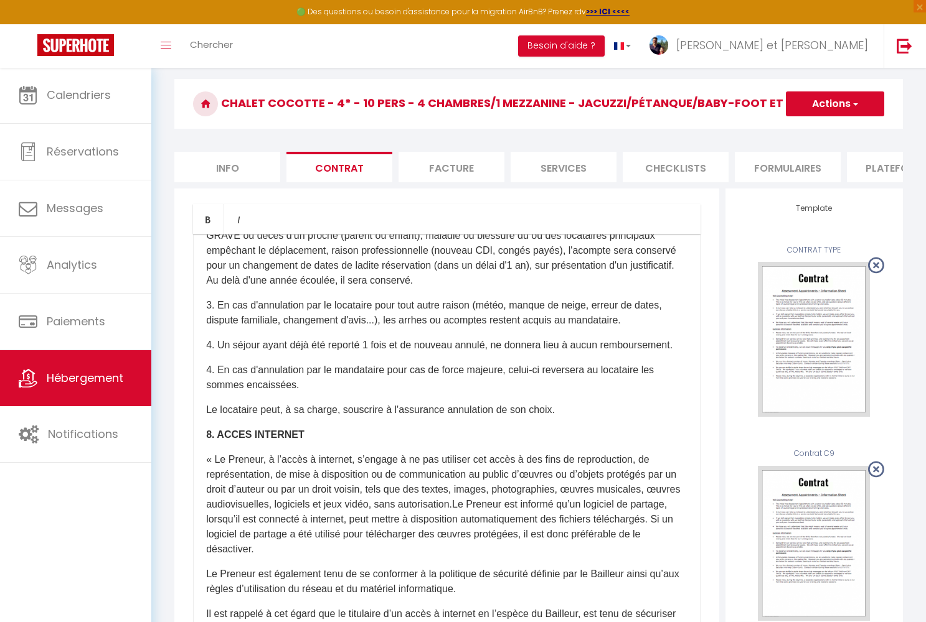
checkbox input "false"
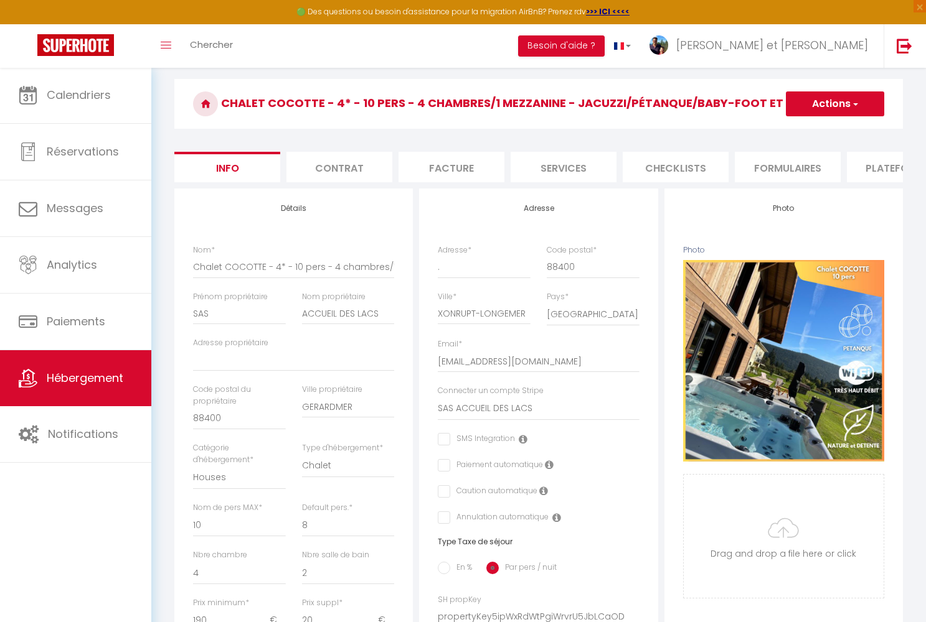
click at [463, 164] on li "Facture" at bounding box center [451, 167] width 106 height 31
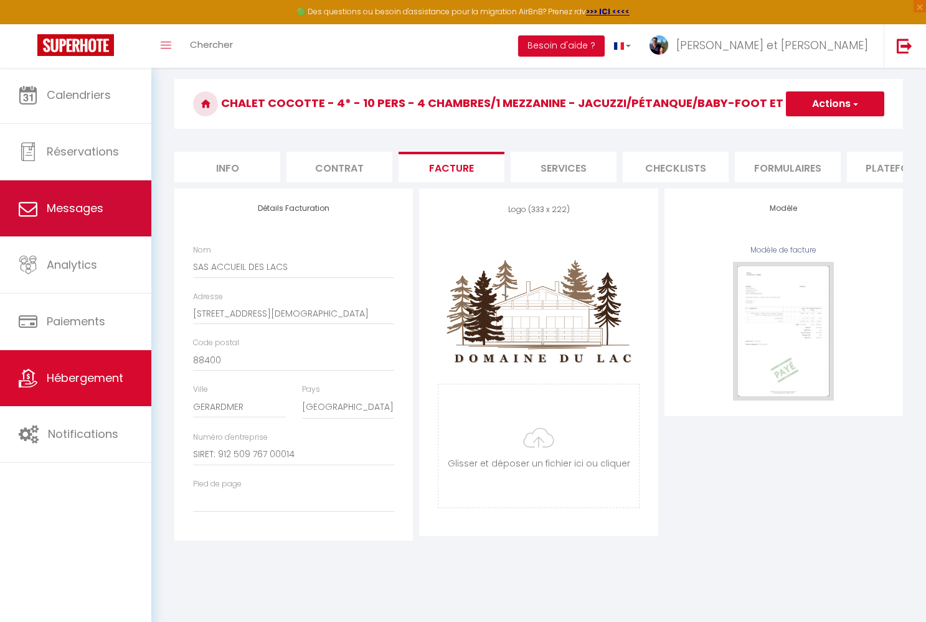
click at [57, 212] on span "Messages" at bounding box center [75, 208] width 57 height 16
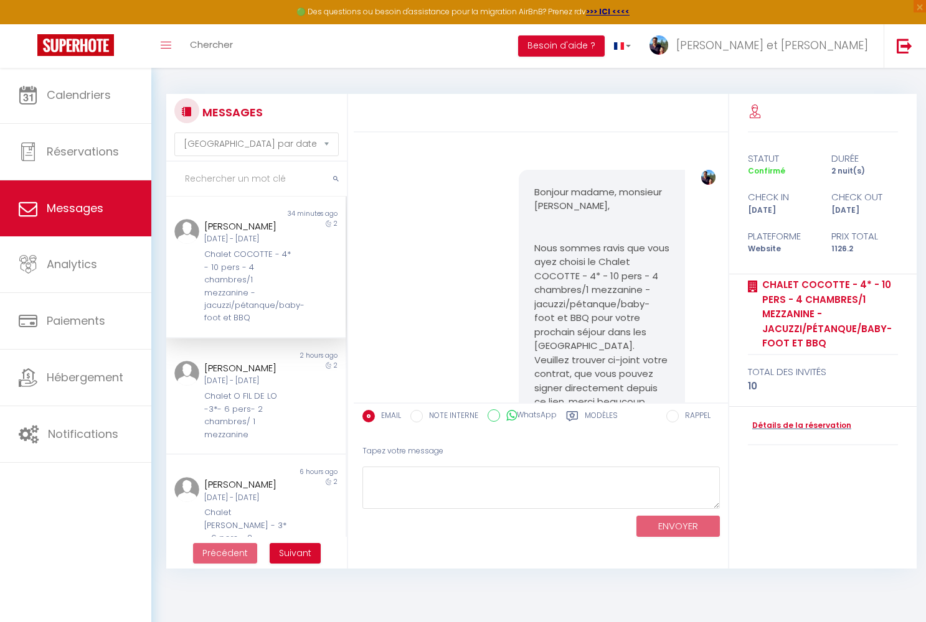
scroll to position [6117, 0]
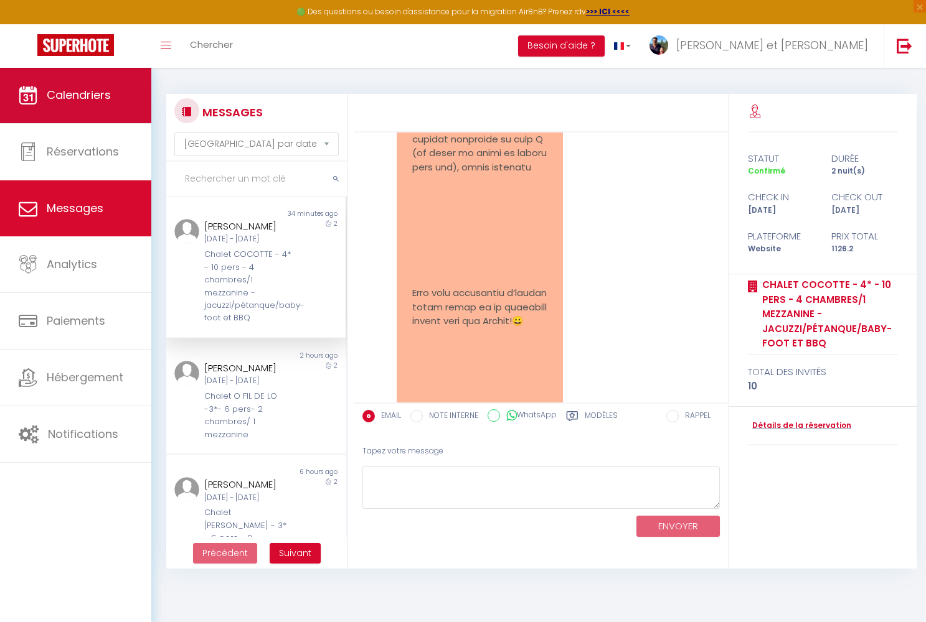
click at [55, 100] on span "Calendriers" at bounding box center [79, 95] width 64 height 16
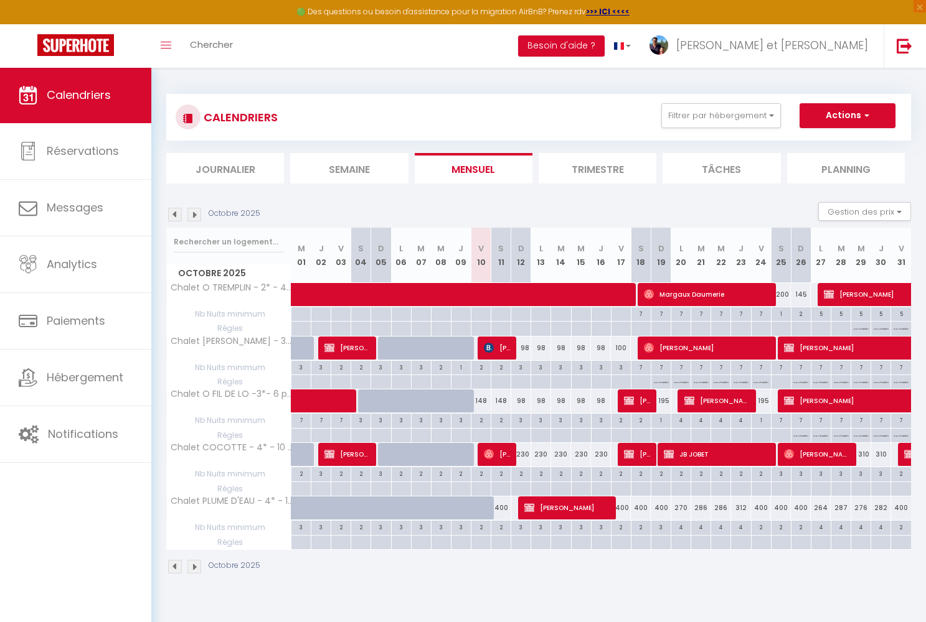
scroll to position [1, 0]
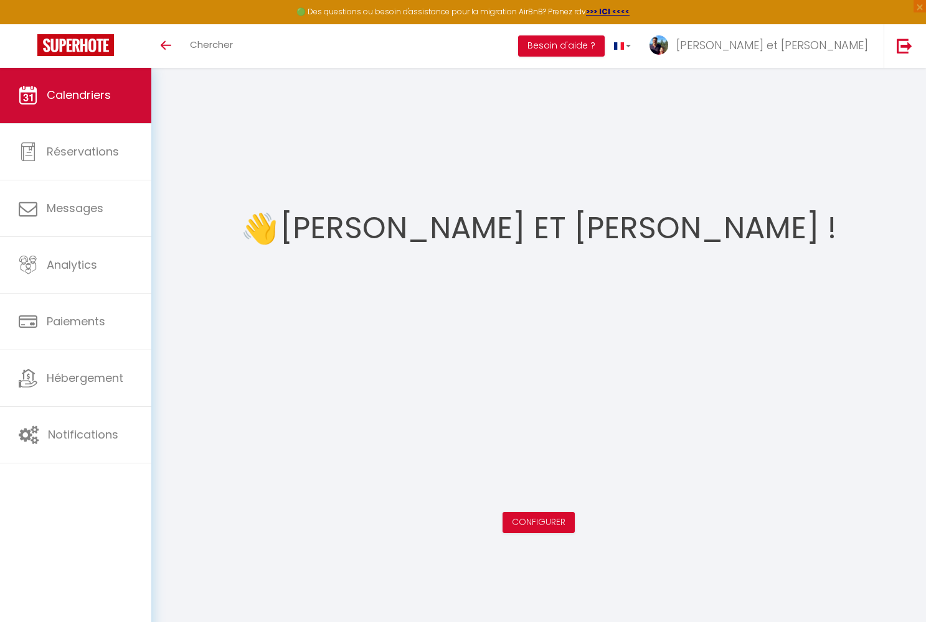
click at [44, 99] on link "Calendriers" at bounding box center [75, 95] width 151 height 56
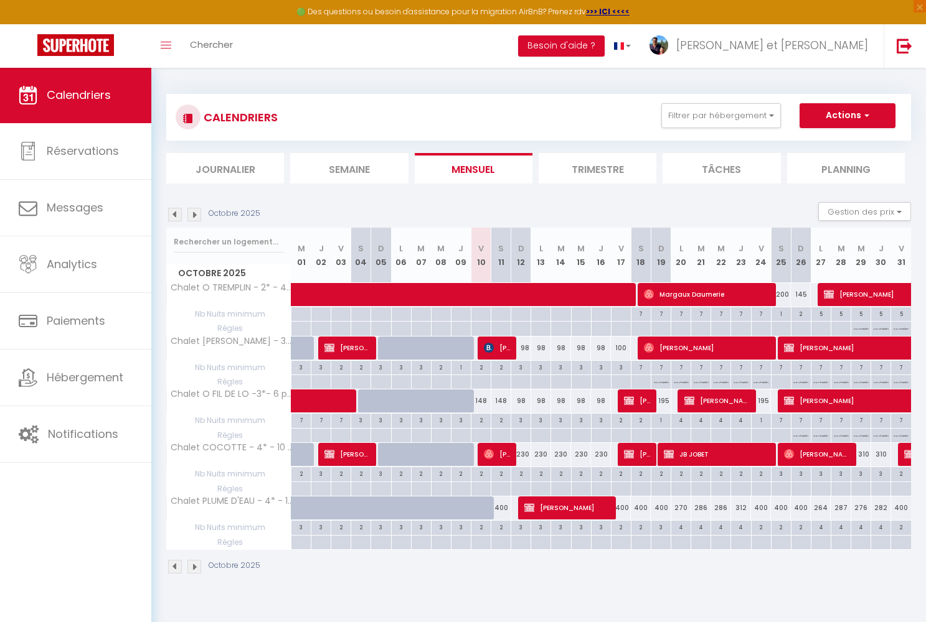
click at [578, 509] on span "[PERSON_NAME]" at bounding box center [567, 508] width 87 height 24
select select "OK"
select select "KO"
select select "0"
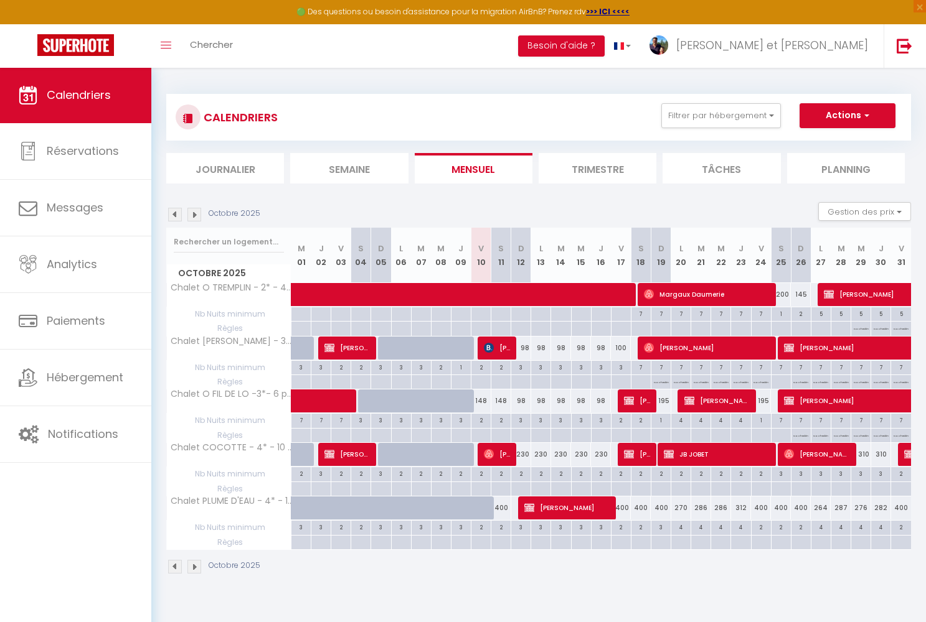
select select "1"
select select
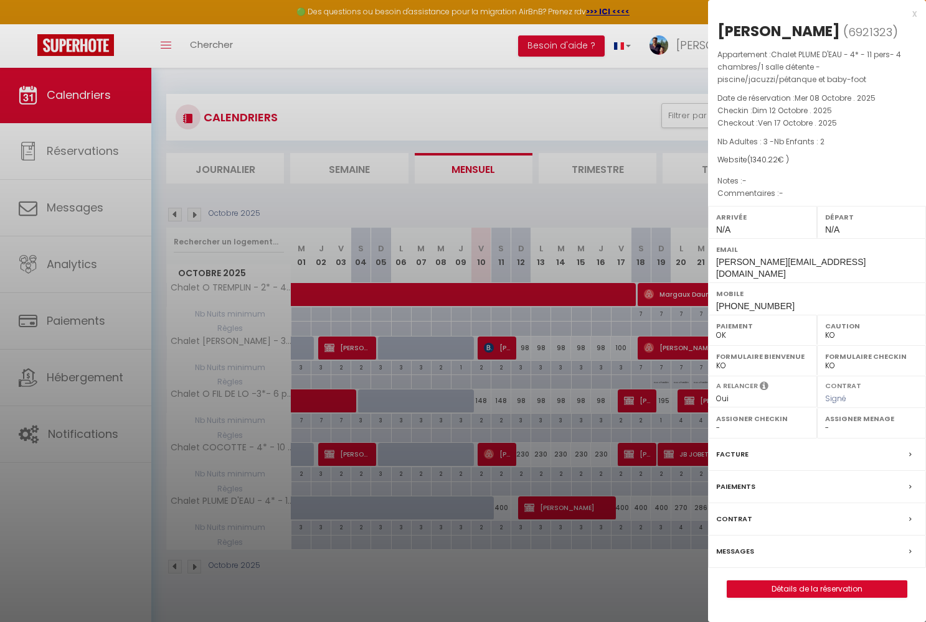
click at [787, 581] on link "Détails de la réservation" at bounding box center [816, 589] width 179 height 16
select select
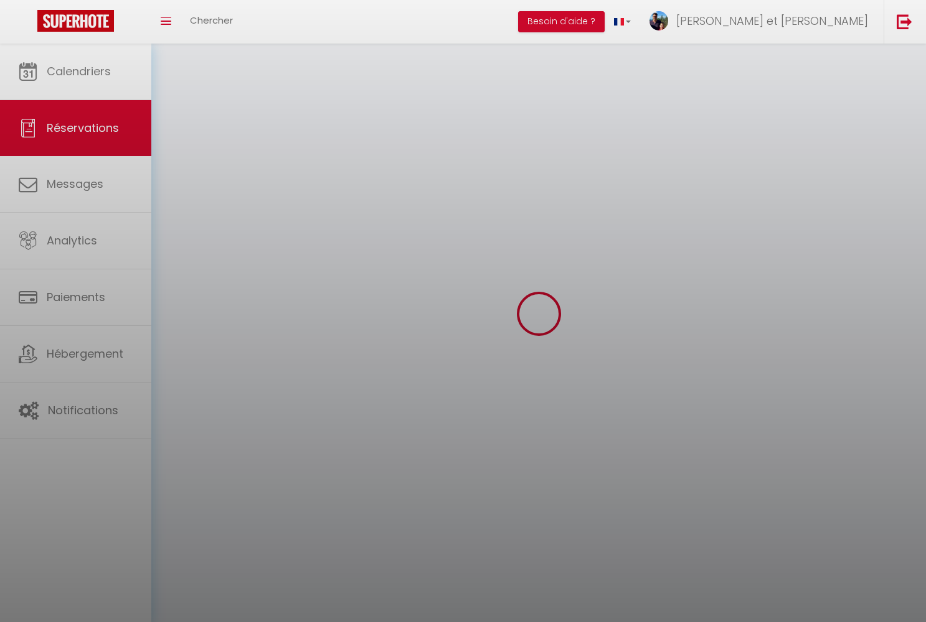
select select
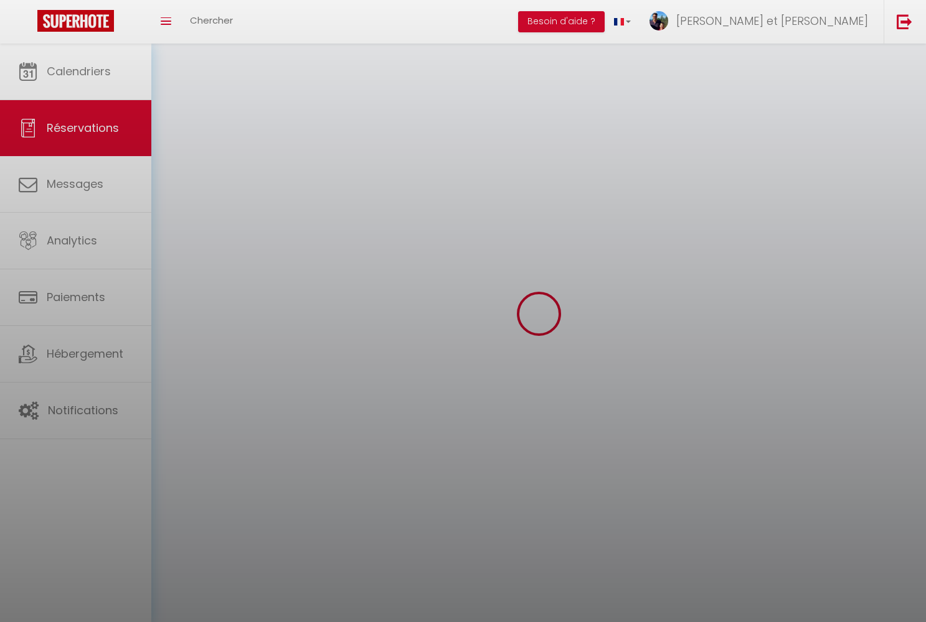
select select
checkbox input "false"
select select
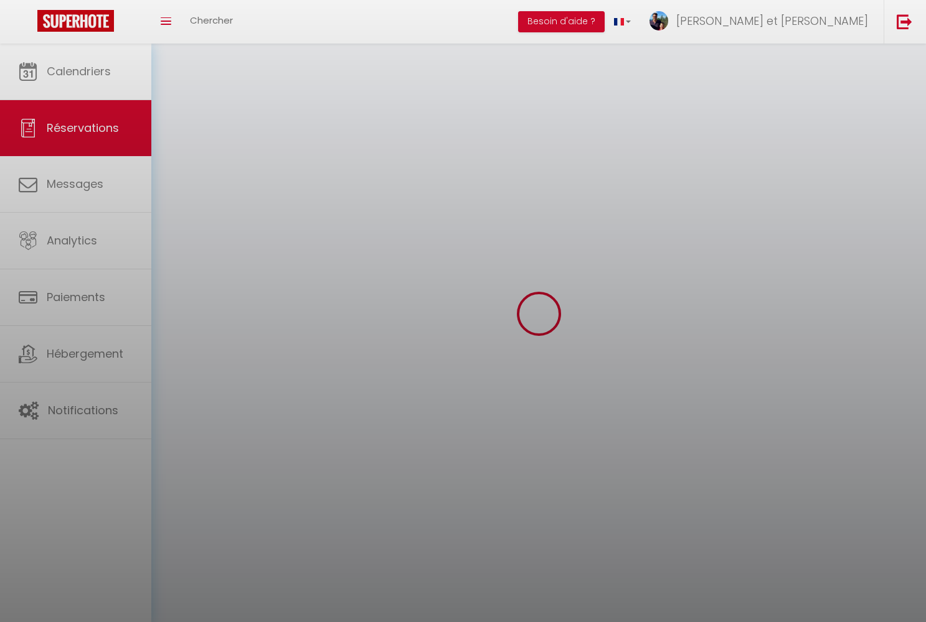
select select
checkbox input "false"
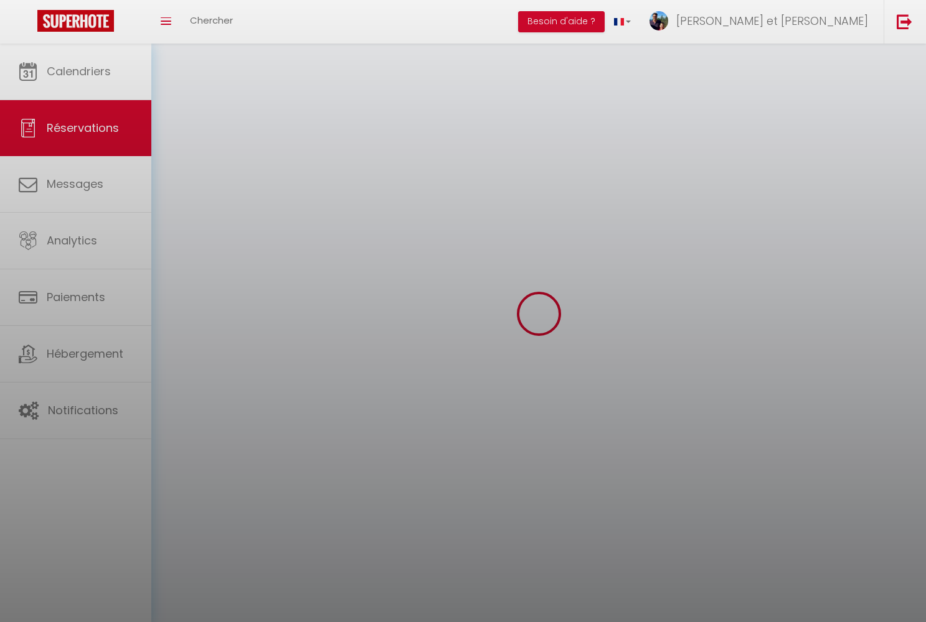
select select
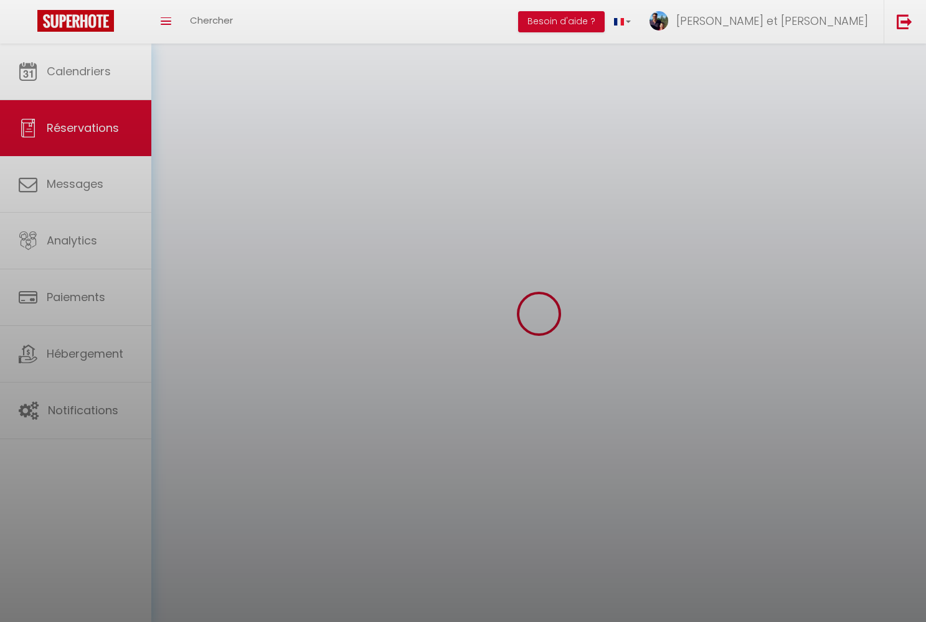
checkbox input "false"
select select
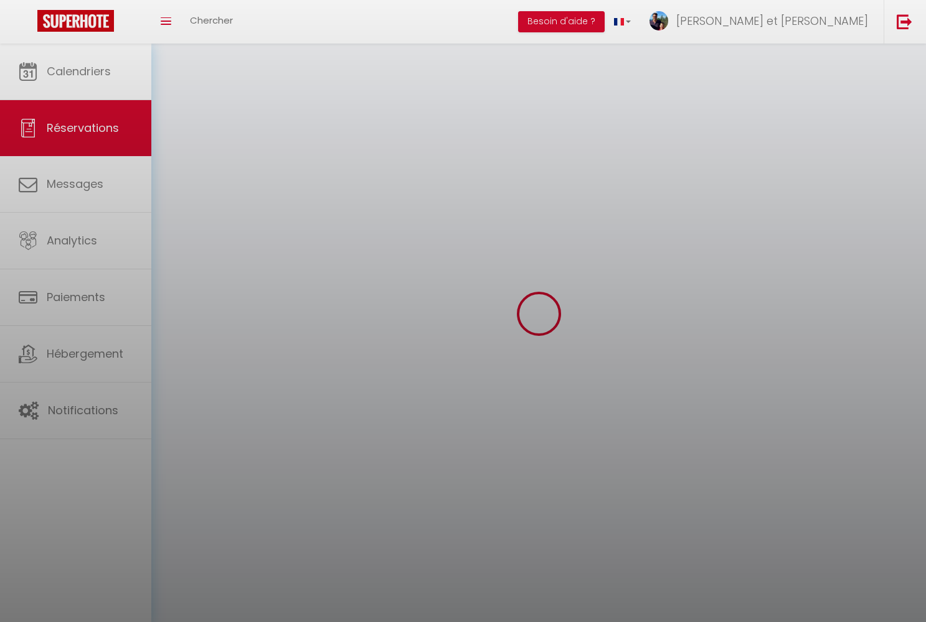
select select
checkbox input "false"
select select
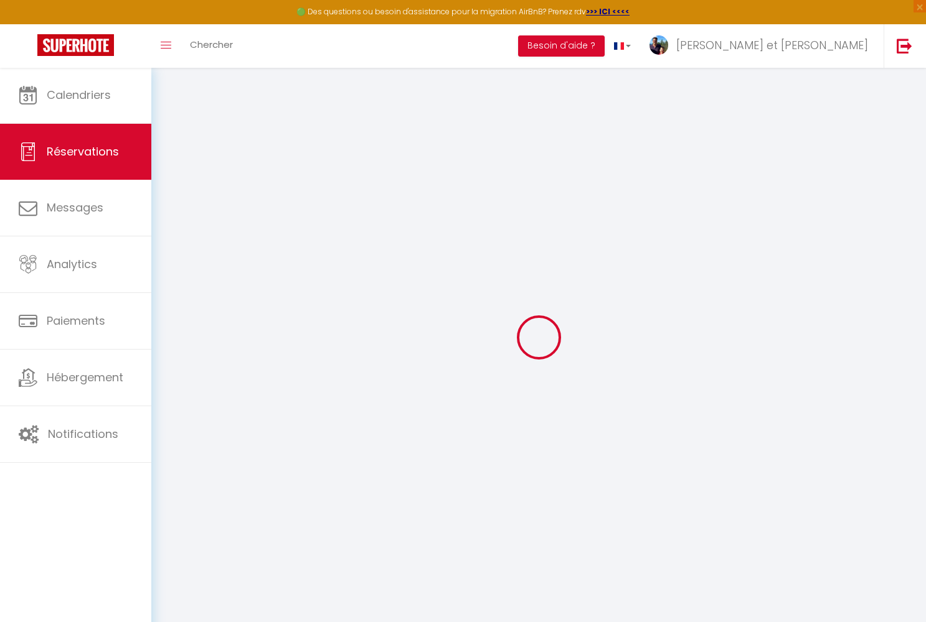
type input "[PERSON_NAME]"
type input "Schouw"
type input "[PERSON_NAME][EMAIL_ADDRESS][DOMAIN_NAME]"
type input "[PHONE_NUMBER]"
type input "4385 JL"
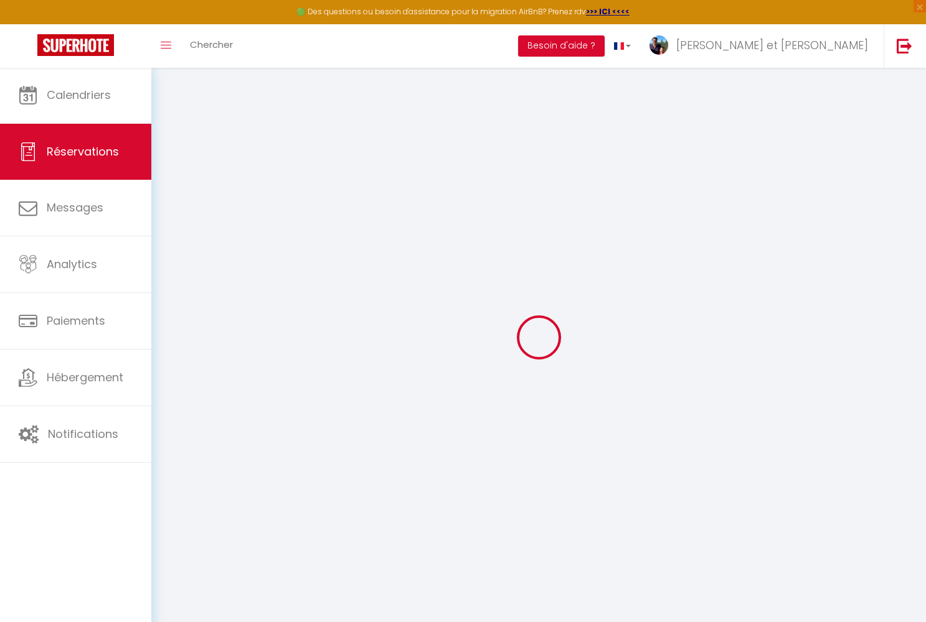
type input "[GEOGRAPHIC_DATA][STREET_ADDRESS]"
type input "[GEOGRAPHIC_DATA]"
select select "NL"
select select "47006"
select select "1"
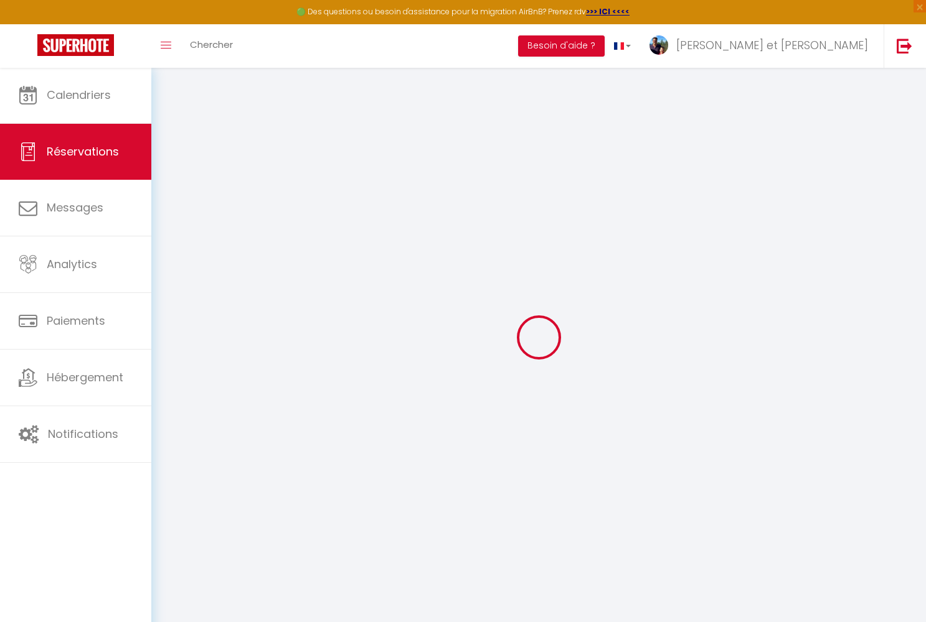
type input "Dim 12 Octobre 2025"
select select
type input "Ven 17 Octobre 2025"
select select
type input "3"
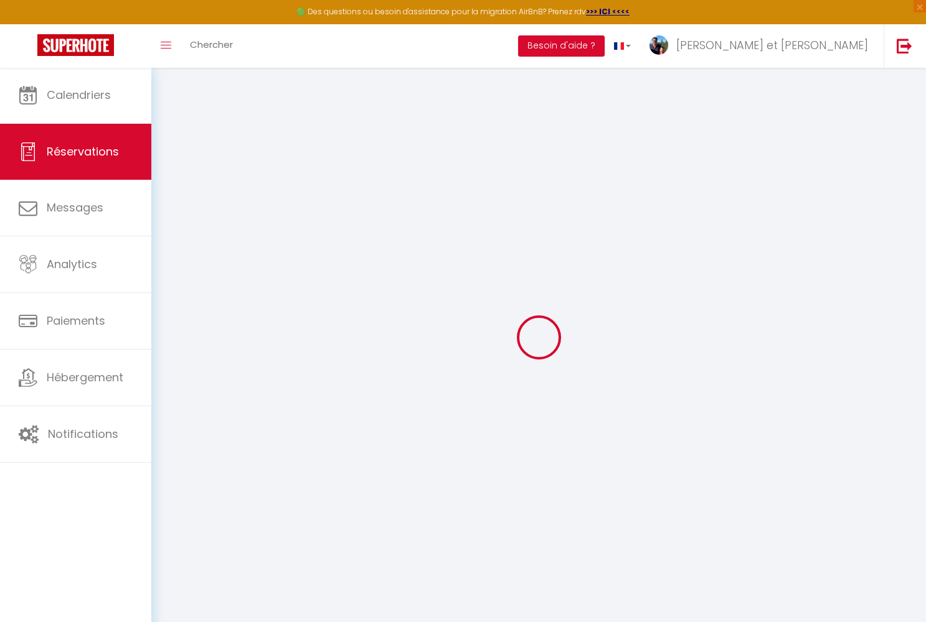
type input "2"
select select "12"
select select
type input "1133.22"
checkbox input "false"
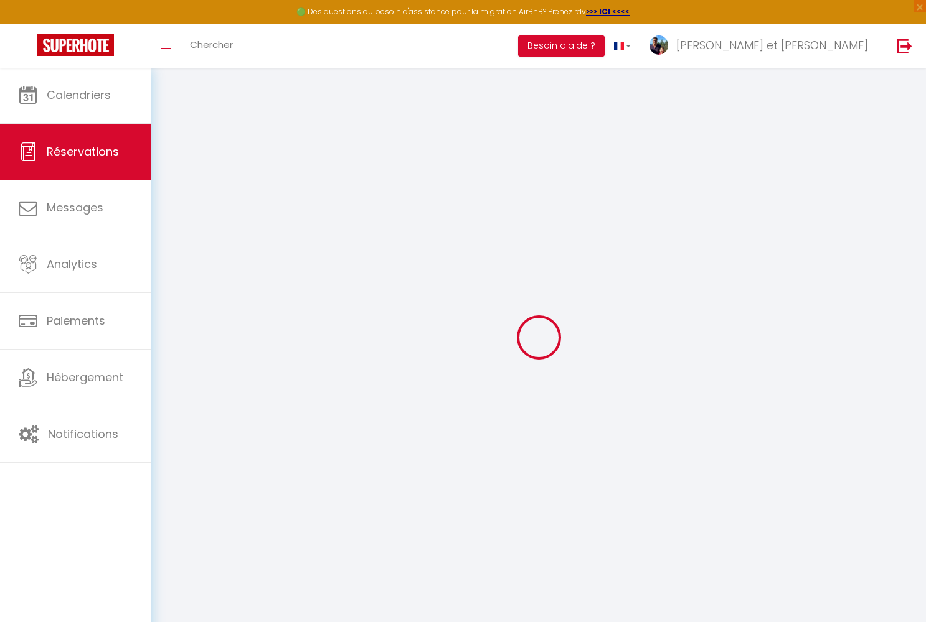
type input "938.15"
select select "69"
type input "0"
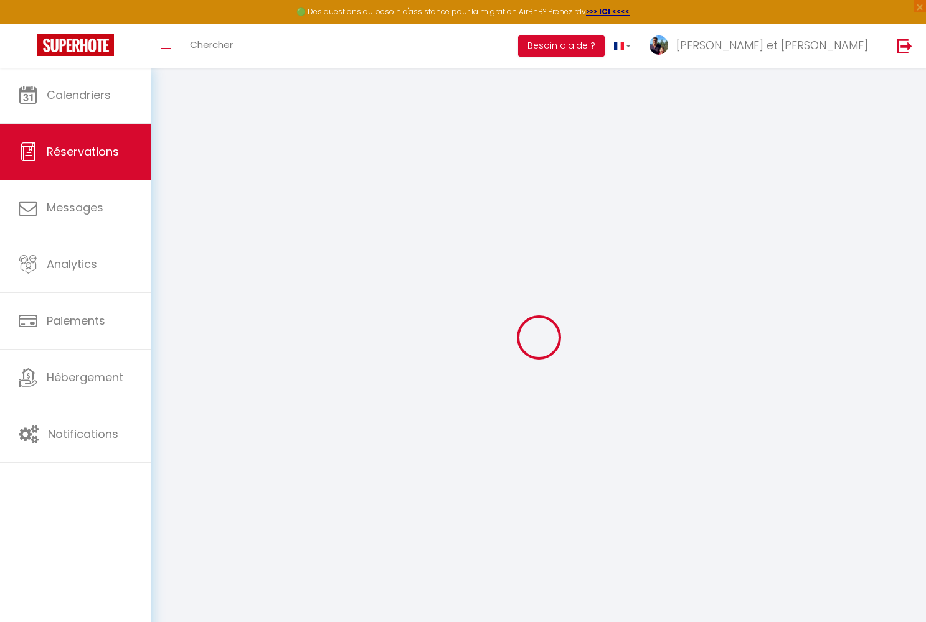
select select
select select "14"
checkbox input "false"
select select
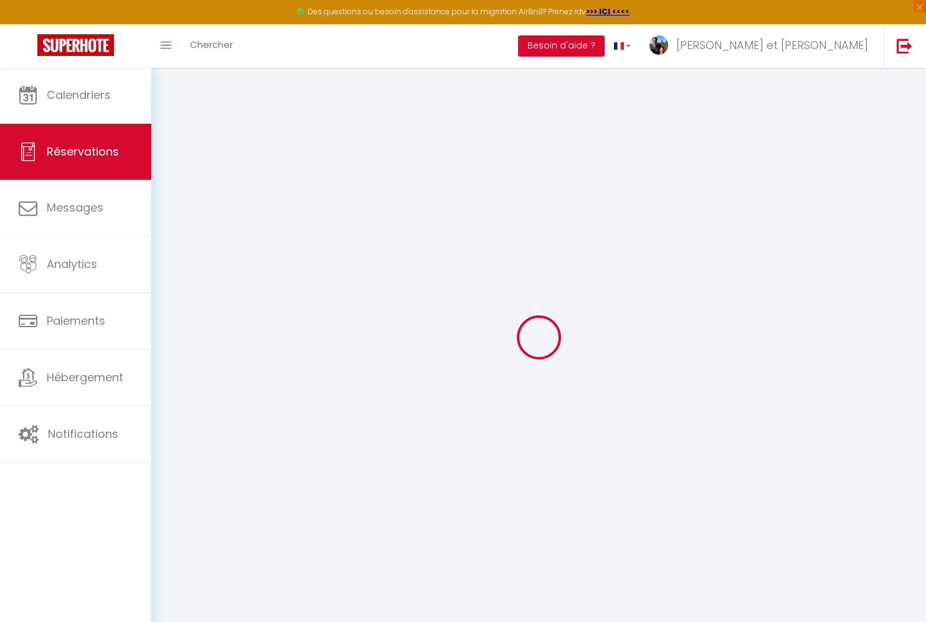
select select
checkbox input "false"
select select
checkbox input "false"
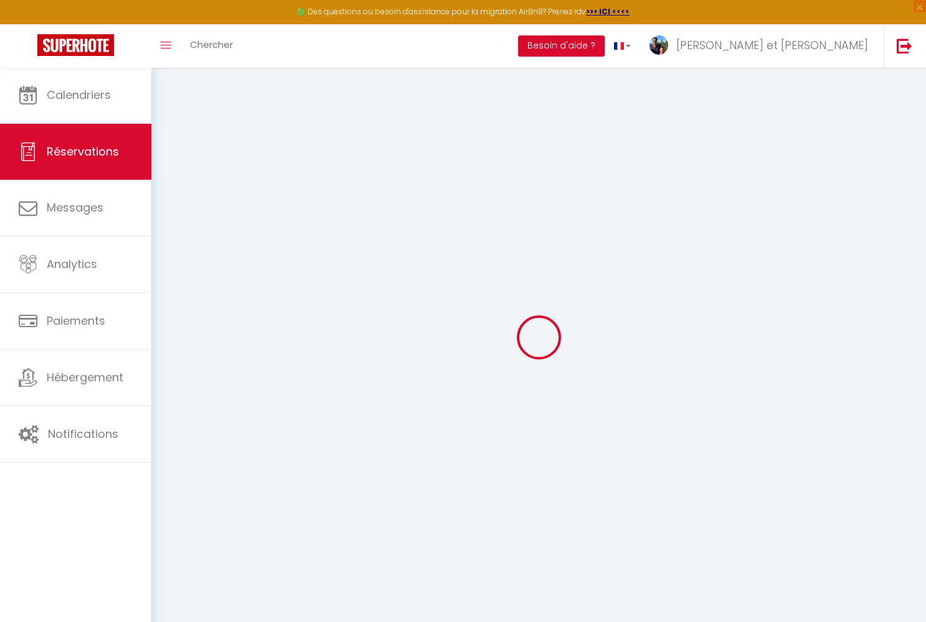
select select
checkbox input "false"
type input "180"
type input "27"
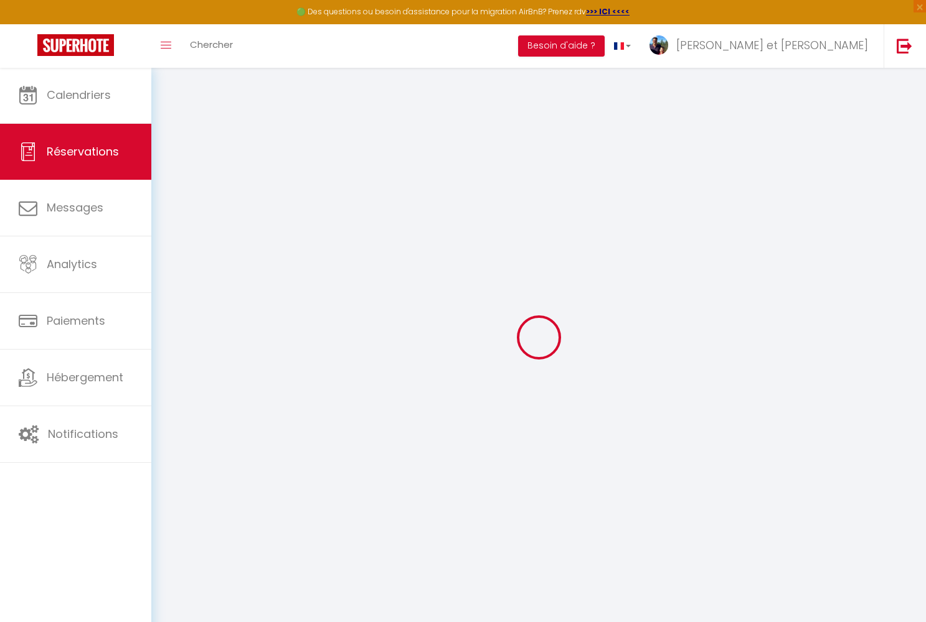
select select
checkbox input "false"
select select
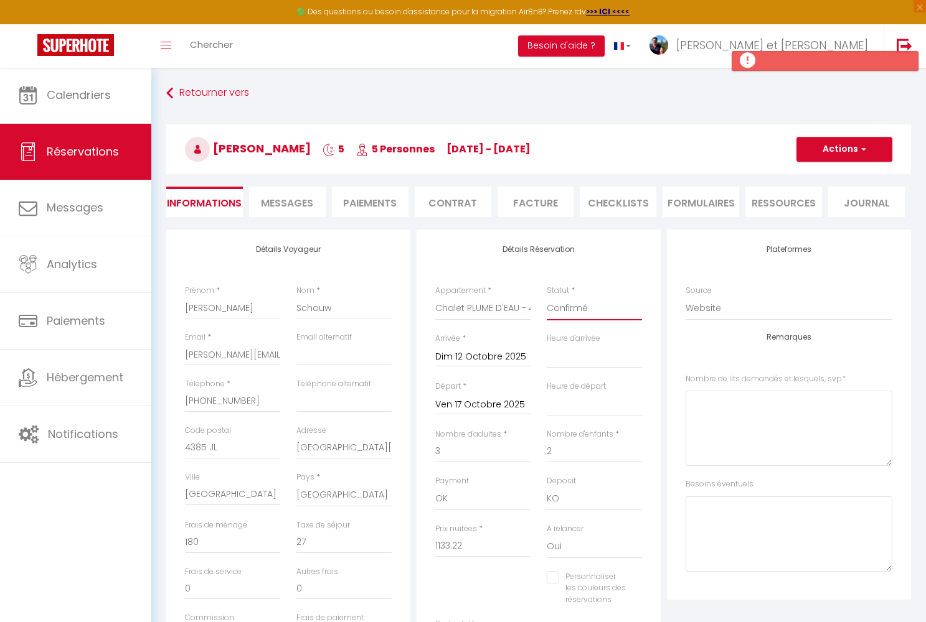
click at [378, 203] on li "Paiements" at bounding box center [370, 202] width 77 height 31
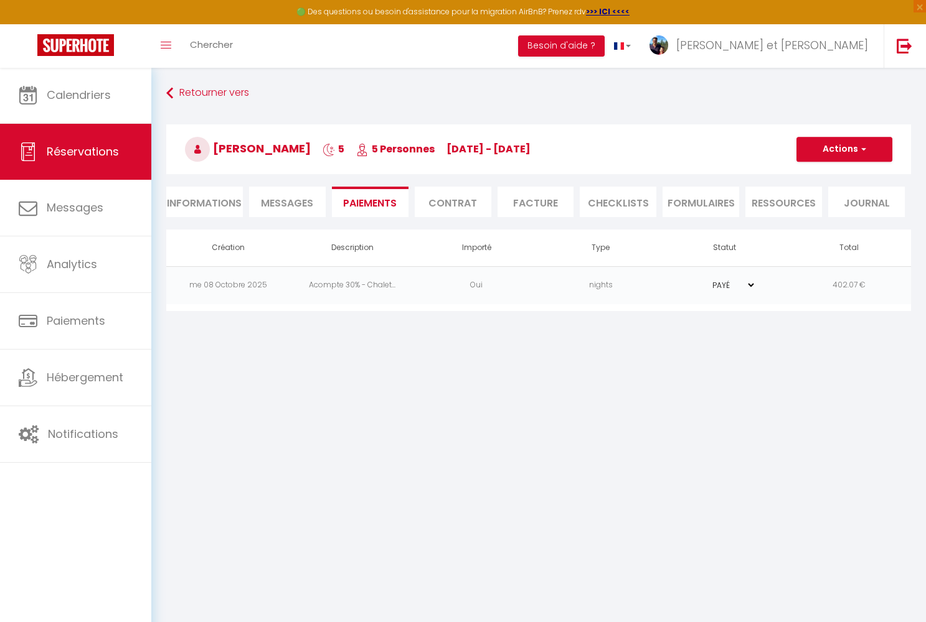
click at [845, 153] on button "Actions" at bounding box center [844, 149] width 96 height 25
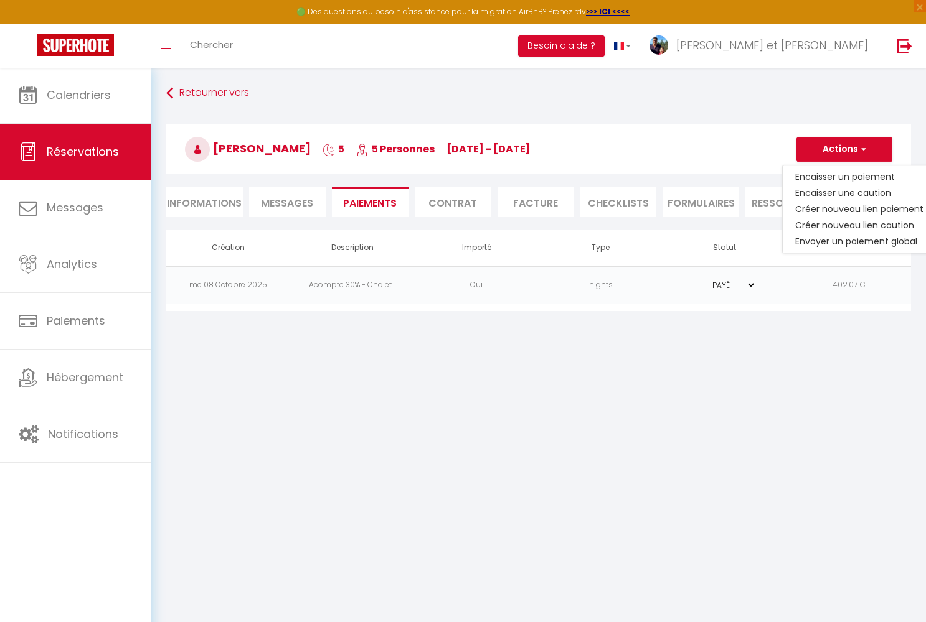
click at [759, 155] on h3 "[PERSON_NAME] 5 5 Personnes [DATE] - [DATE]" at bounding box center [538, 149] width 744 height 50
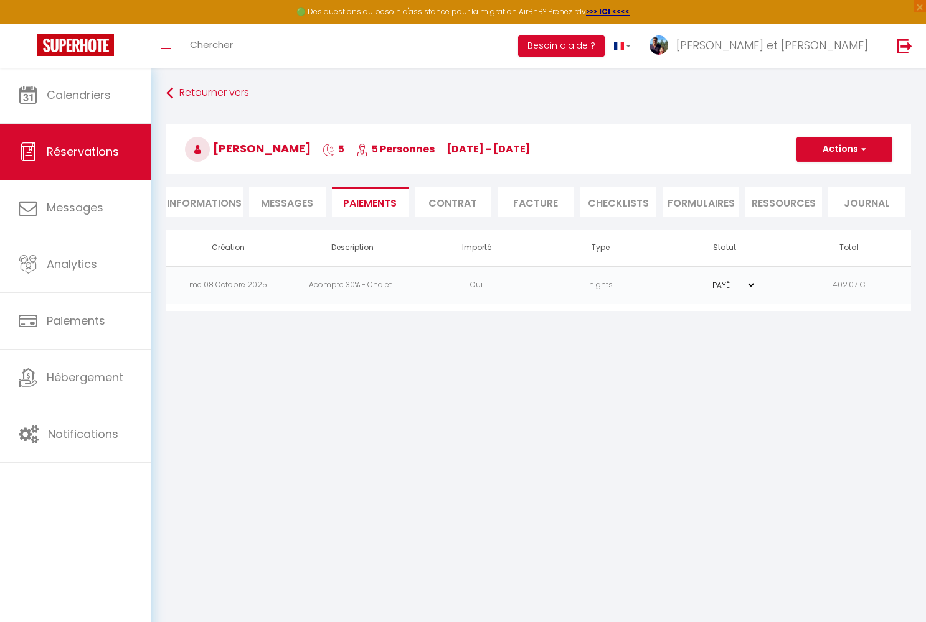
click at [221, 206] on li "Informations" at bounding box center [204, 202] width 77 height 31
select select
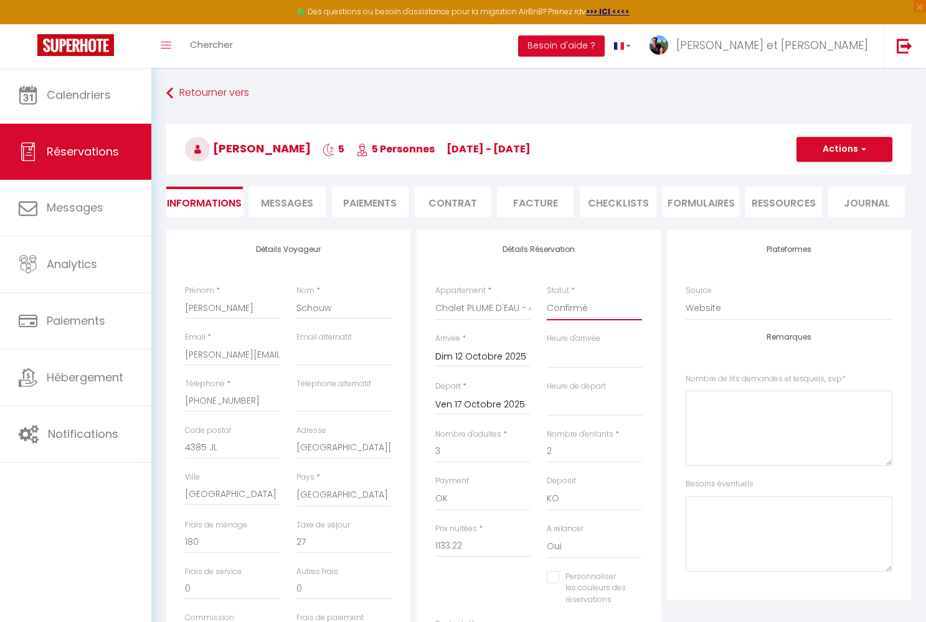
select select "5"
select select
checkbox input "false"
click at [835, 147] on button "Actions" at bounding box center [844, 149] width 96 height 25
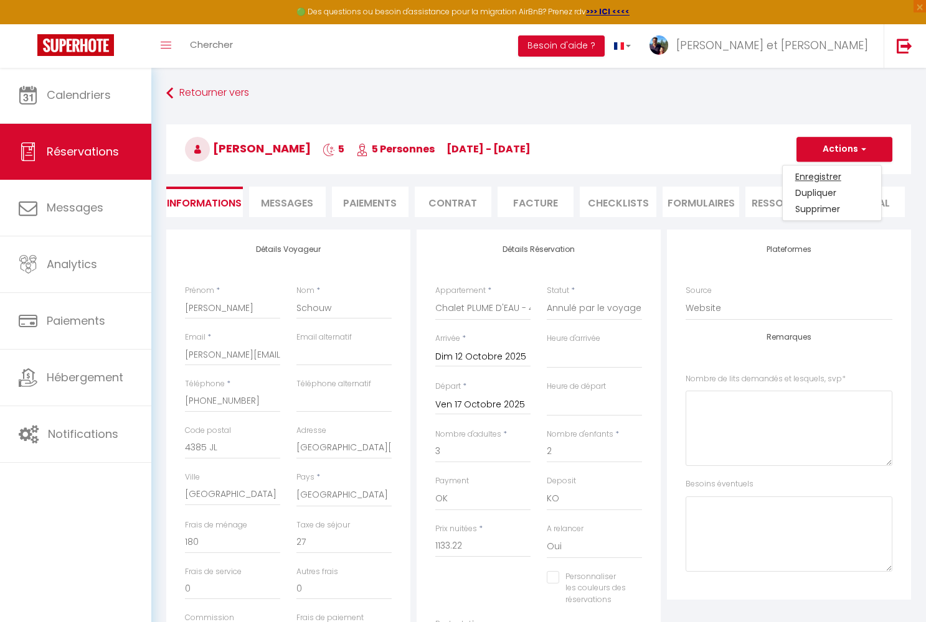
click at [810, 177] on link "Enregistrer" at bounding box center [831, 177] width 98 height 16
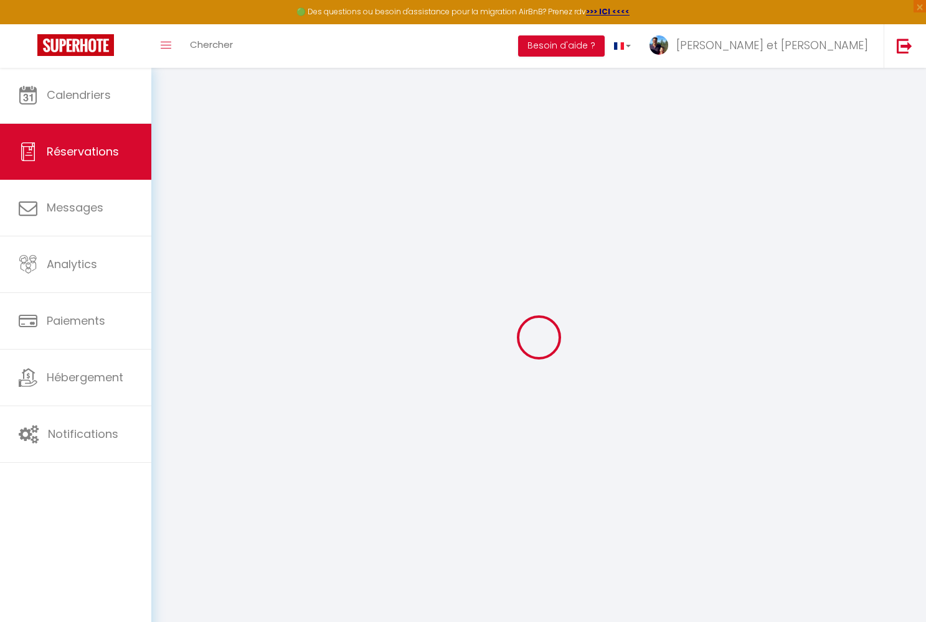
select select "not_cancelled"
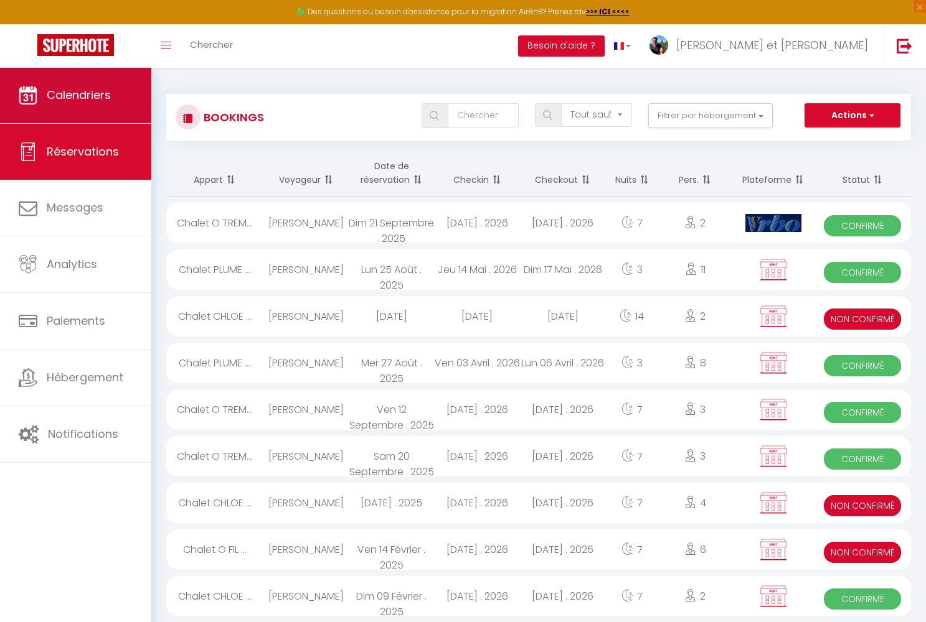
click at [118, 103] on link "Calendriers" at bounding box center [75, 95] width 151 height 56
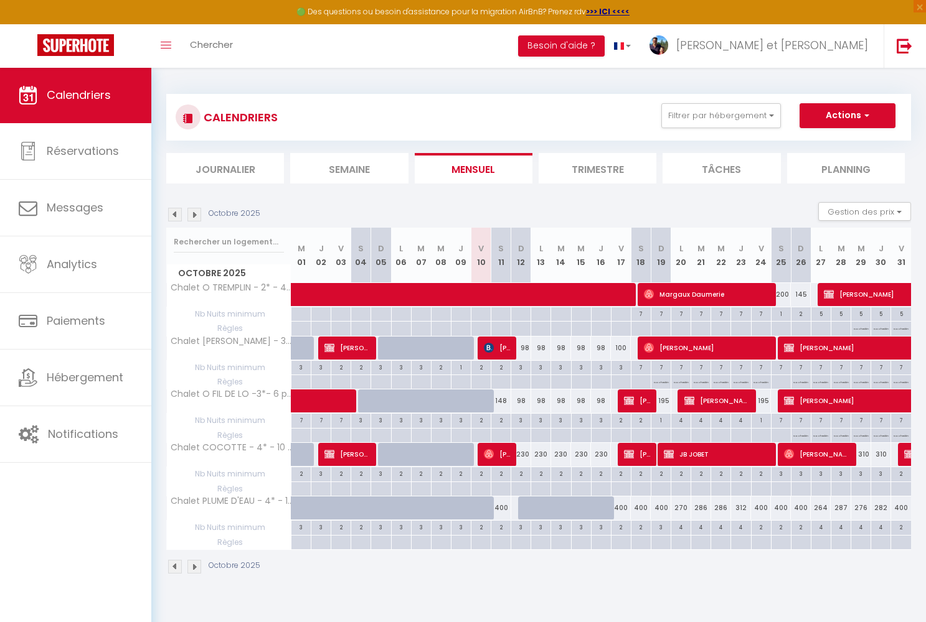
click at [532, 505] on div at bounding box center [541, 509] width 20 height 24
type input "230"
type input "Lun 13 Octobre 2025"
type input "[DATE]"
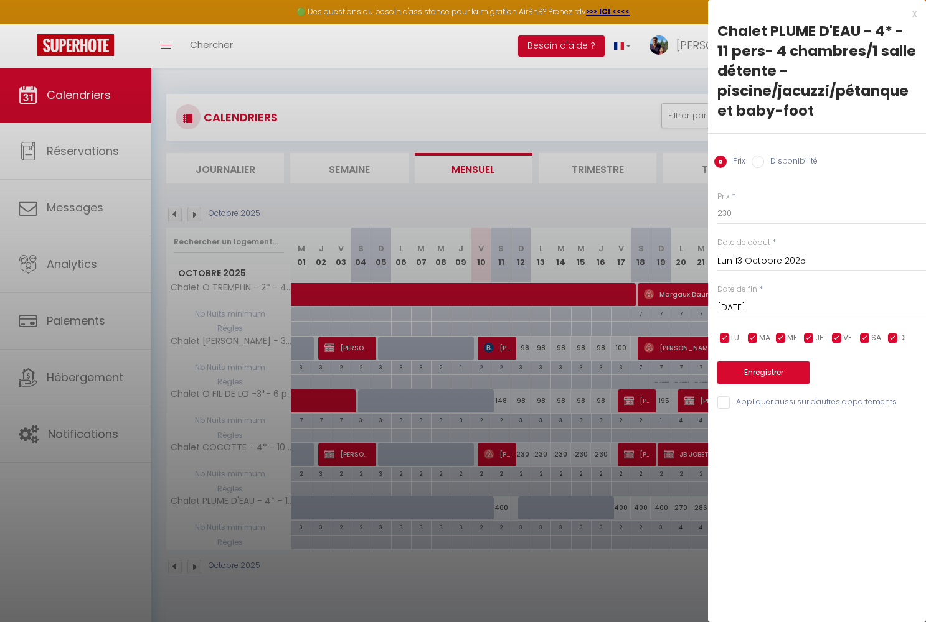
click at [532, 505] on div at bounding box center [463, 311] width 926 height 622
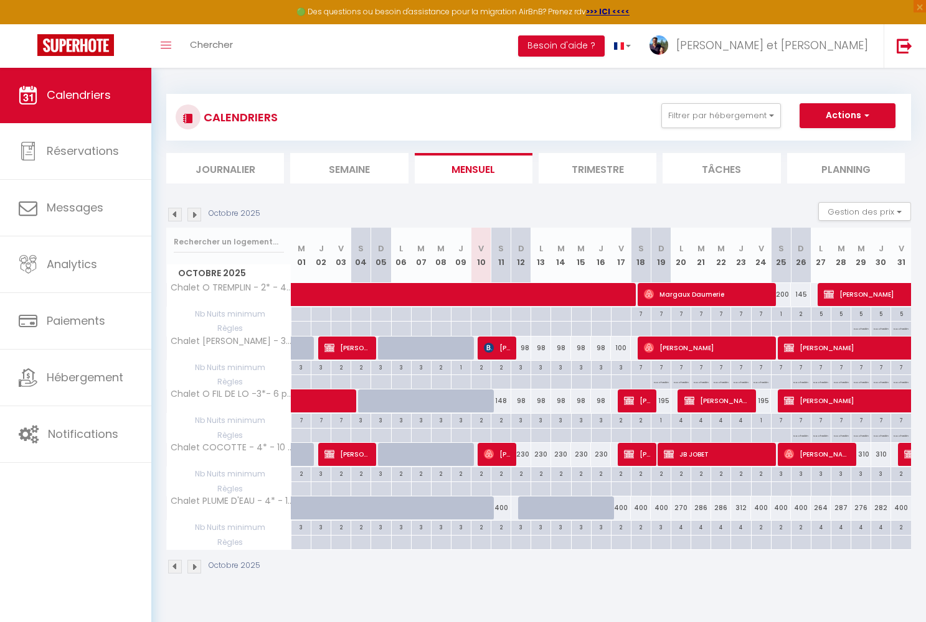
click at [525, 506] on div at bounding box center [528, 509] width 20 height 24
type input "400"
type input "Dim 12 Octobre 2025"
type input "Lun 13 Octobre 2025"
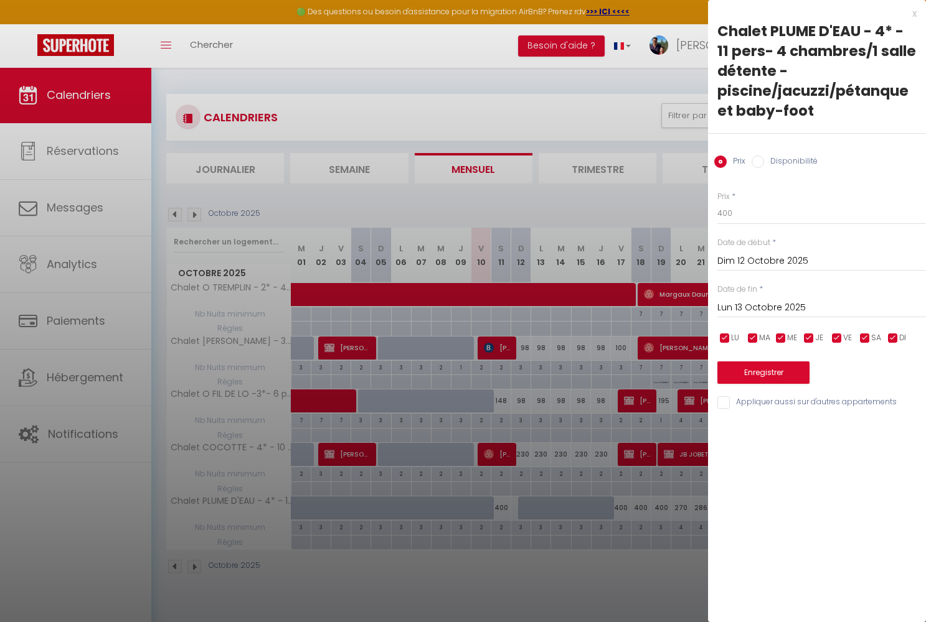
click at [756, 163] on input "Disponibilité" at bounding box center [757, 162] width 12 height 12
radio input "true"
radio input "false"
click at [744, 309] on input "Lun 13 Octobre 2025" at bounding box center [821, 309] width 209 height 16
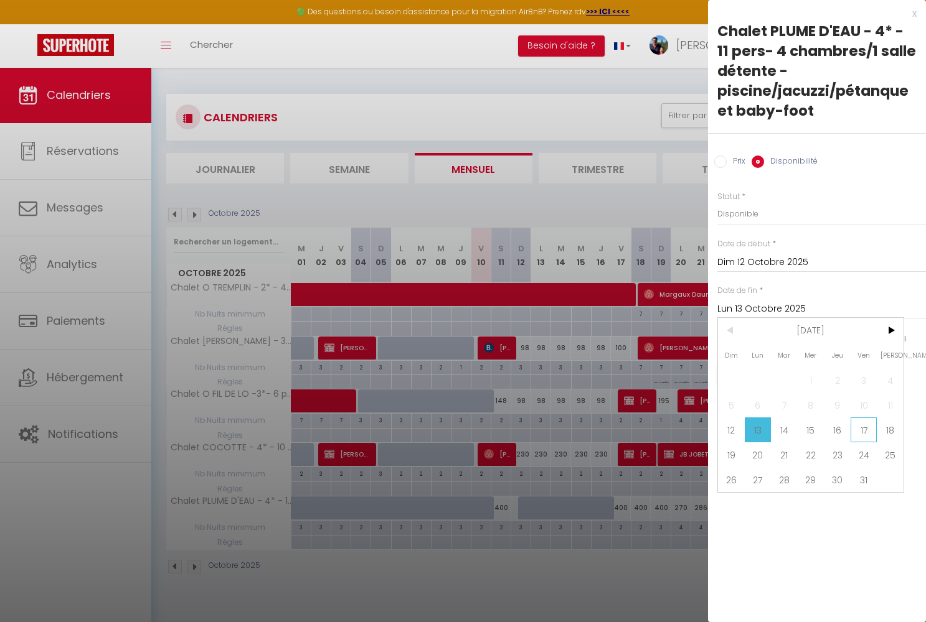
click at [865, 430] on span "17" at bounding box center [863, 430] width 27 height 25
type input "Ven 17 Octobre 2025"
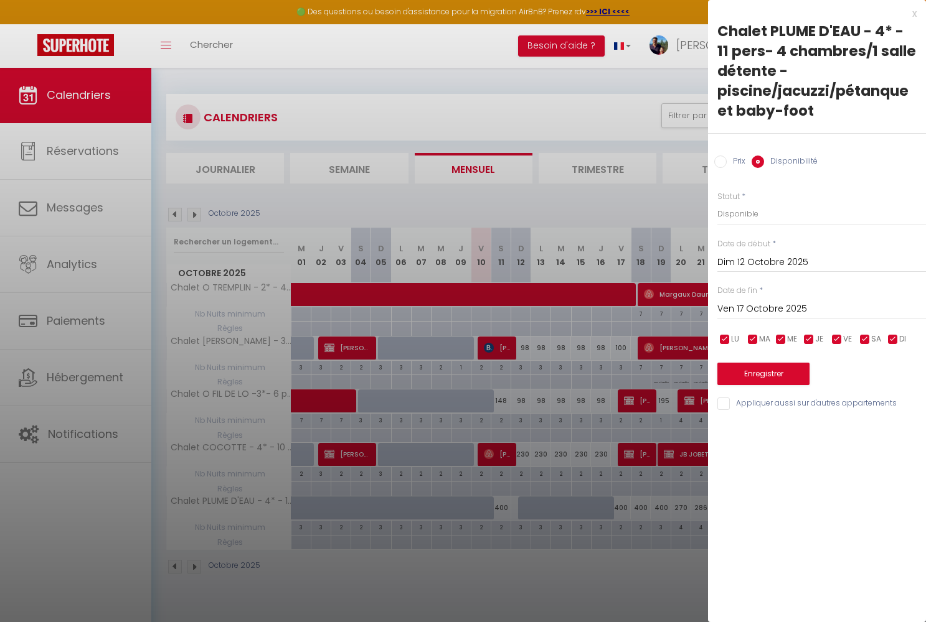
click at [787, 370] on button "Enregistrer" at bounding box center [763, 374] width 92 height 22
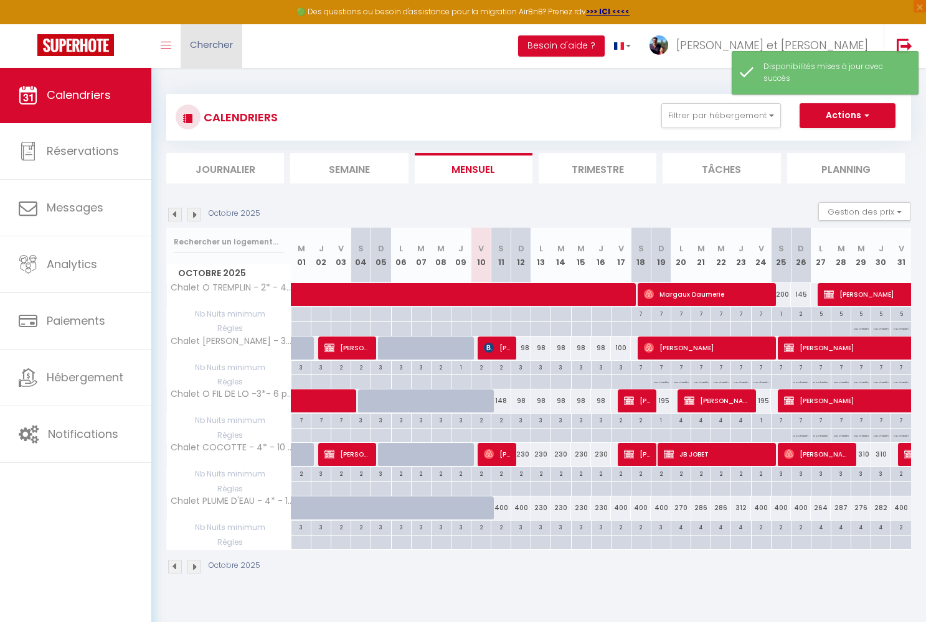
click at [205, 45] on span "Chercher" at bounding box center [211, 44] width 43 height 13
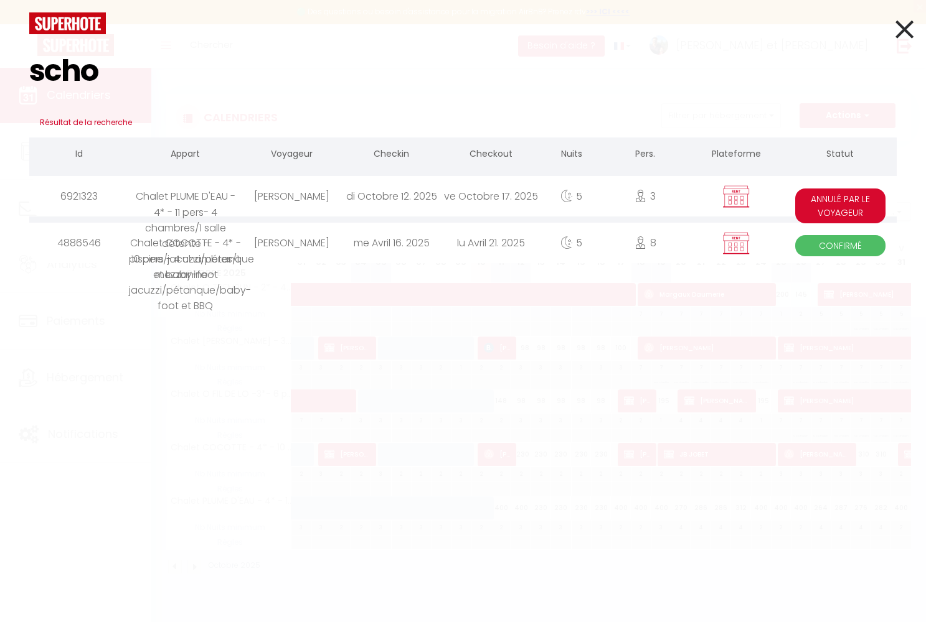
type input "scho"
click at [288, 203] on div "[PERSON_NAME]" at bounding box center [292, 196] width 100 height 40
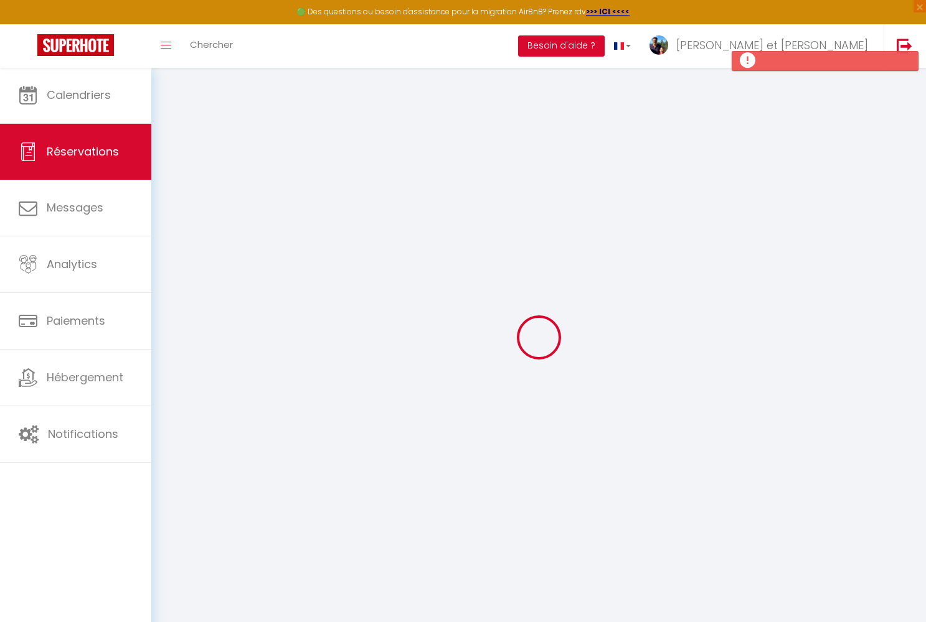
select select
checkbox input "false"
select select
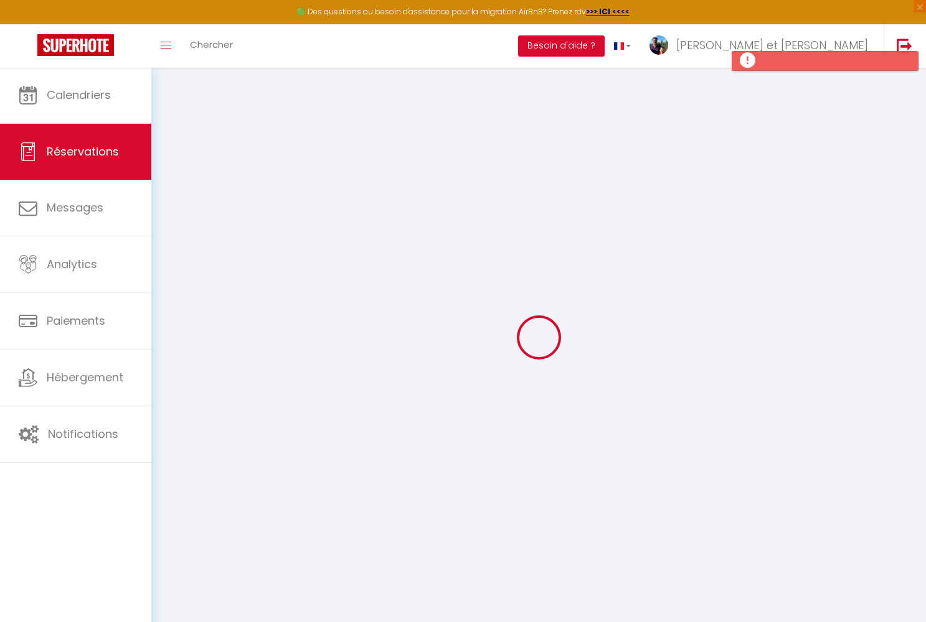
checkbox input "false"
type input "180"
type input "27"
select select
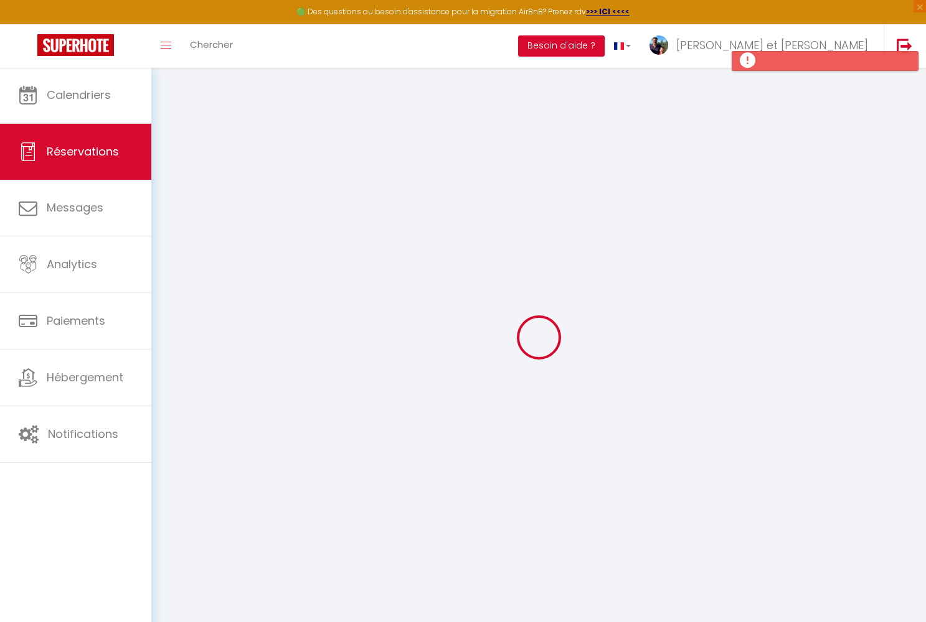
checkbox input "false"
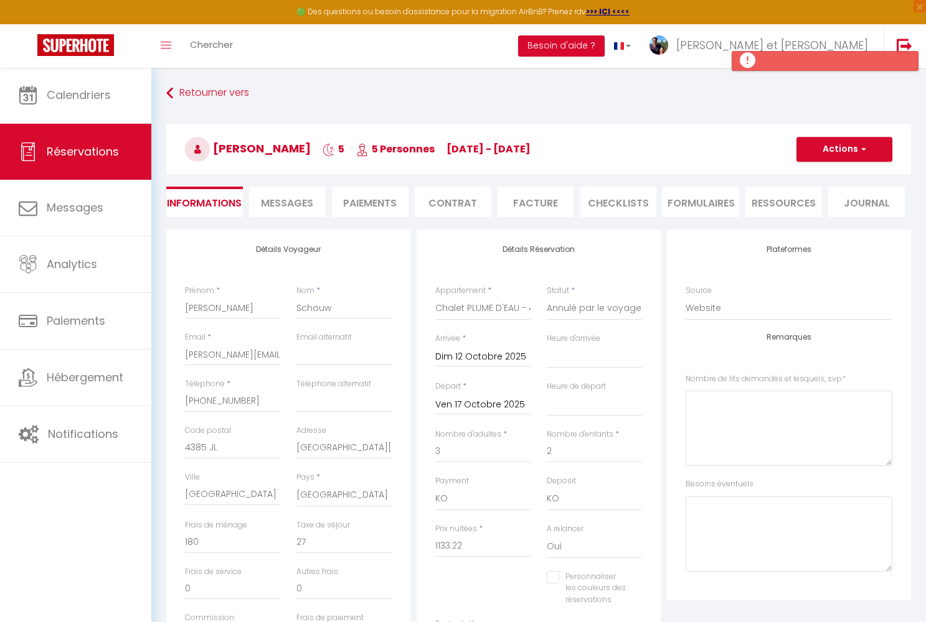
select select
checkbox input "false"
click at [295, 204] on span "Messages" at bounding box center [287, 203] width 52 height 14
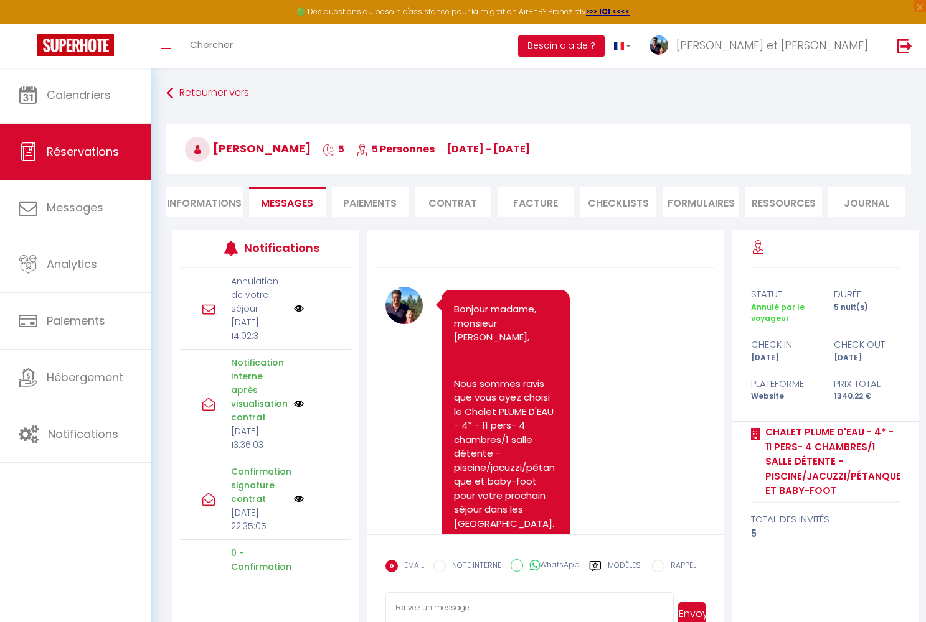
click at [297, 314] on img at bounding box center [299, 309] width 10 height 10
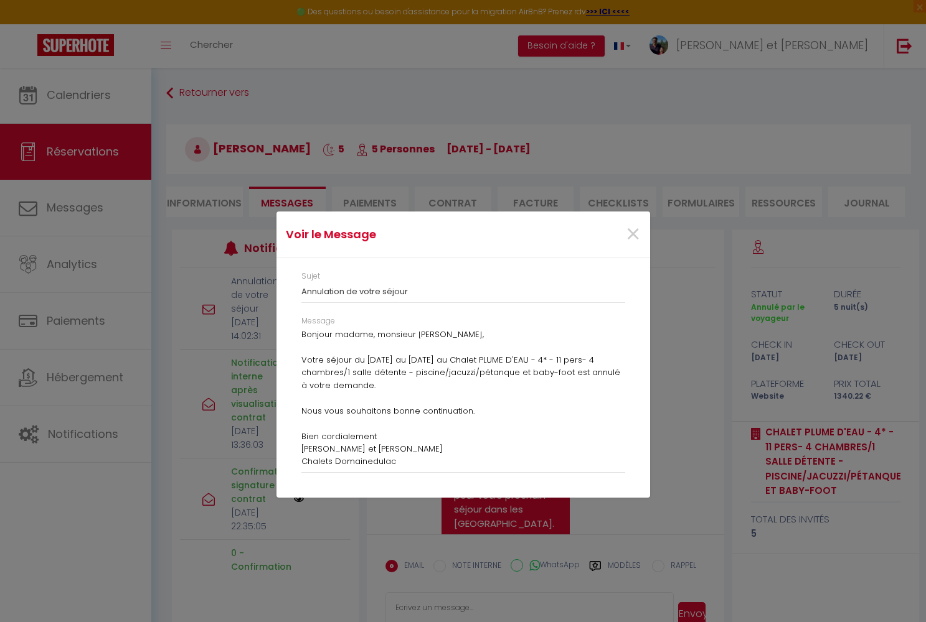
scroll to position [2, 0]
click at [630, 232] on span "×" at bounding box center [633, 234] width 16 height 37
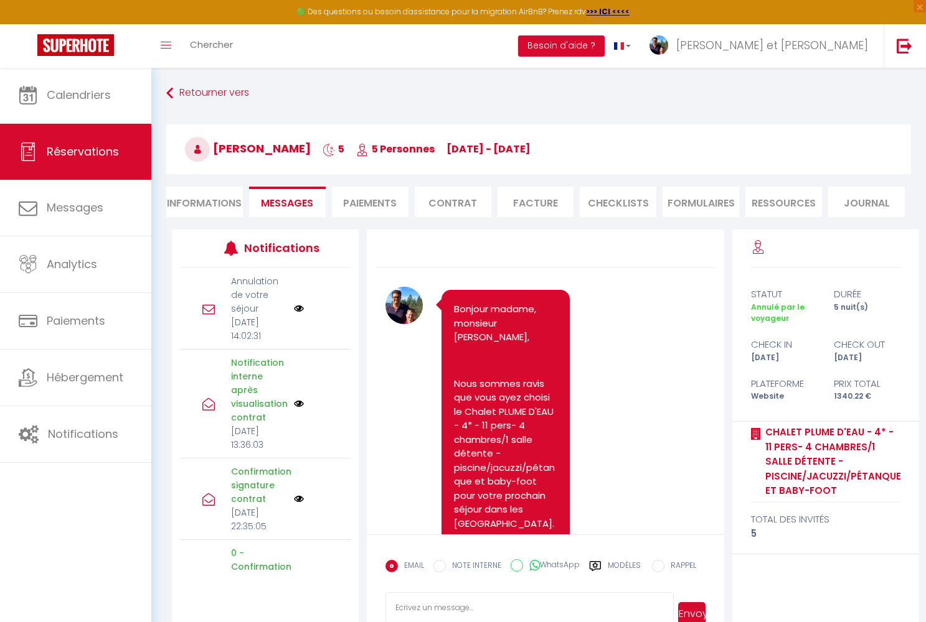
click at [213, 202] on li "Informations" at bounding box center [204, 202] width 77 height 31
select select
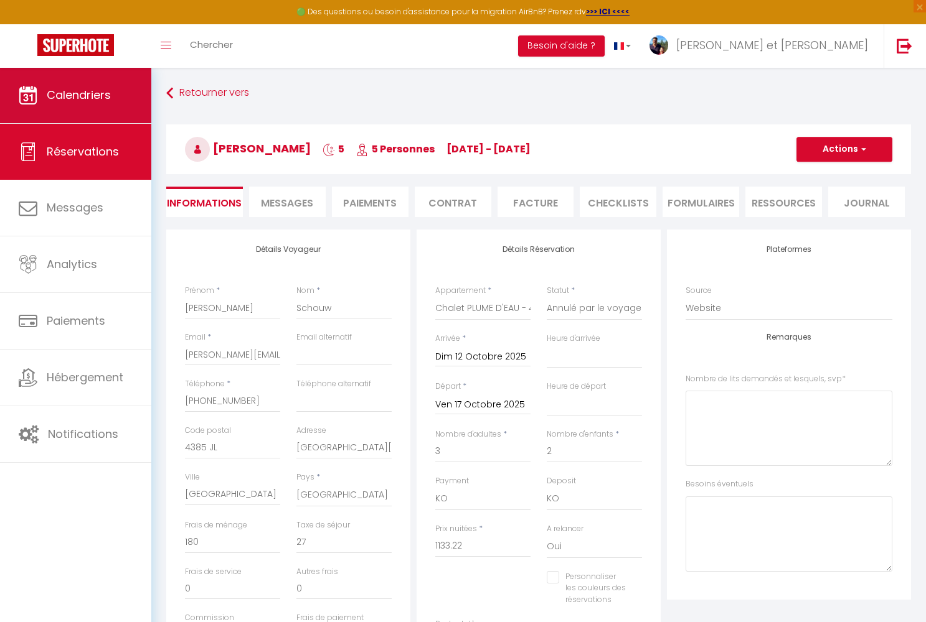
click at [59, 95] on span "Calendriers" at bounding box center [79, 95] width 64 height 16
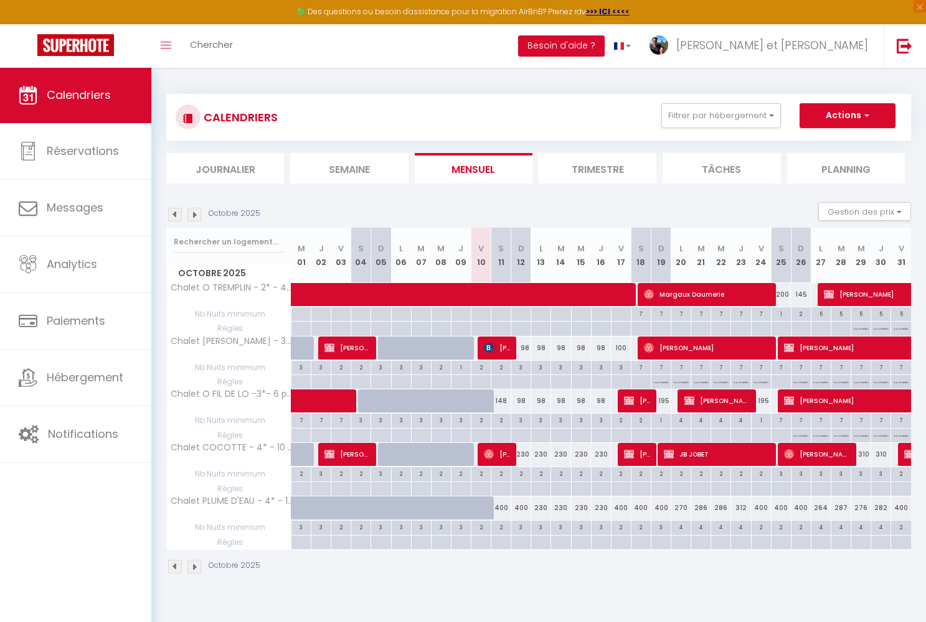
click at [194, 568] on img at bounding box center [194, 567] width 14 height 14
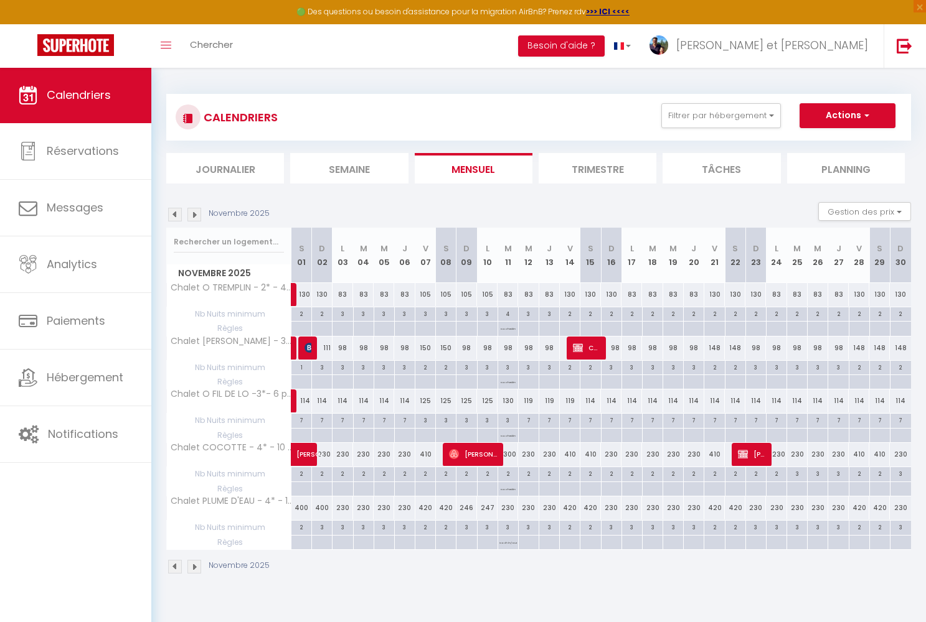
click at [194, 568] on img at bounding box center [194, 567] width 14 height 14
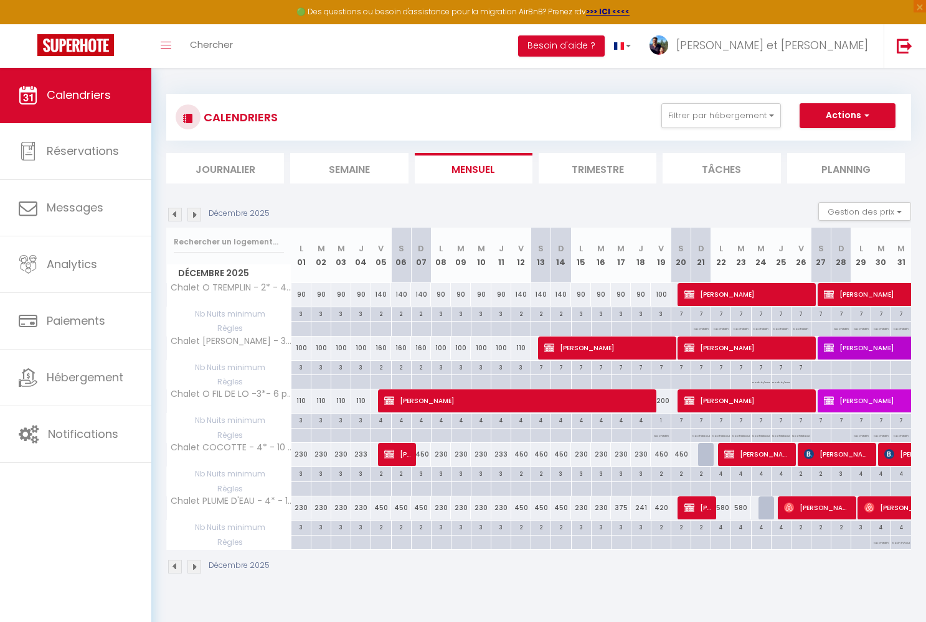
click at [174, 565] on img at bounding box center [175, 567] width 14 height 14
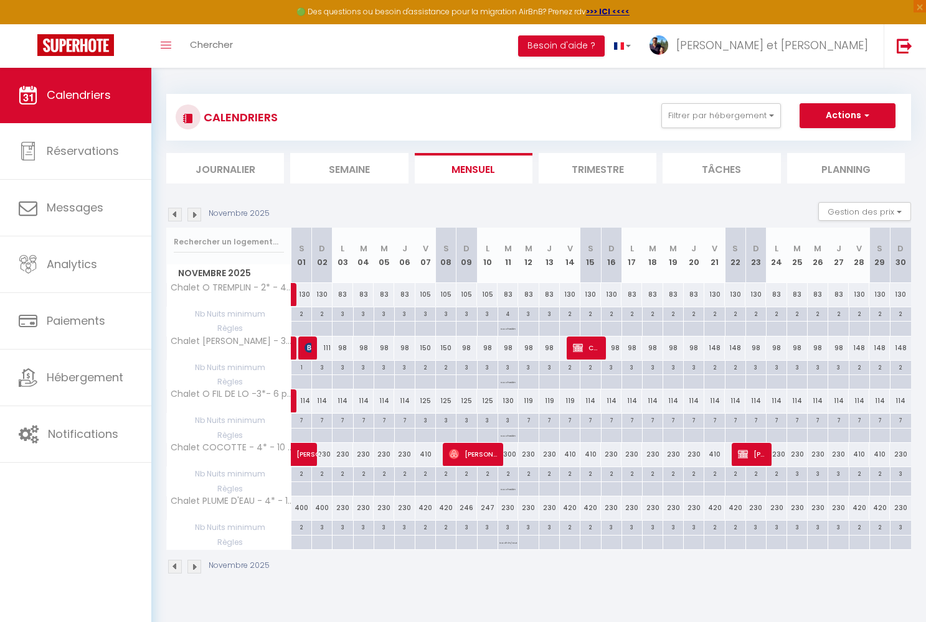
click at [174, 565] on img at bounding box center [175, 567] width 14 height 14
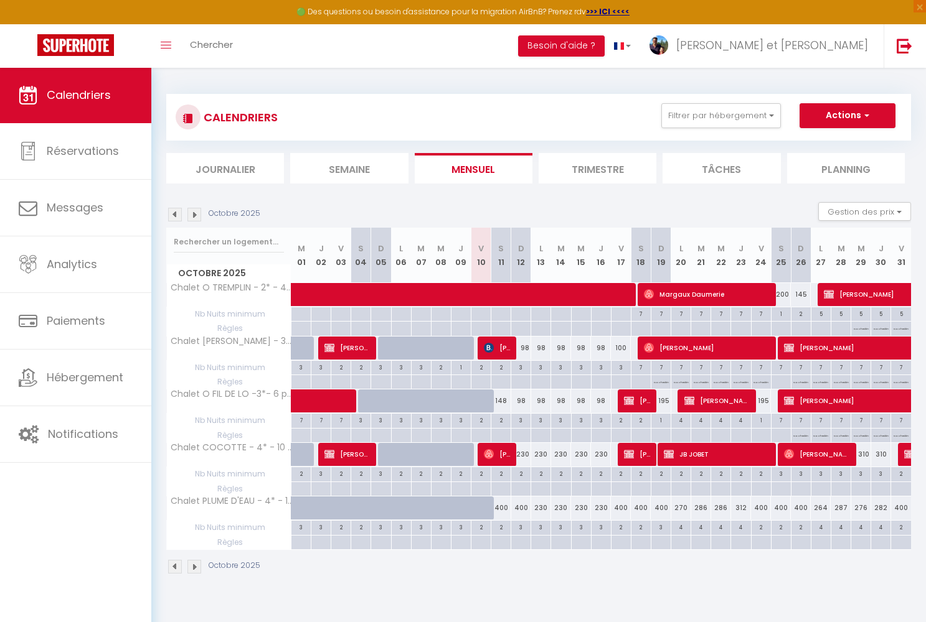
click at [197, 563] on img at bounding box center [194, 567] width 14 height 14
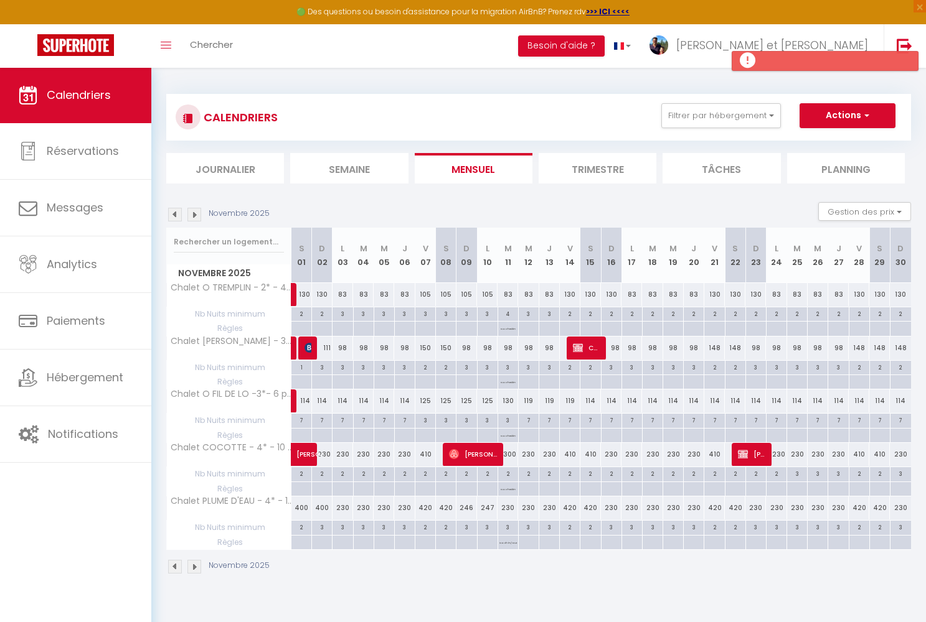
click at [175, 562] on img at bounding box center [175, 567] width 14 height 14
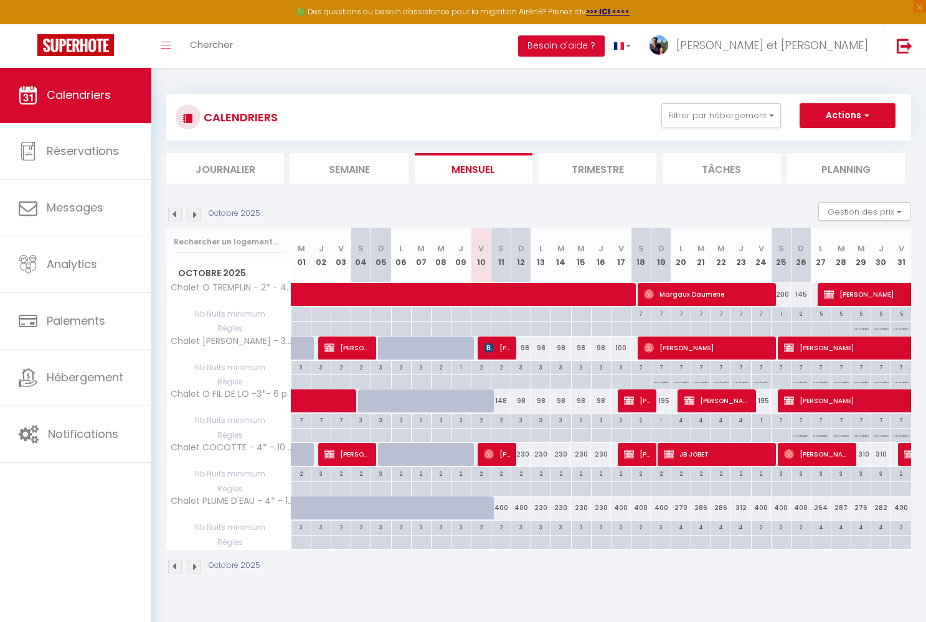
click at [484, 407] on div at bounding box center [488, 409] width 20 height 24
type input "148"
type input "Ven 10 Octobre 2025"
type input "Sam 11 Octobre 2025"
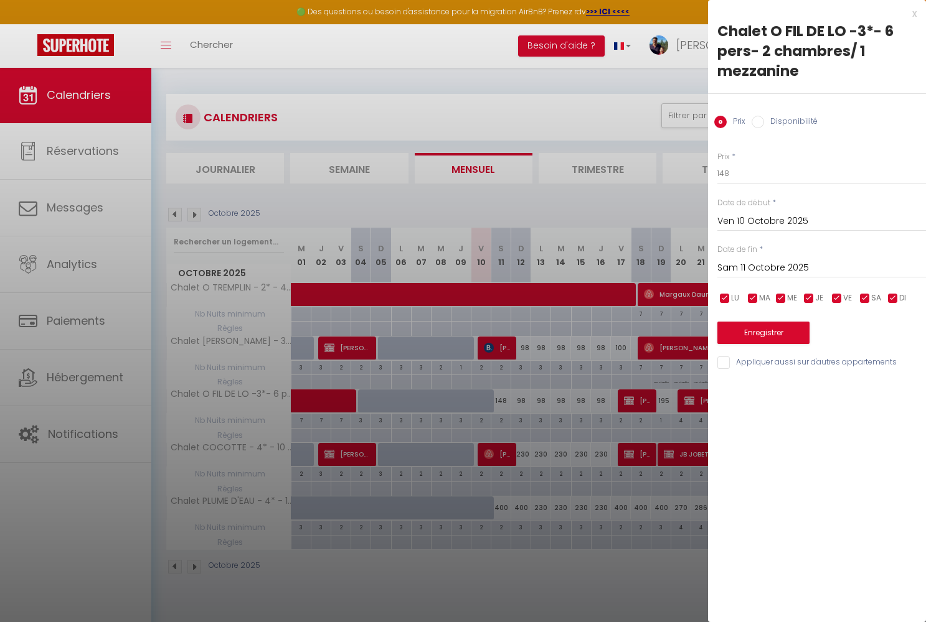
click at [95, 382] on div at bounding box center [463, 311] width 926 height 622
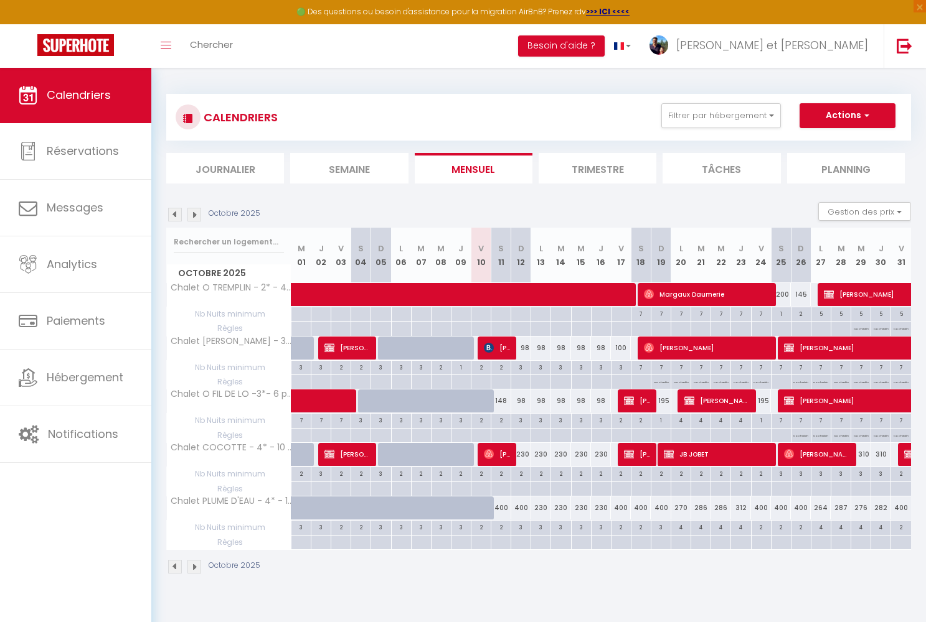
click at [95, 382] on span "Hébergement" at bounding box center [85, 378] width 77 height 16
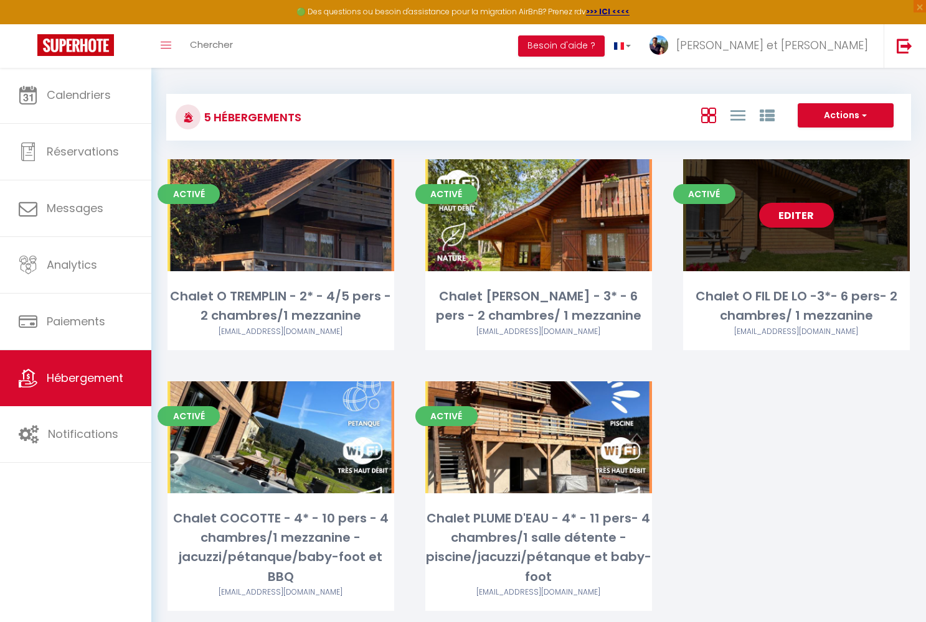
click at [817, 221] on link "Editer" at bounding box center [796, 215] width 75 height 25
select select "3"
select select "2"
select select "1"
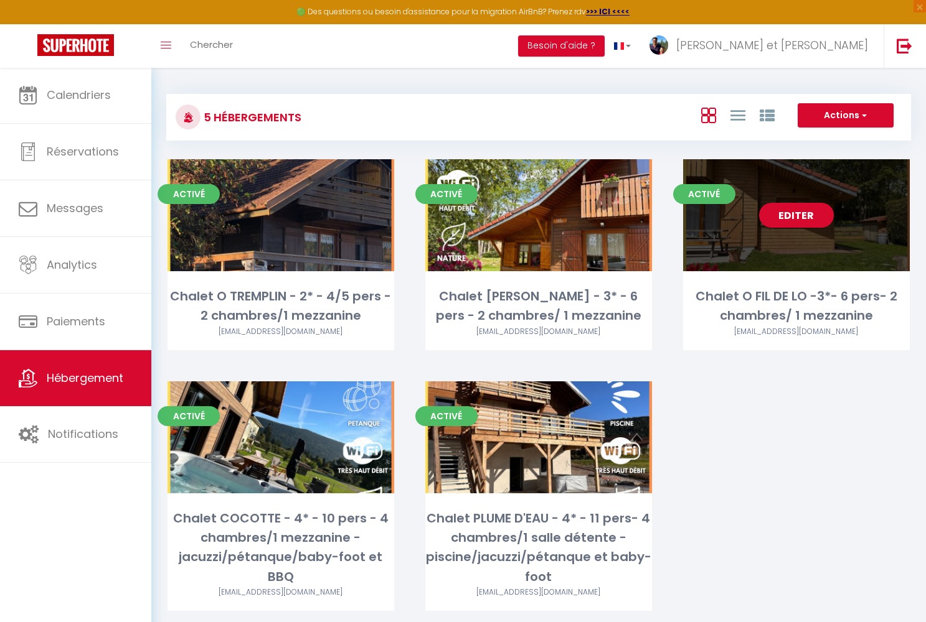
select select
select select "28"
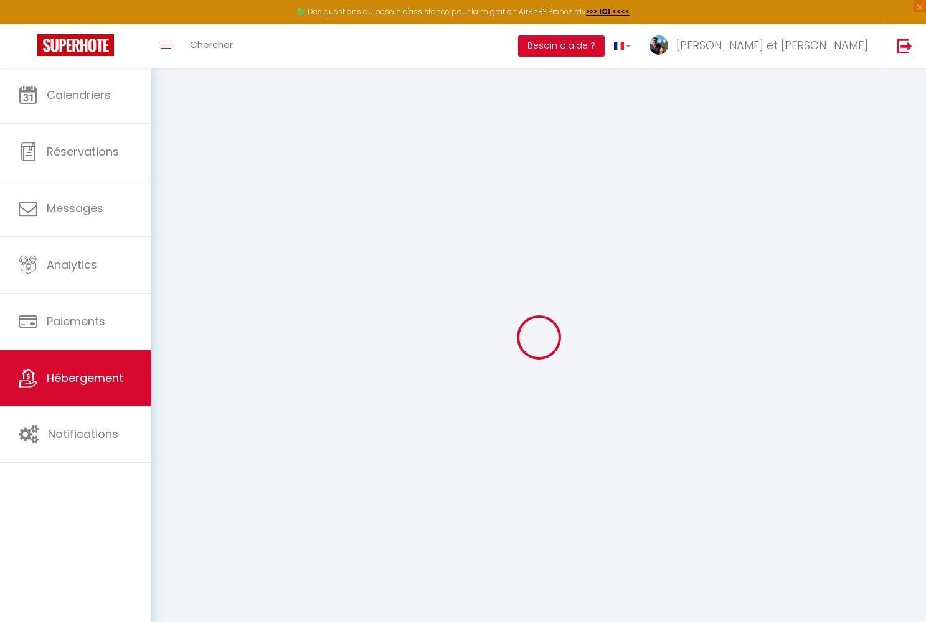
select select
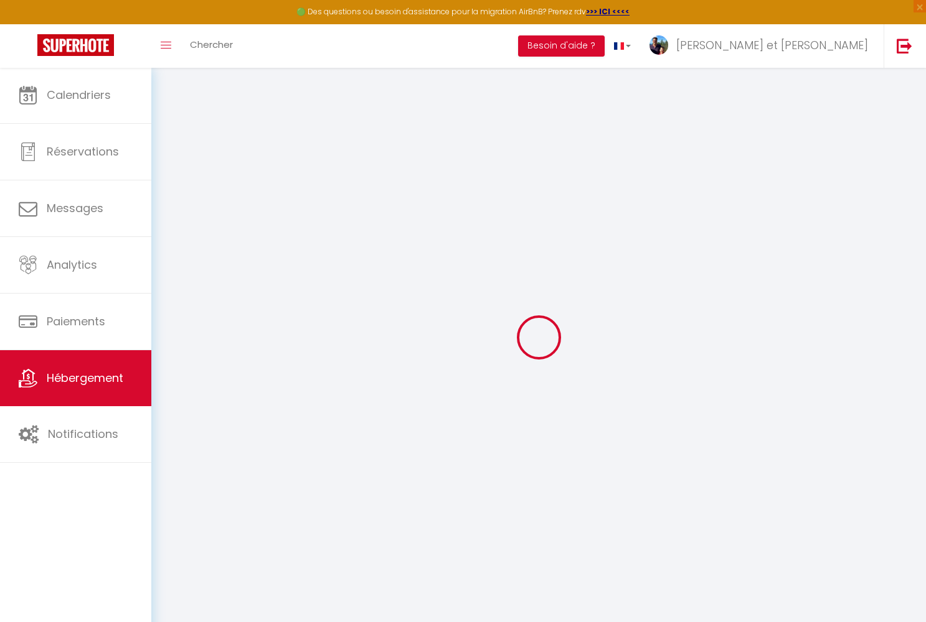
select select
checkbox input "false"
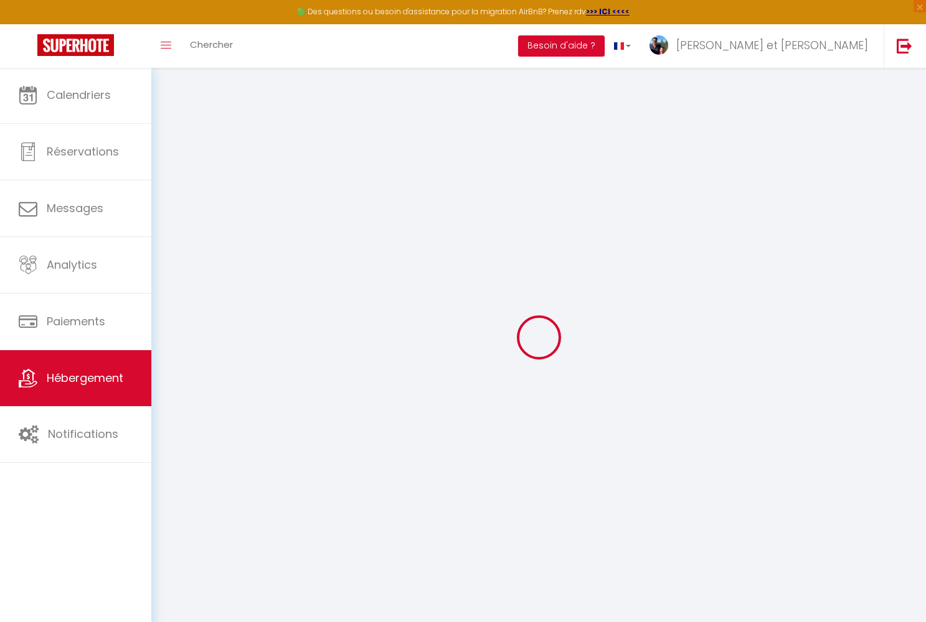
select select
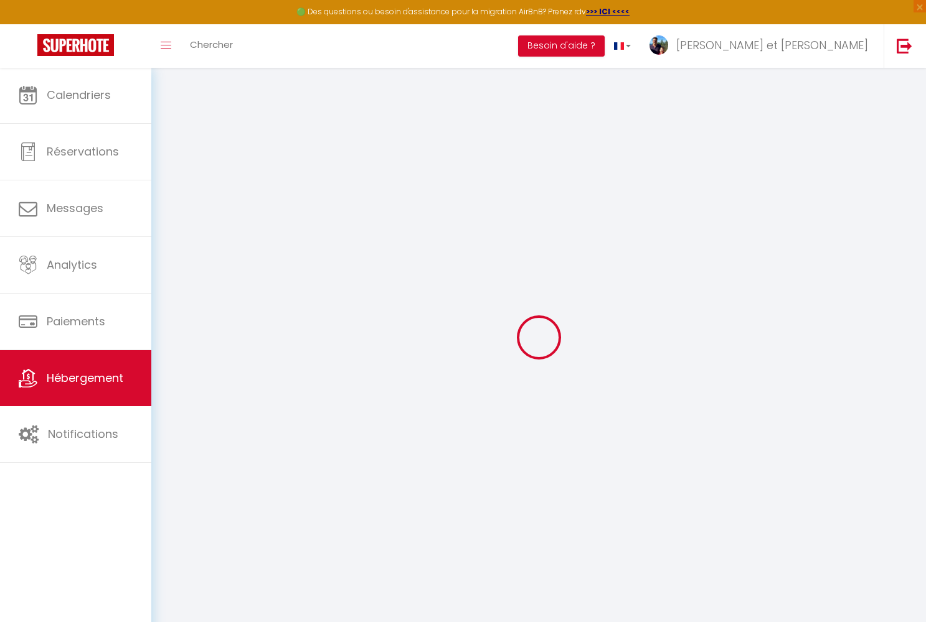
select select
checkbox input "false"
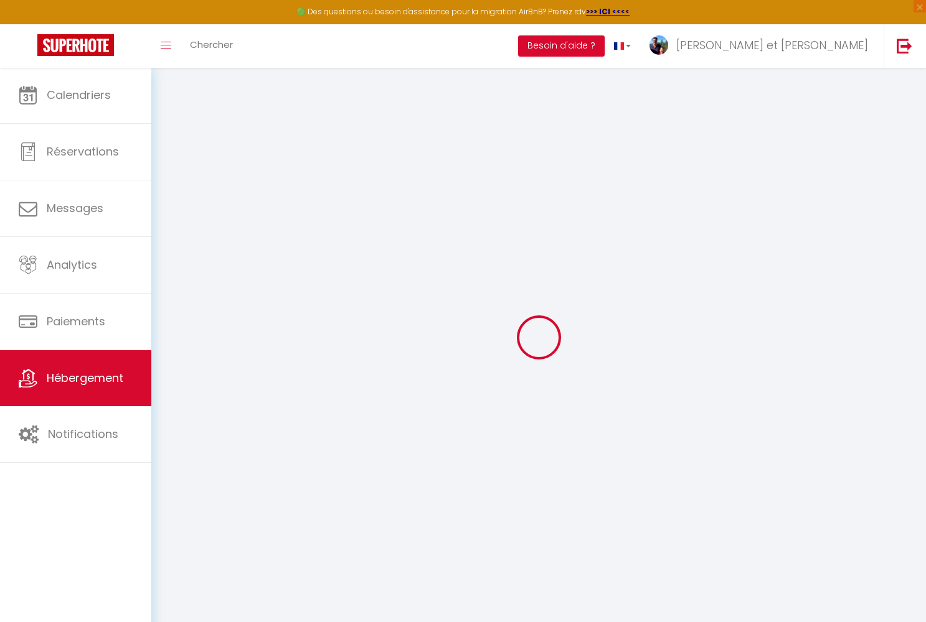
checkbox input "false"
select select
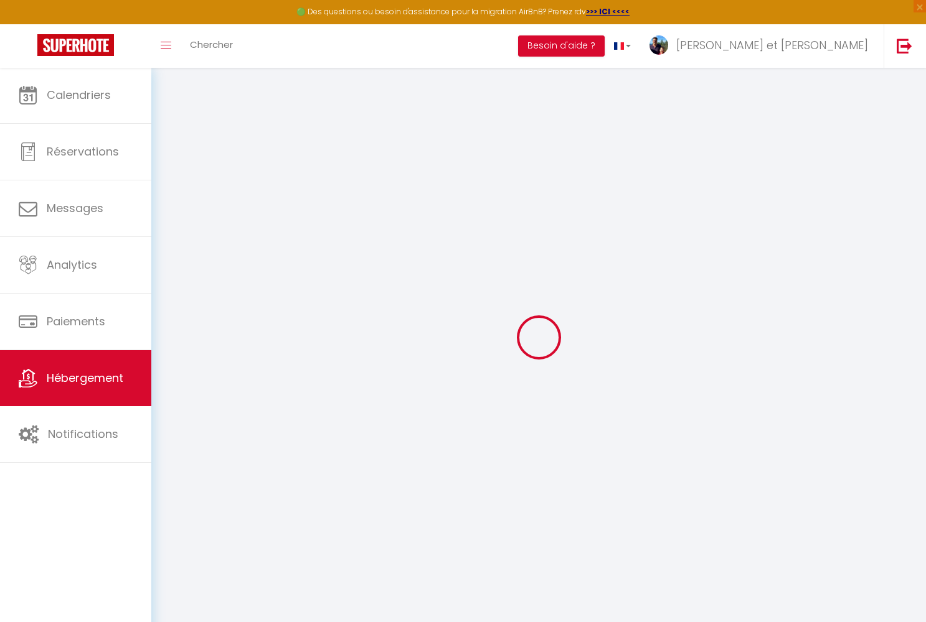
select select
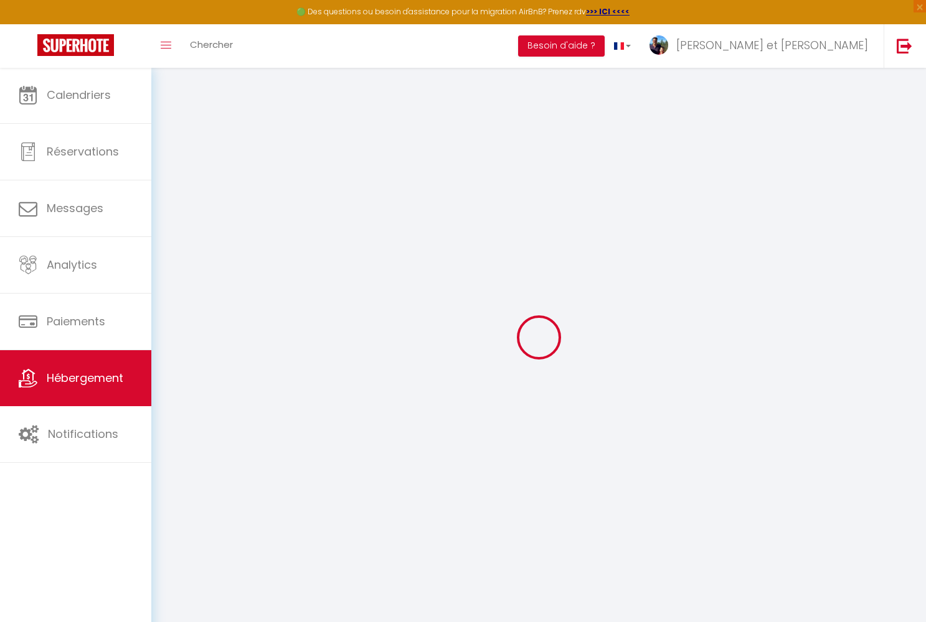
checkbox input "false"
select select
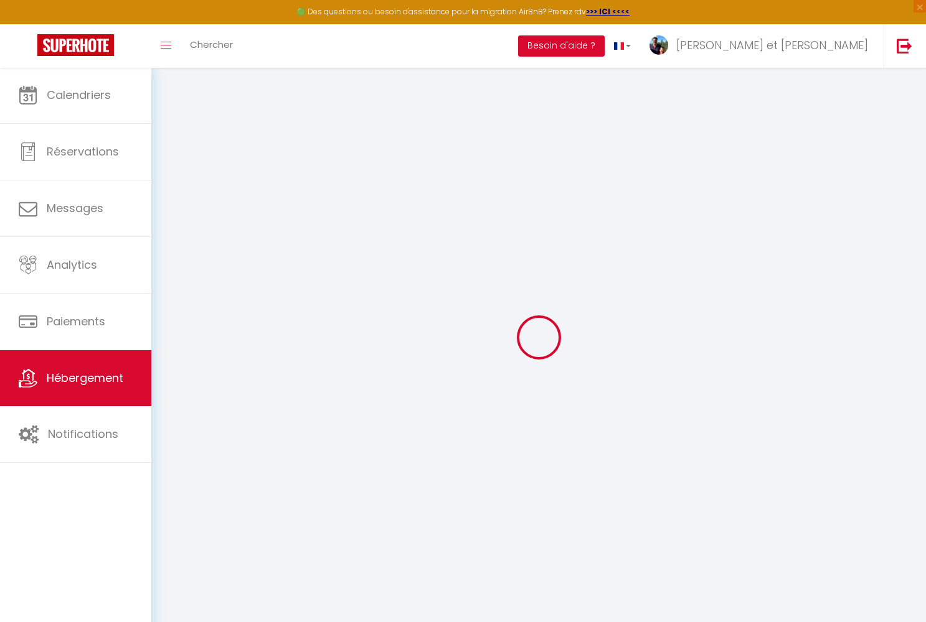
select select
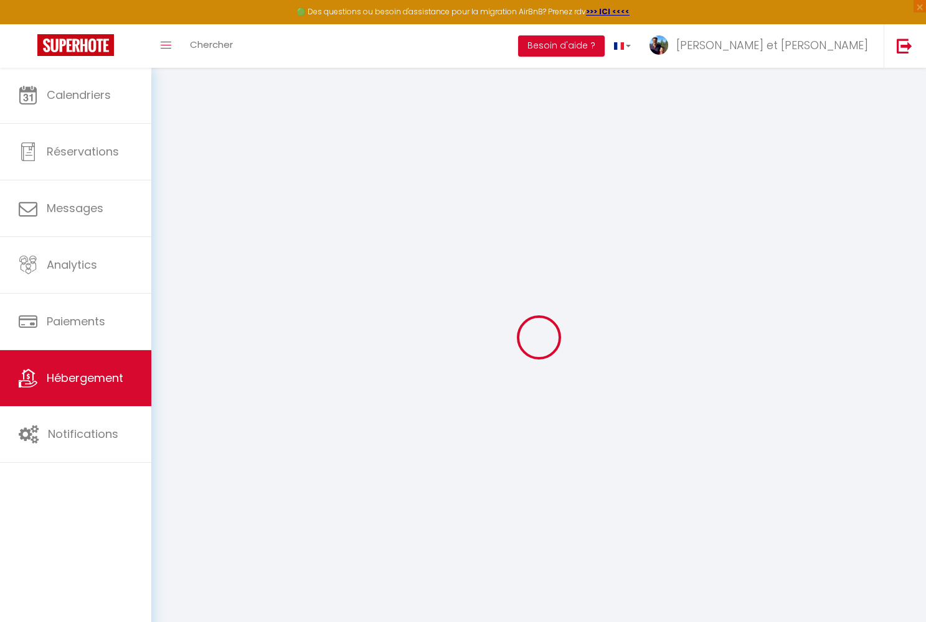
select select
checkbox input "false"
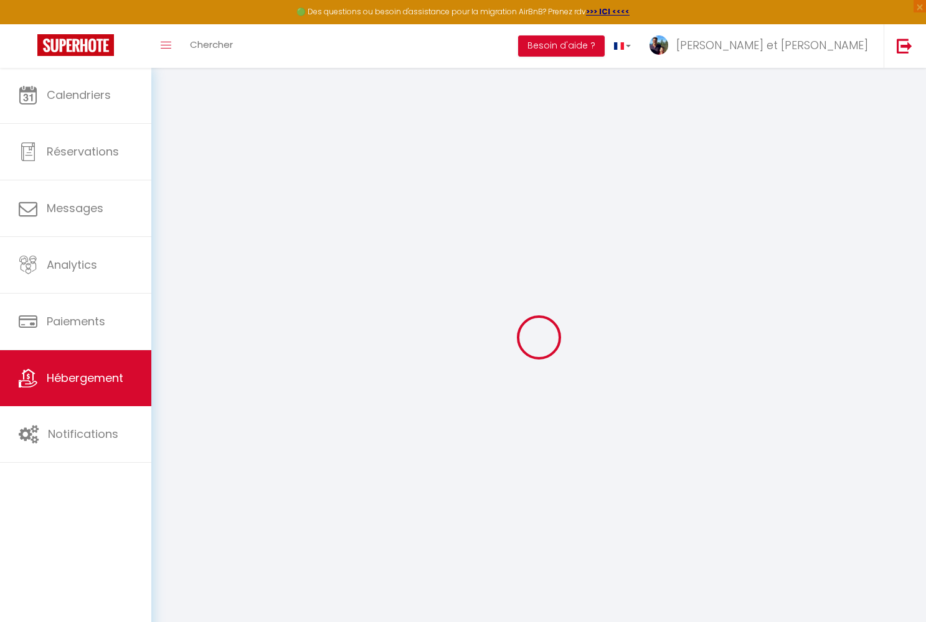
checkbox input "false"
select select
type input "Chalet O FIL DE LO -3*- 6 pers- 2 chambres/ 1 mezzanine"
type input "[PERSON_NAME] Et [PERSON_NAME]"
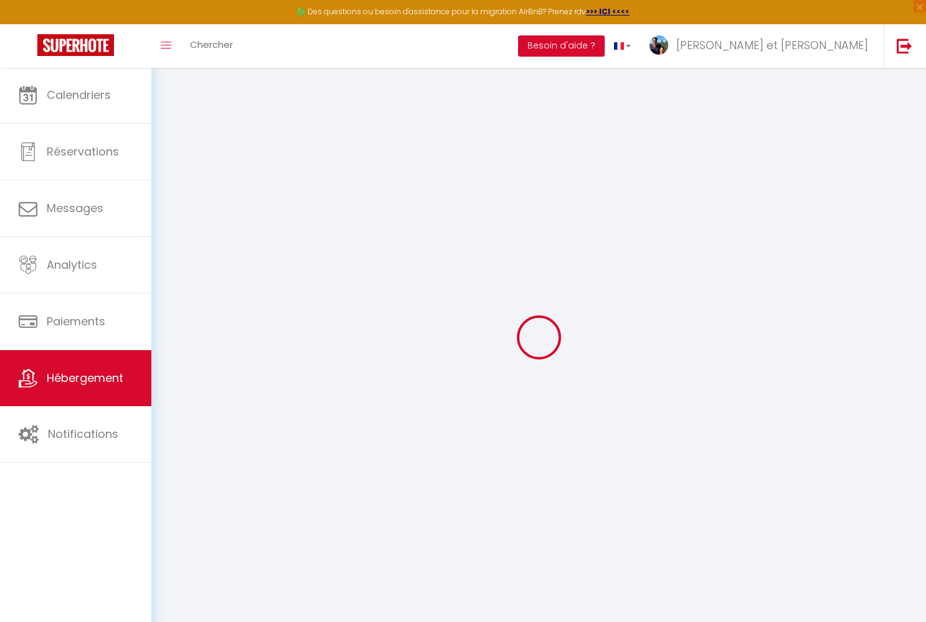
type input "WANTIEZ"
type input "[STREET_ADDRESS][DEMOGRAPHIC_DATA]"
type input "88400"
type input "GERARDMER"
select select "houses"
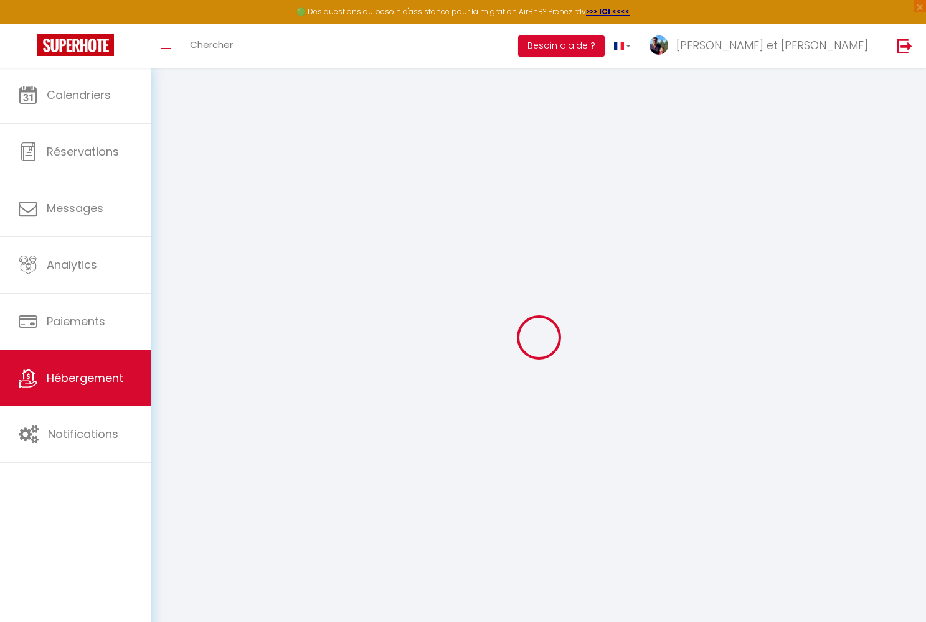
select select "6"
select select "2"
type input "65"
type input "1.30"
type input "300"
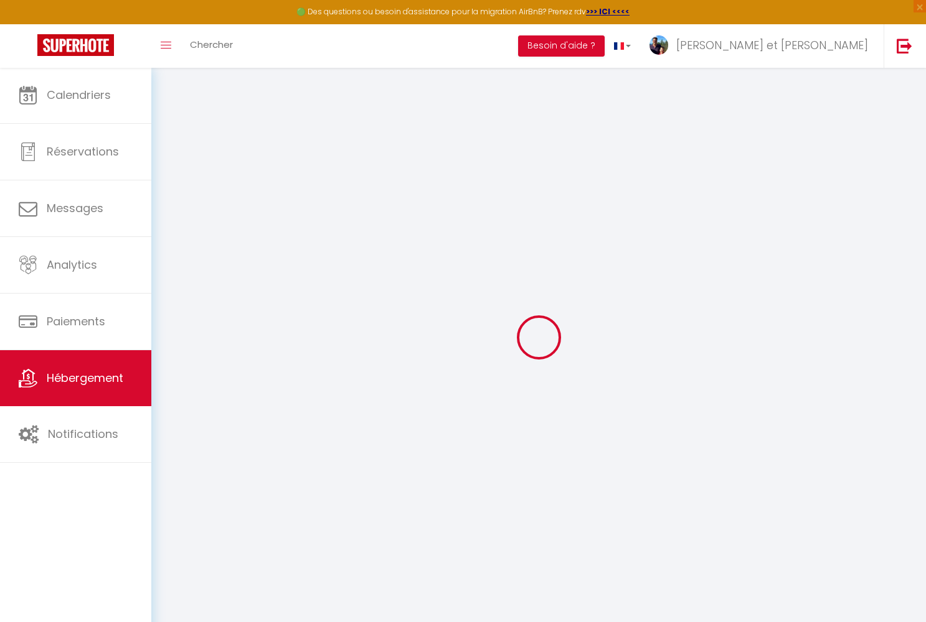
select select
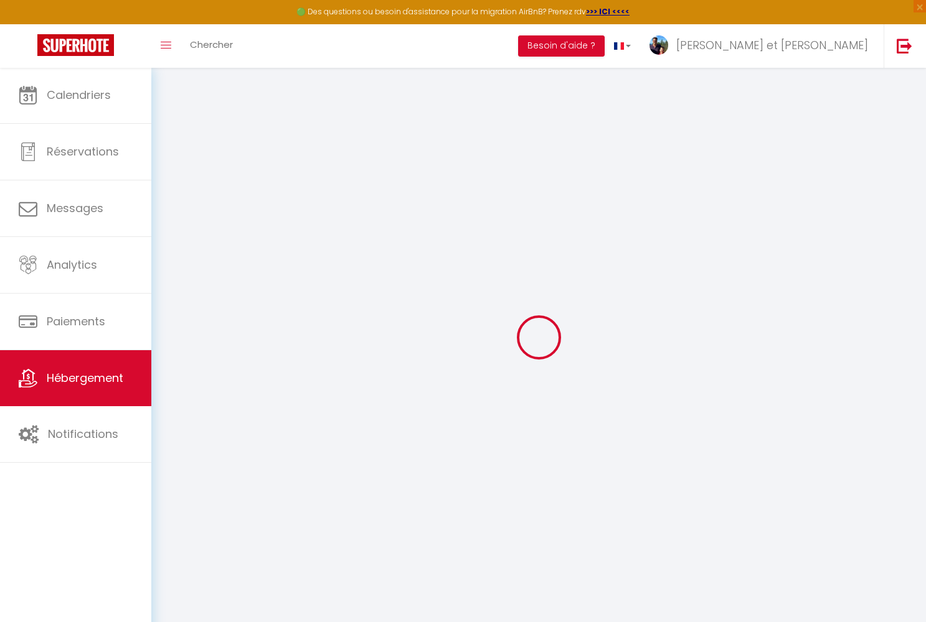
select select
type input "."
type input "88400"
type input "XONRUPT-LONGEMER"
type input "[EMAIL_ADDRESS][DOMAIN_NAME]"
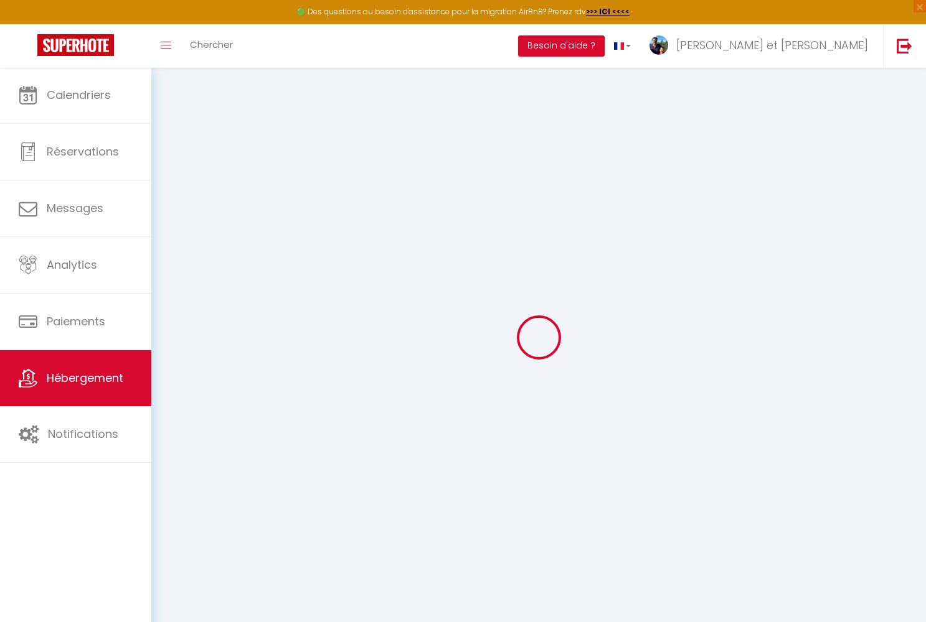
select select "7584"
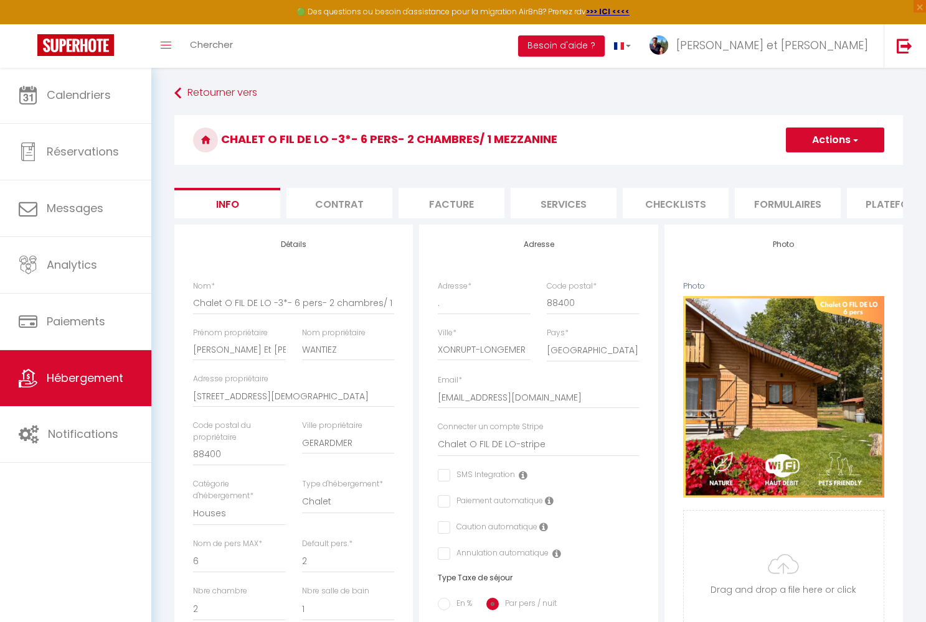
click at [822, 139] on button "Actions" at bounding box center [835, 140] width 98 height 25
click at [786, 167] on input "Enregistrer" at bounding box center [786, 167] width 46 height 12
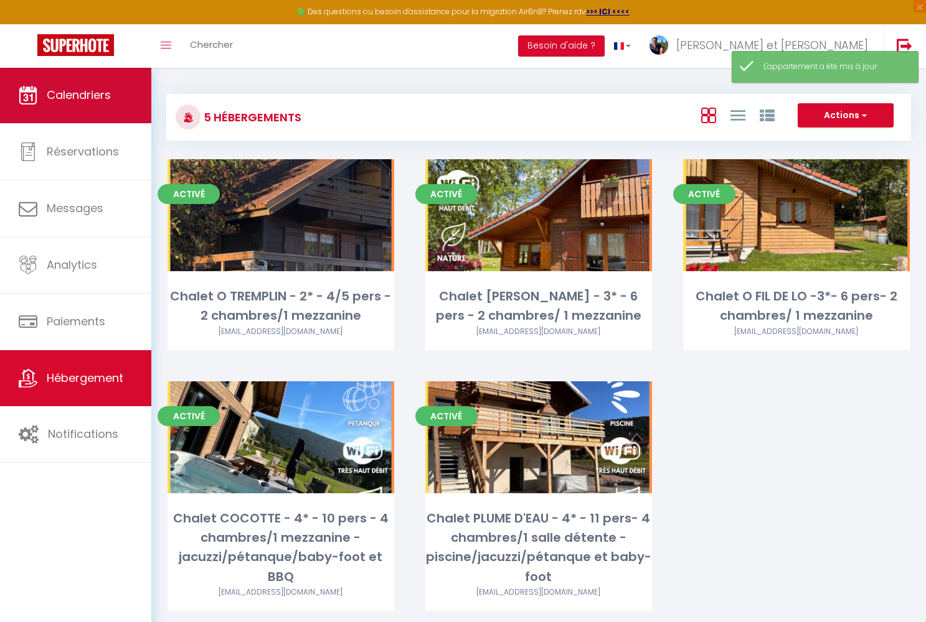
click at [75, 112] on link "Calendriers" at bounding box center [75, 95] width 151 height 56
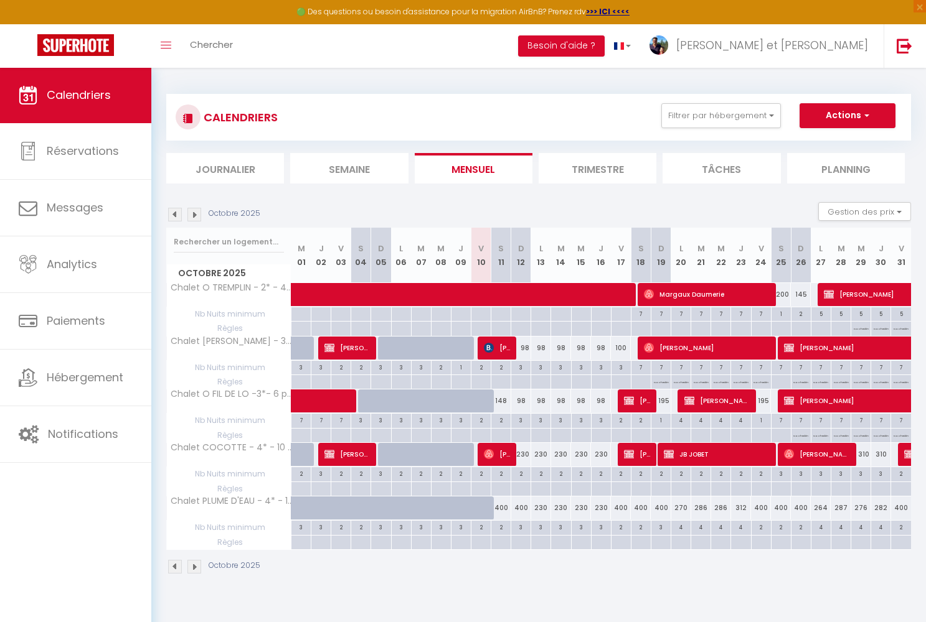
click at [489, 400] on div at bounding box center [488, 409] width 20 height 24
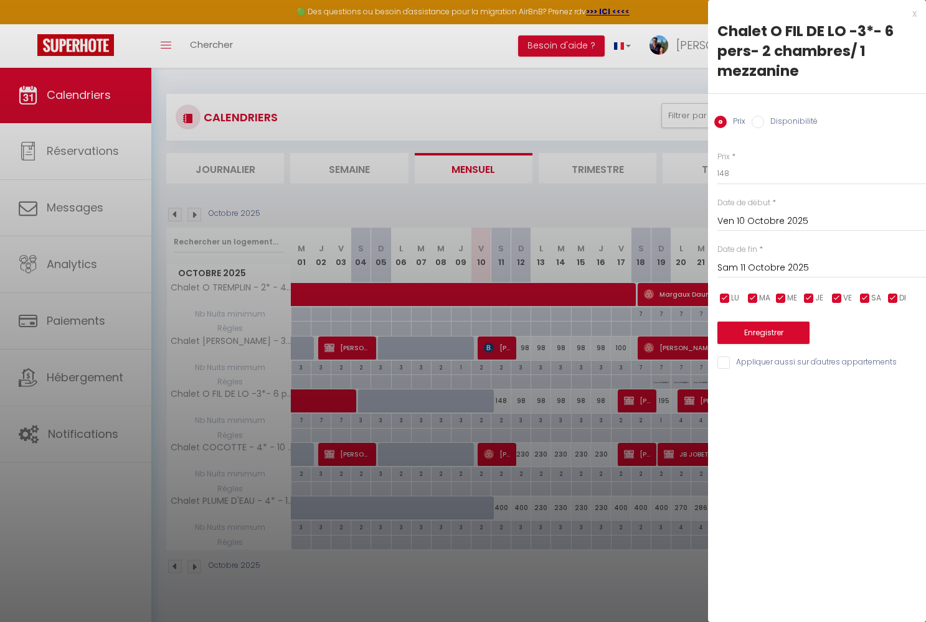
click at [761, 123] on input "Disponibilité" at bounding box center [757, 122] width 12 height 12
click at [761, 339] on button "Enregistrer" at bounding box center [763, 334] width 92 height 22
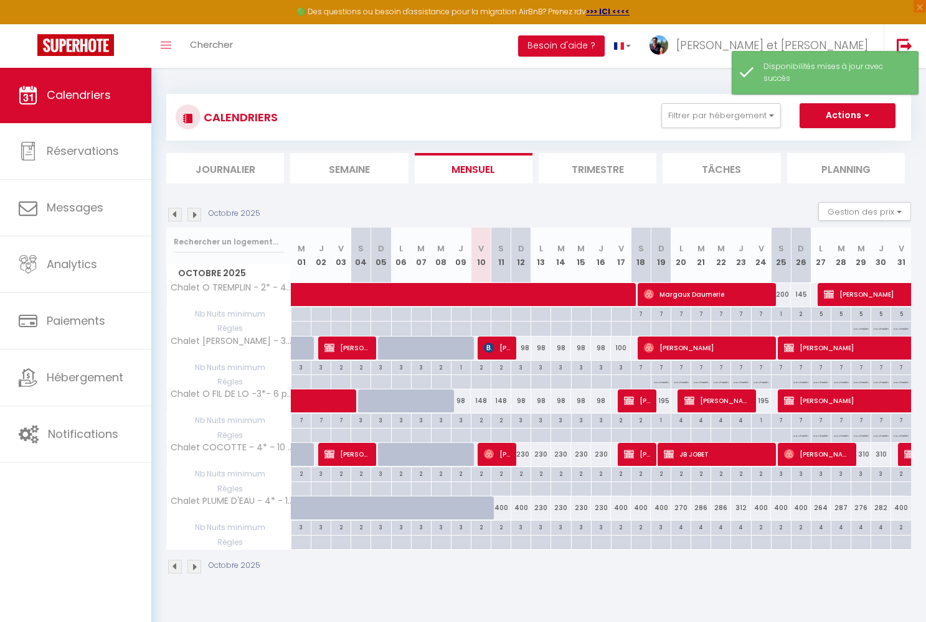
click at [461, 405] on div "98" at bounding box center [461, 401] width 20 height 23
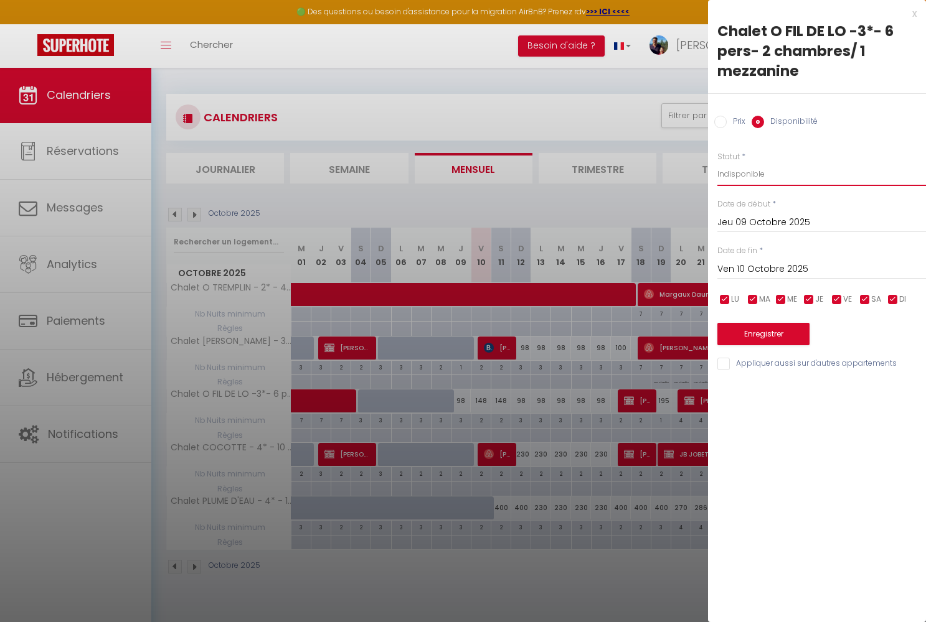
click at [759, 330] on button "Enregistrer" at bounding box center [763, 334] width 92 height 22
